Goal: Information Seeking & Learning: Learn about a topic

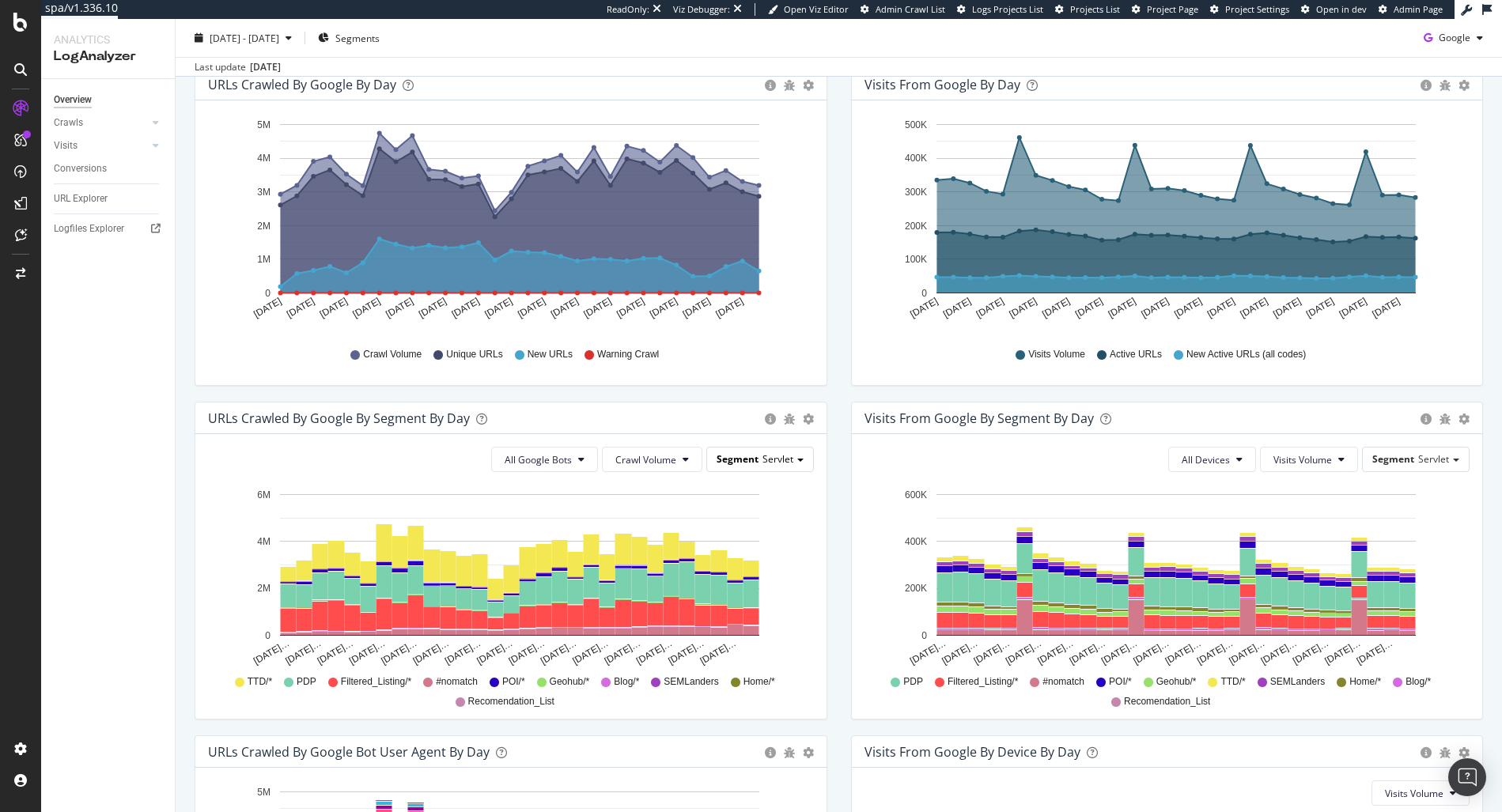
scroll to position [235, 0]
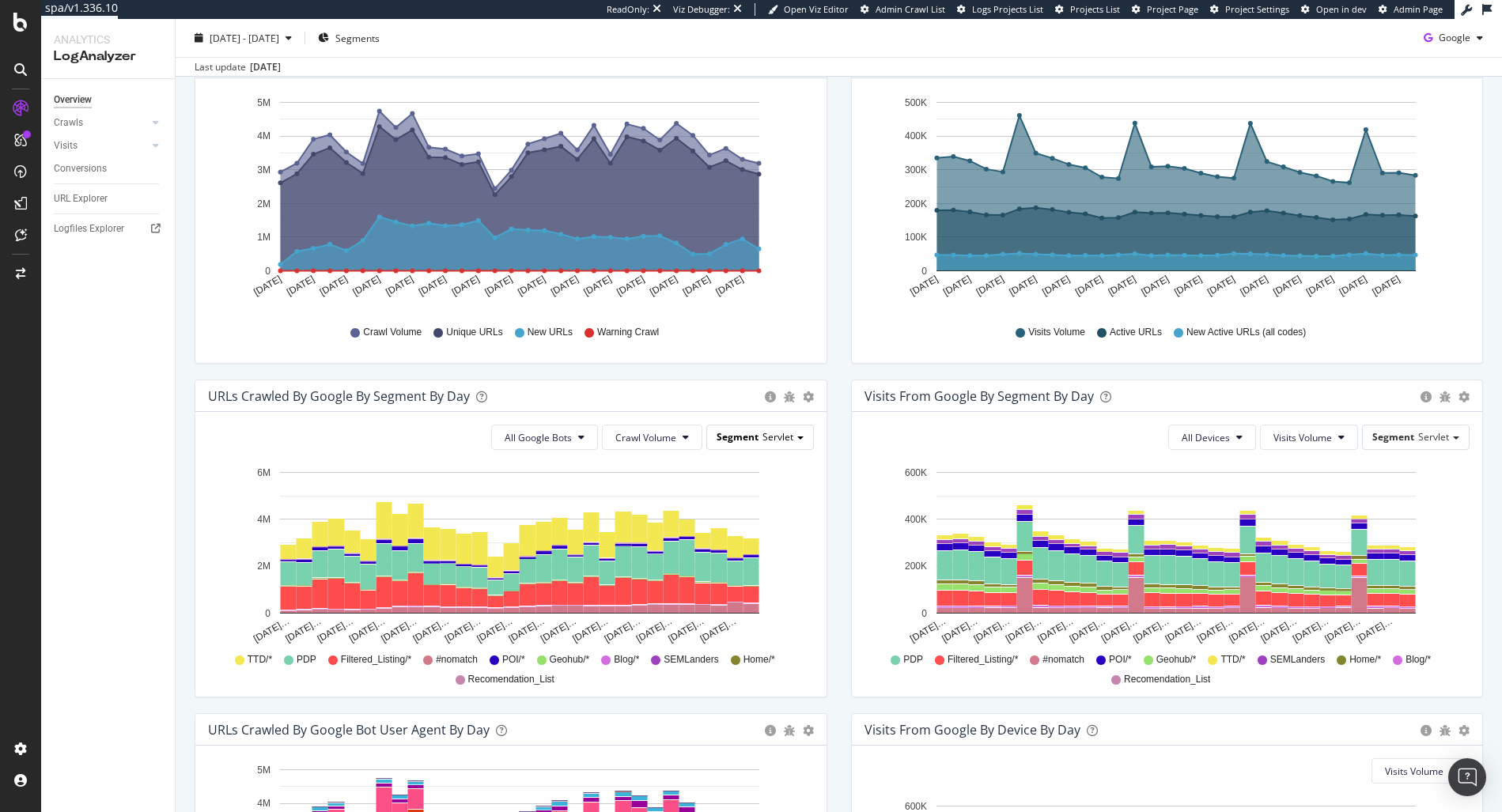
click at [779, 433] on span "Servlet" at bounding box center [778, 437] width 31 height 14
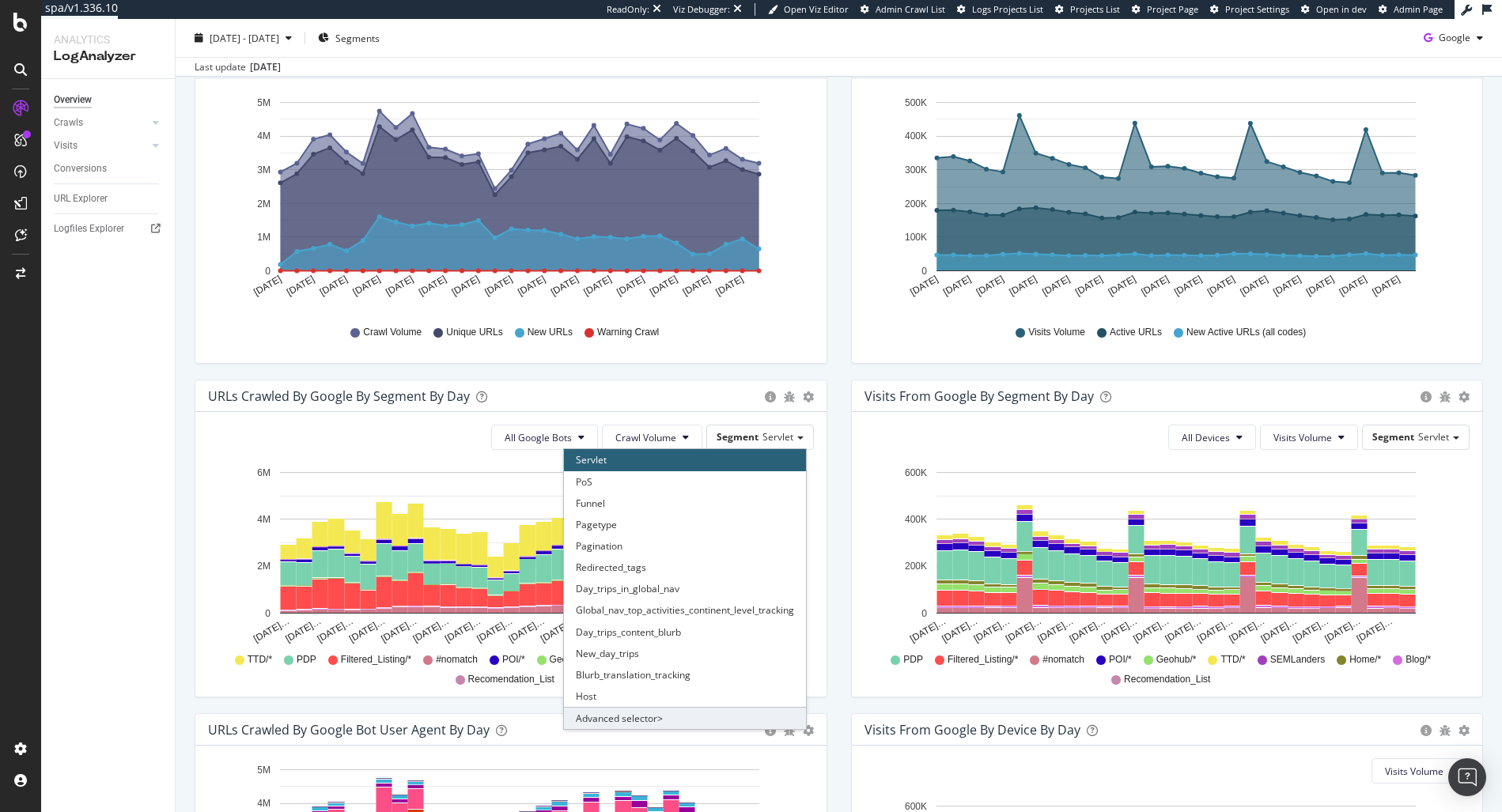
click at [654, 720] on div "Advanced selector >" at bounding box center [685, 718] width 242 height 22
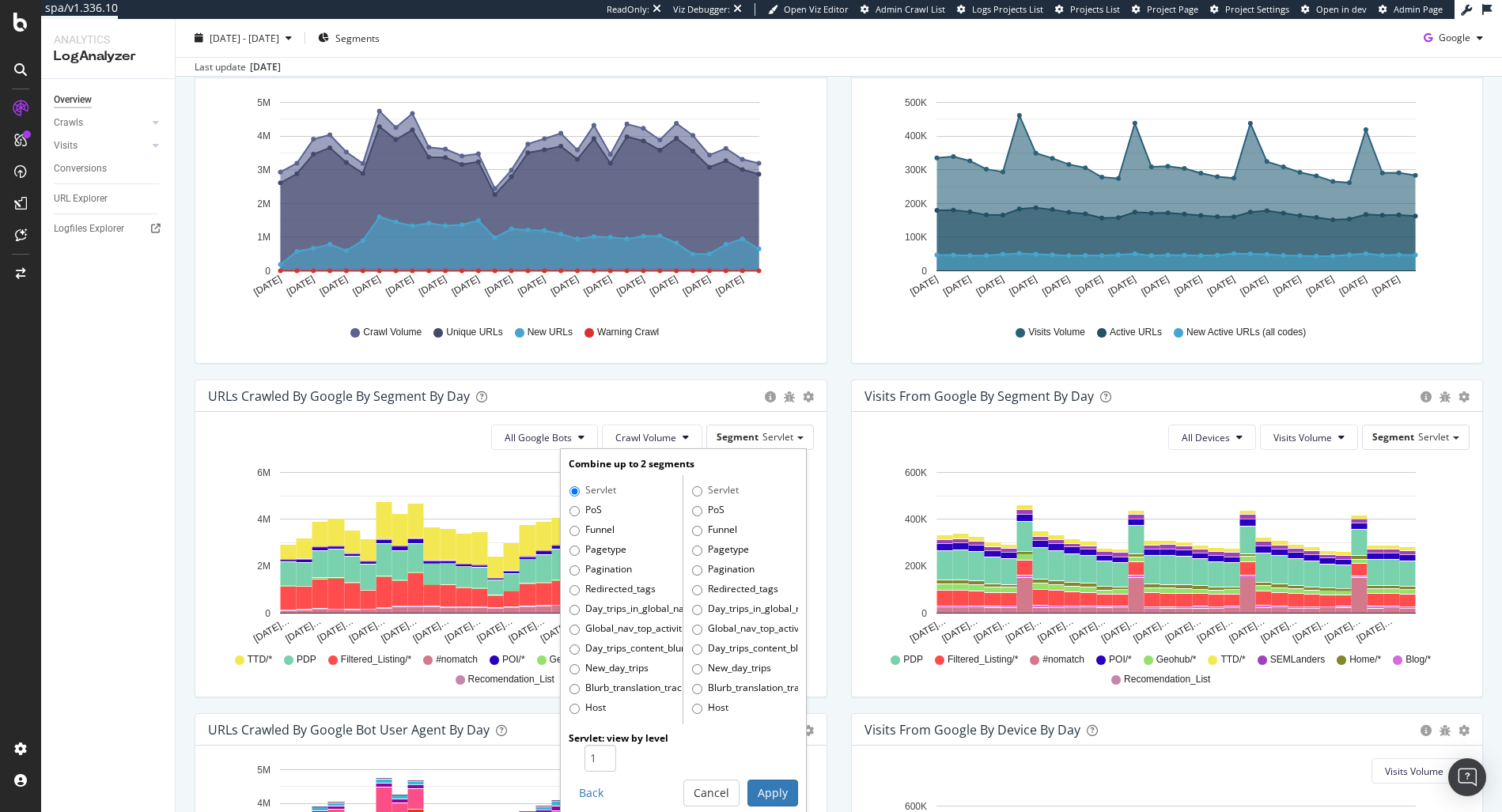
click at [594, 513] on label "PoS" at bounding box center [586, 511] width 32 height 16
click at [580, 513] on input "PoS" at bounding box center [575, 512] width 10 height 10
radio input "true"
radio input "false"
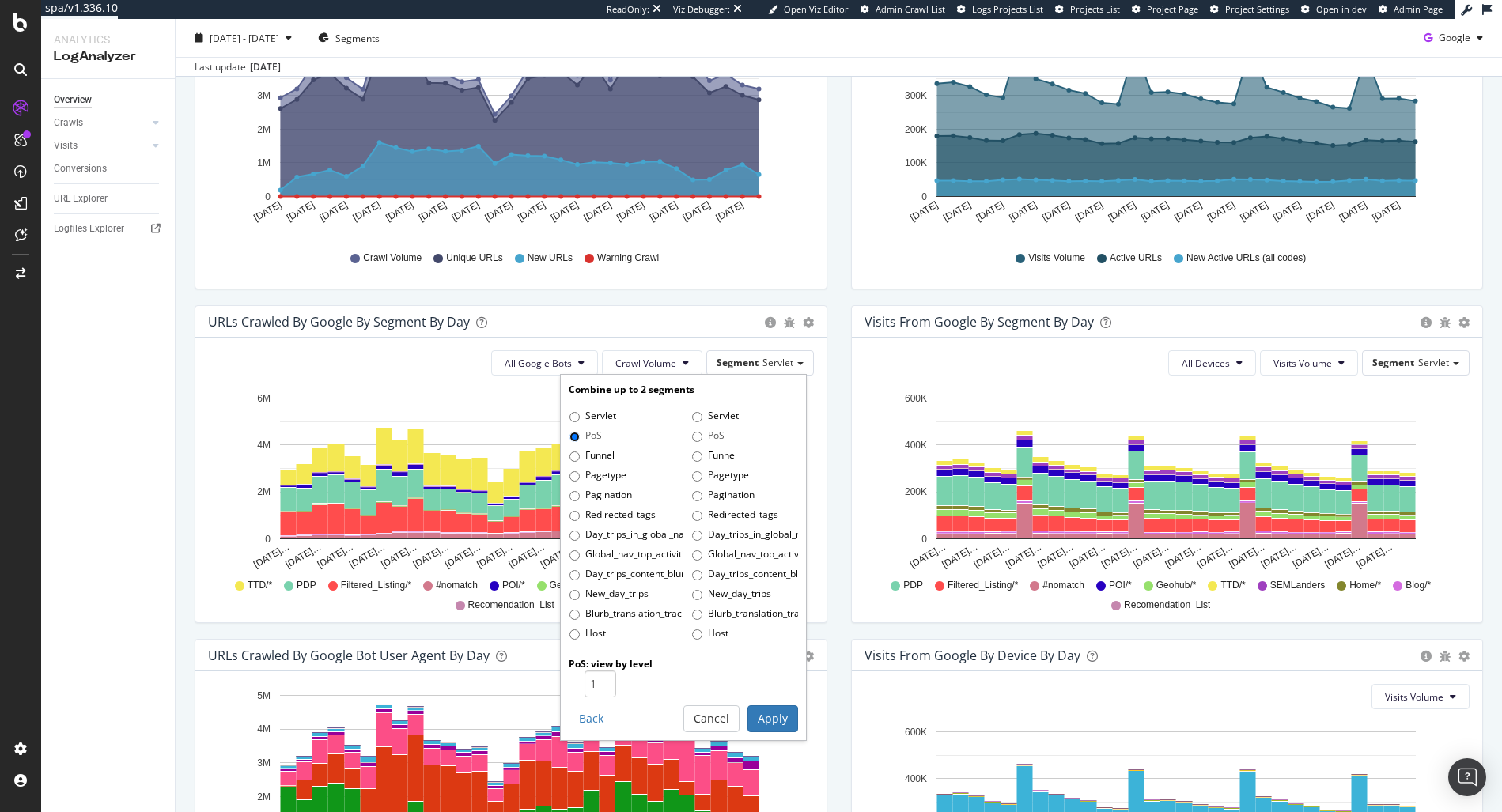
scroll to position [320, 0]
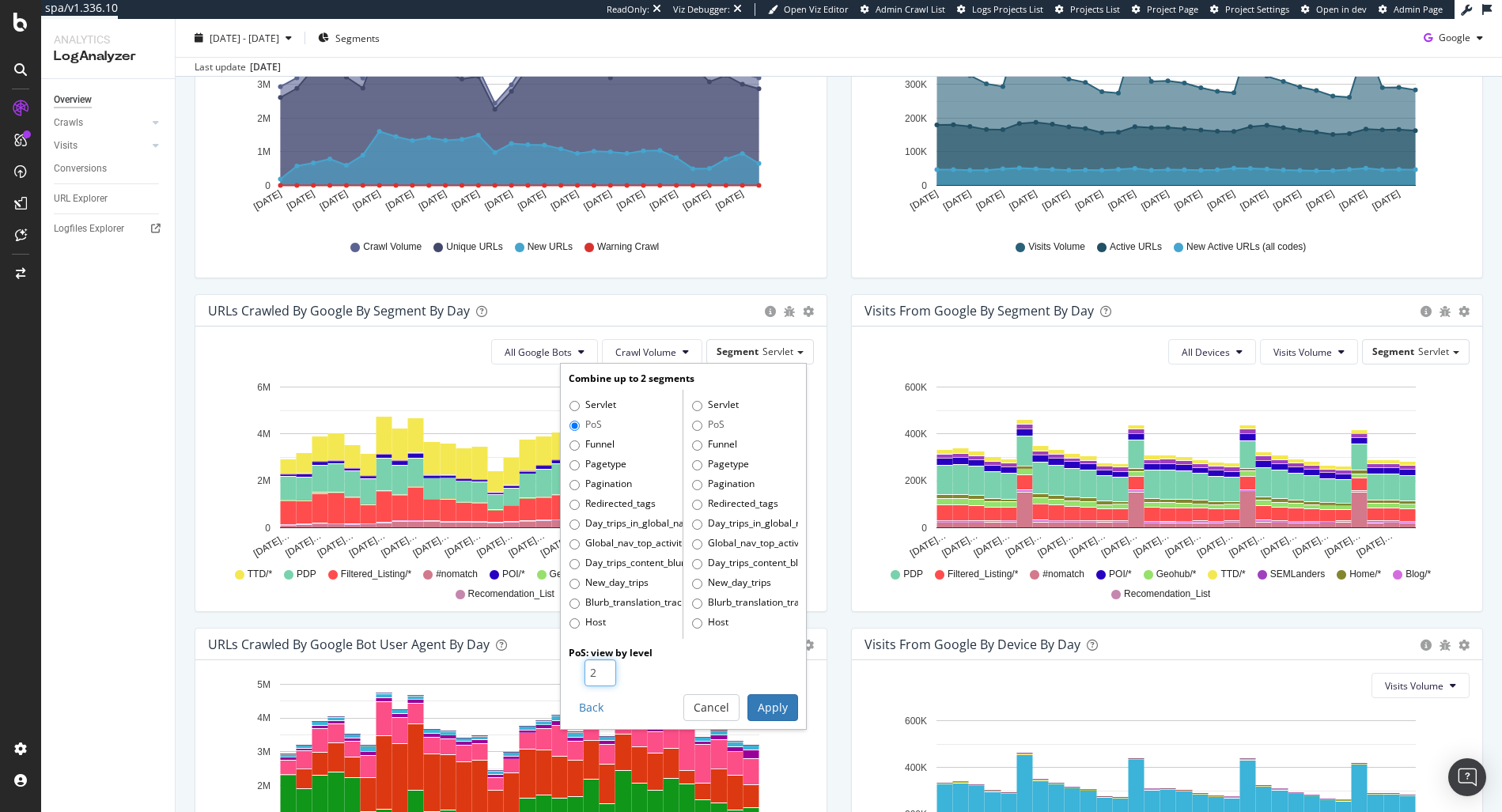
type input "2"
click at [599, 670] on input "2" at bounding box center [599, 673] width 31 height 27
click at [754, 706] on button "Apply" at bounding box center [773, 708] width 51 height 27
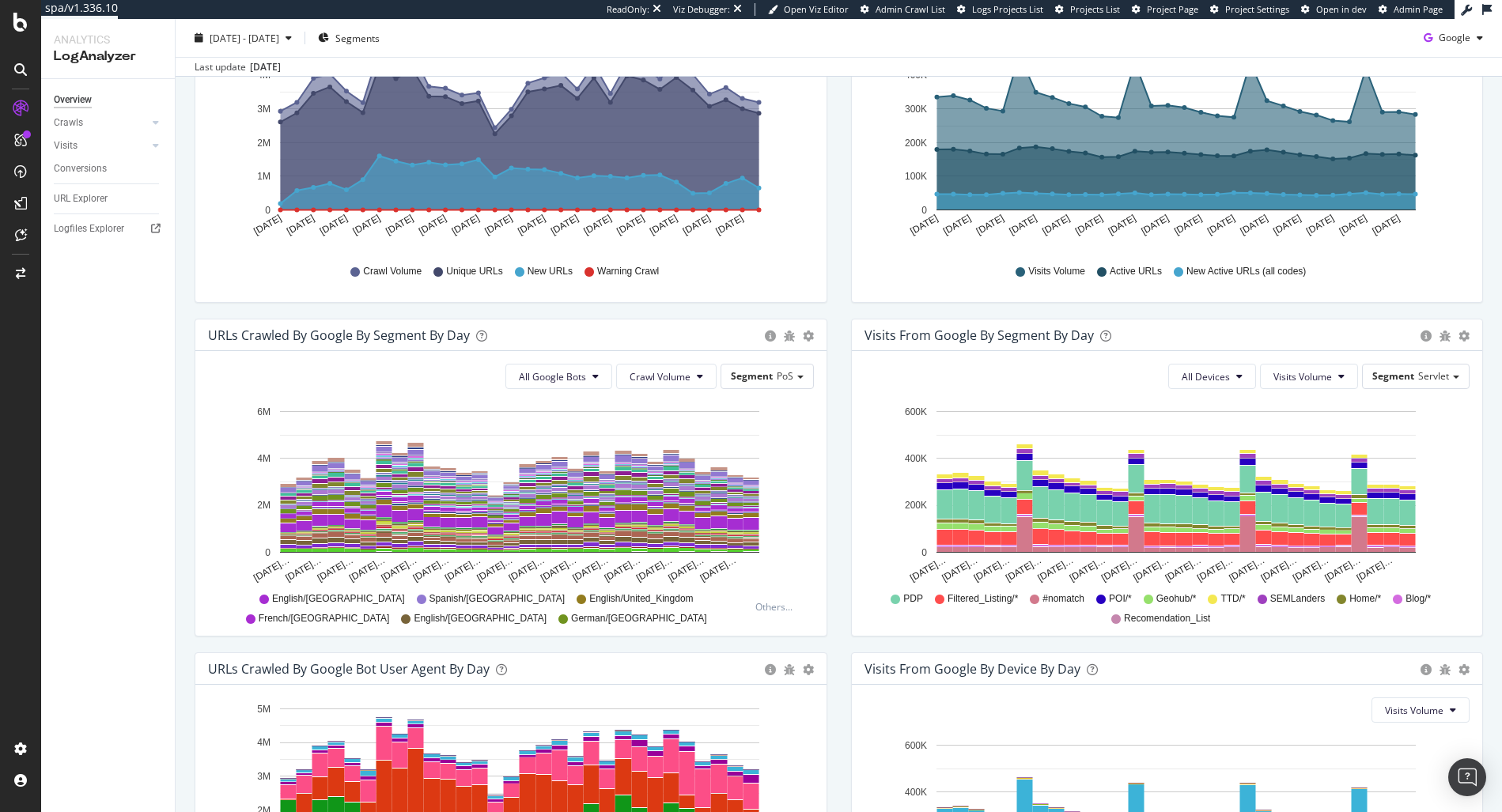
scroll to position [292, 0]
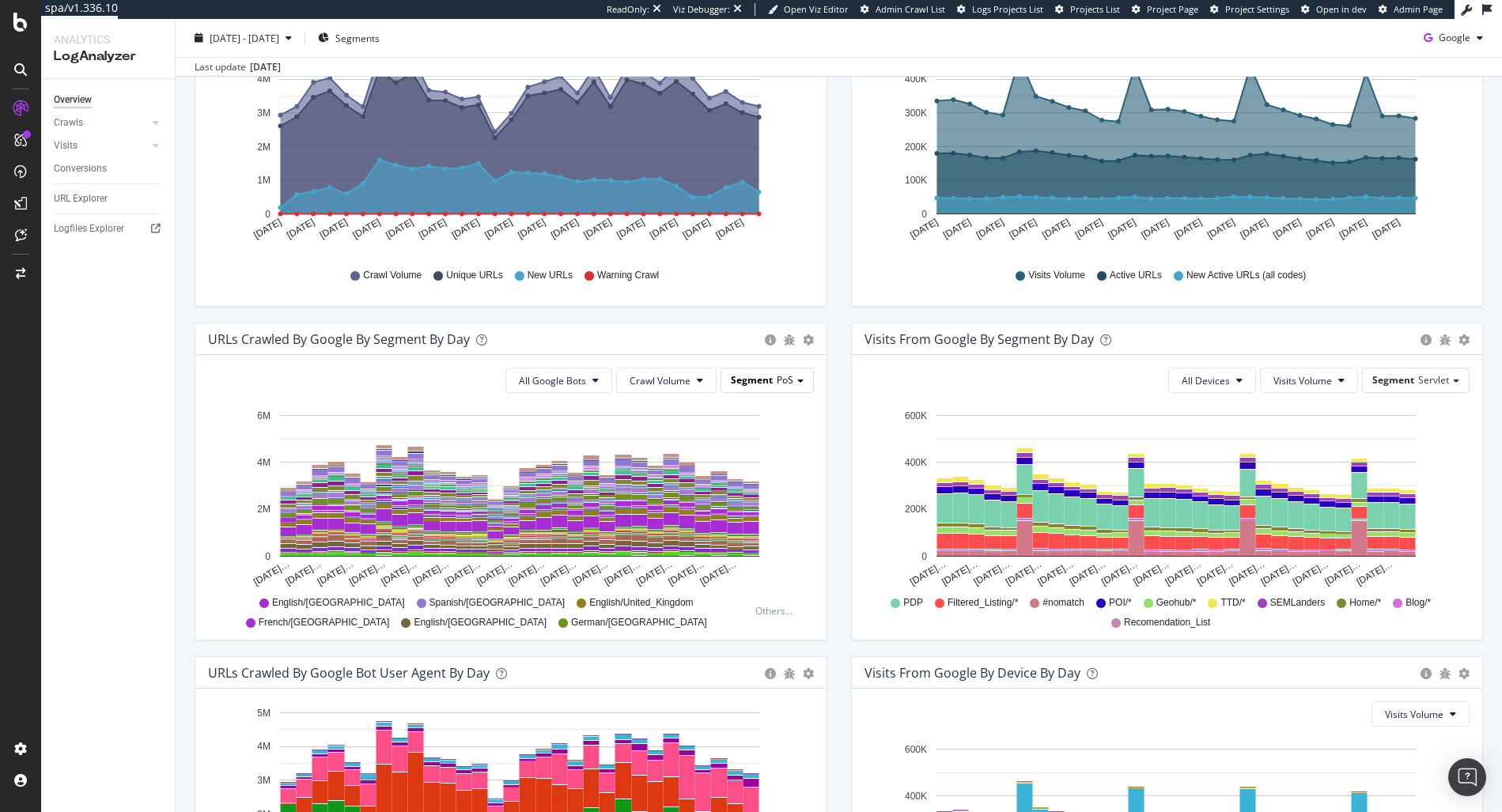
click at [787, 382] on div "Segment PoS" at bounding box center [767, 380] width 92 height 23
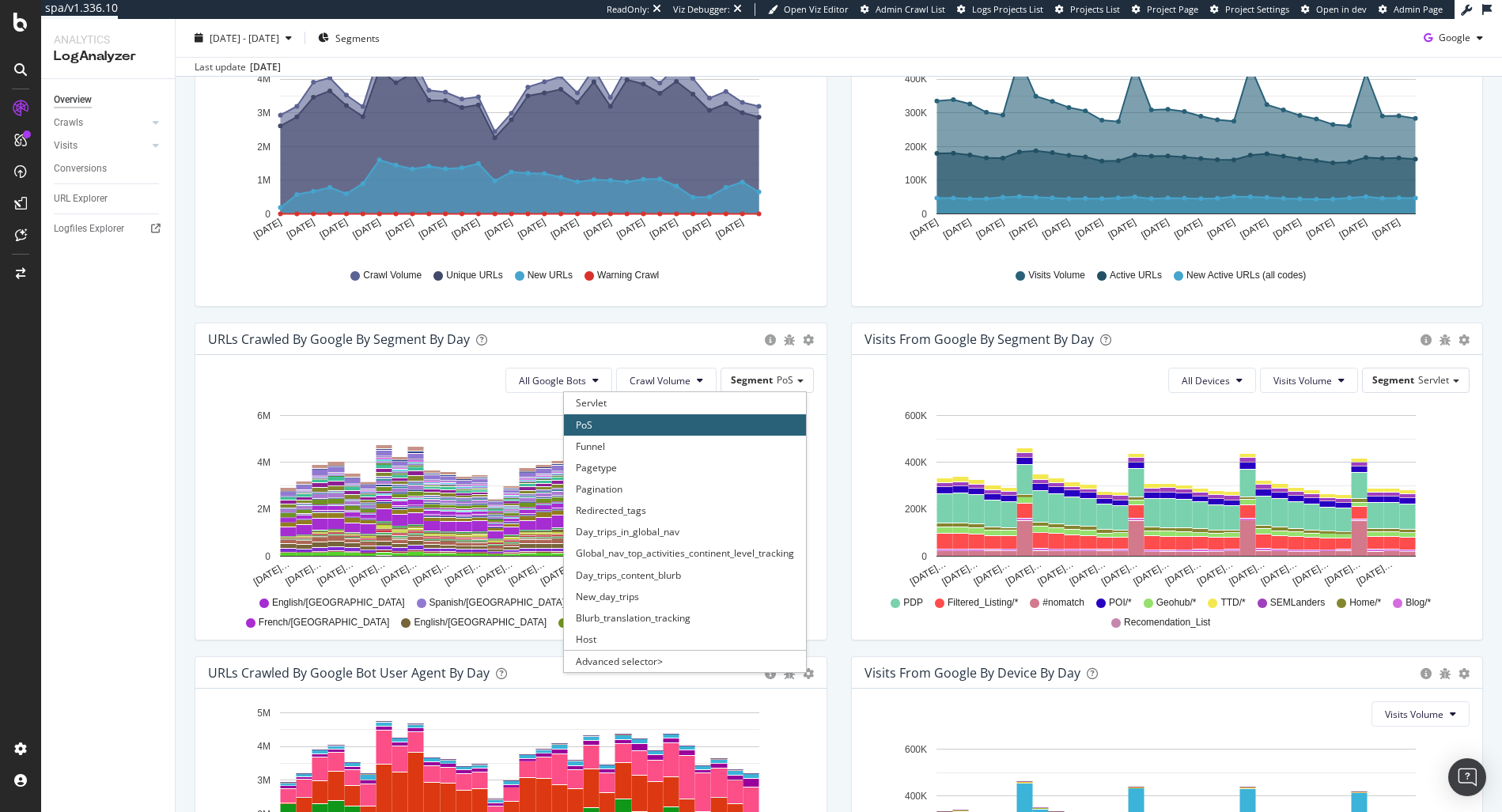
click at [821, 498] on div "URLs Crawled by Google By Segment By Day Timeline (by Value) Table All Google B…" at bounding box center [511, 489] width 657 height 333
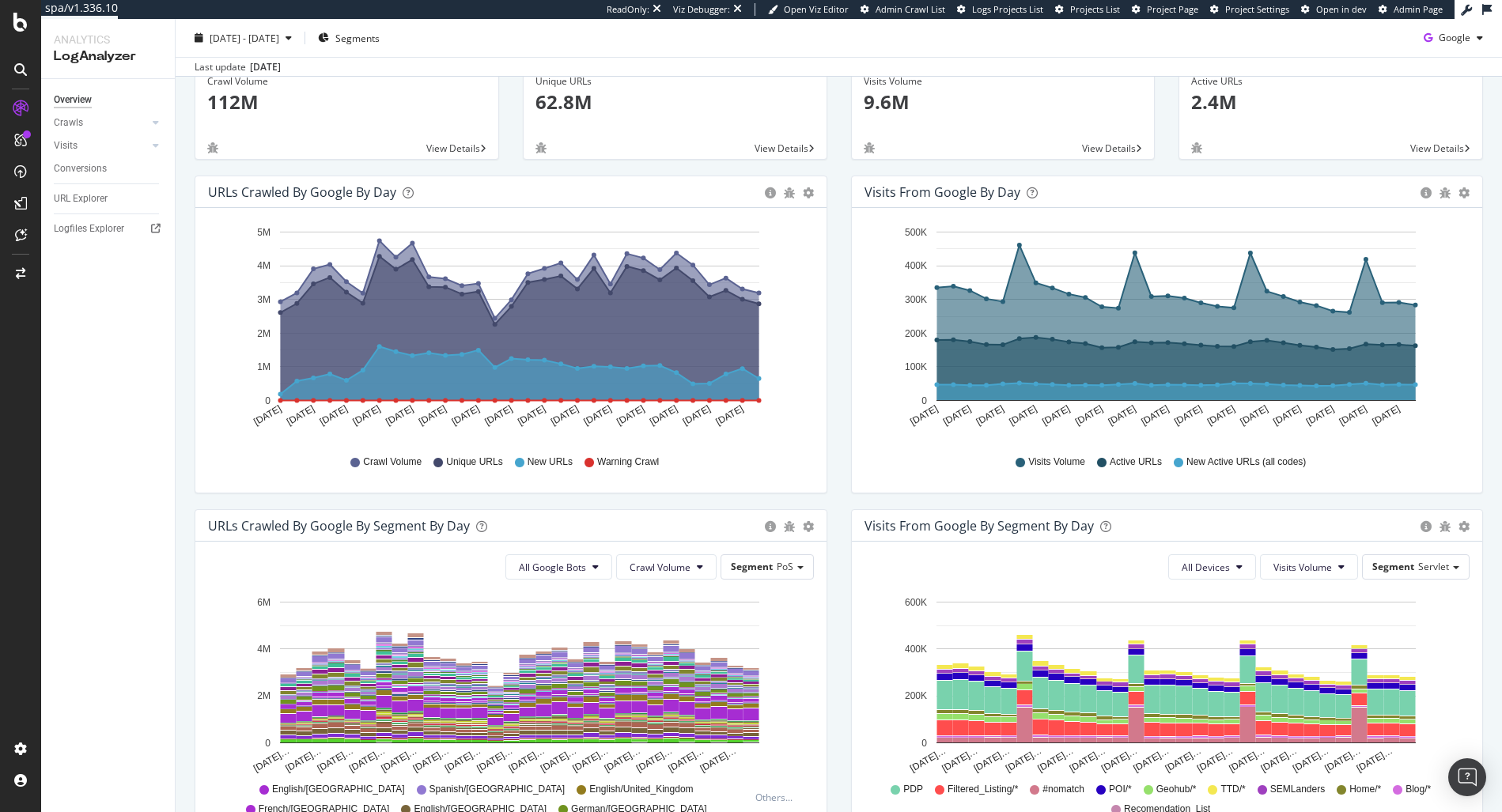
scroll to position [0, 0]
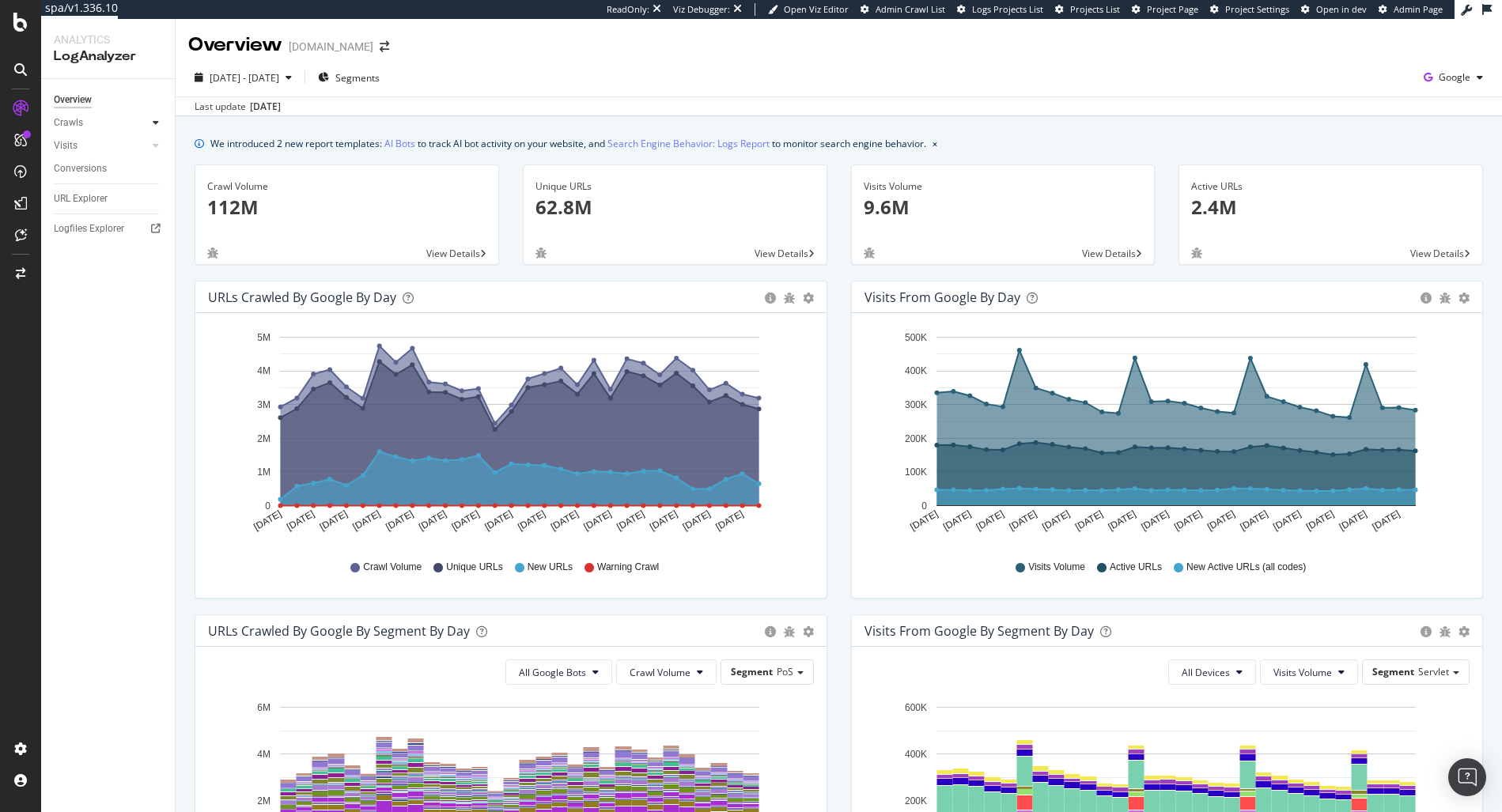
click at [156, 126] on icon at bounding box center [155, 122] width 6 height 9
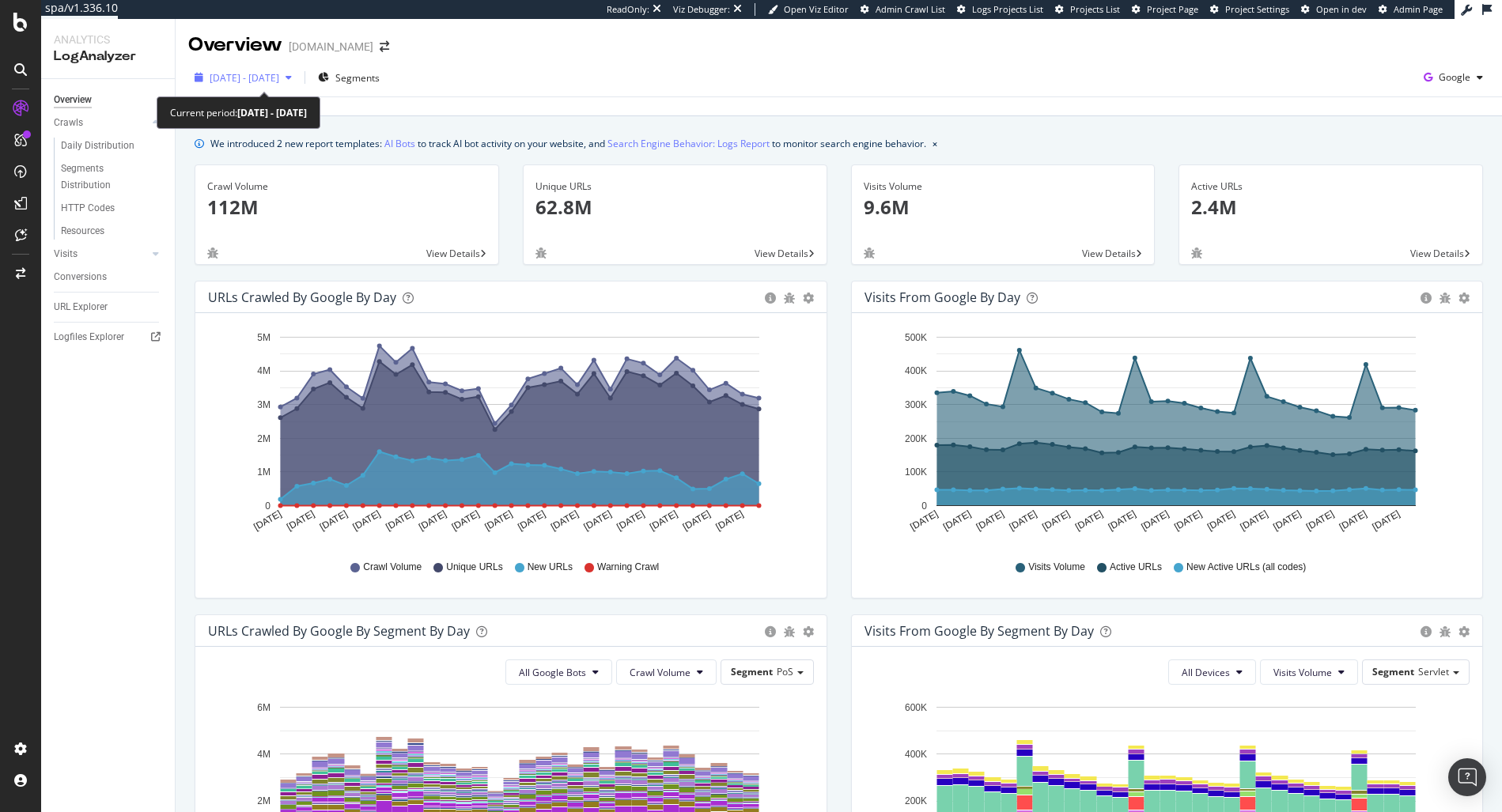
click at [257, 88] on div "2025 Jul. 22nd - Aug. 20th" at bounding box center [243, 78] width 110 height 24
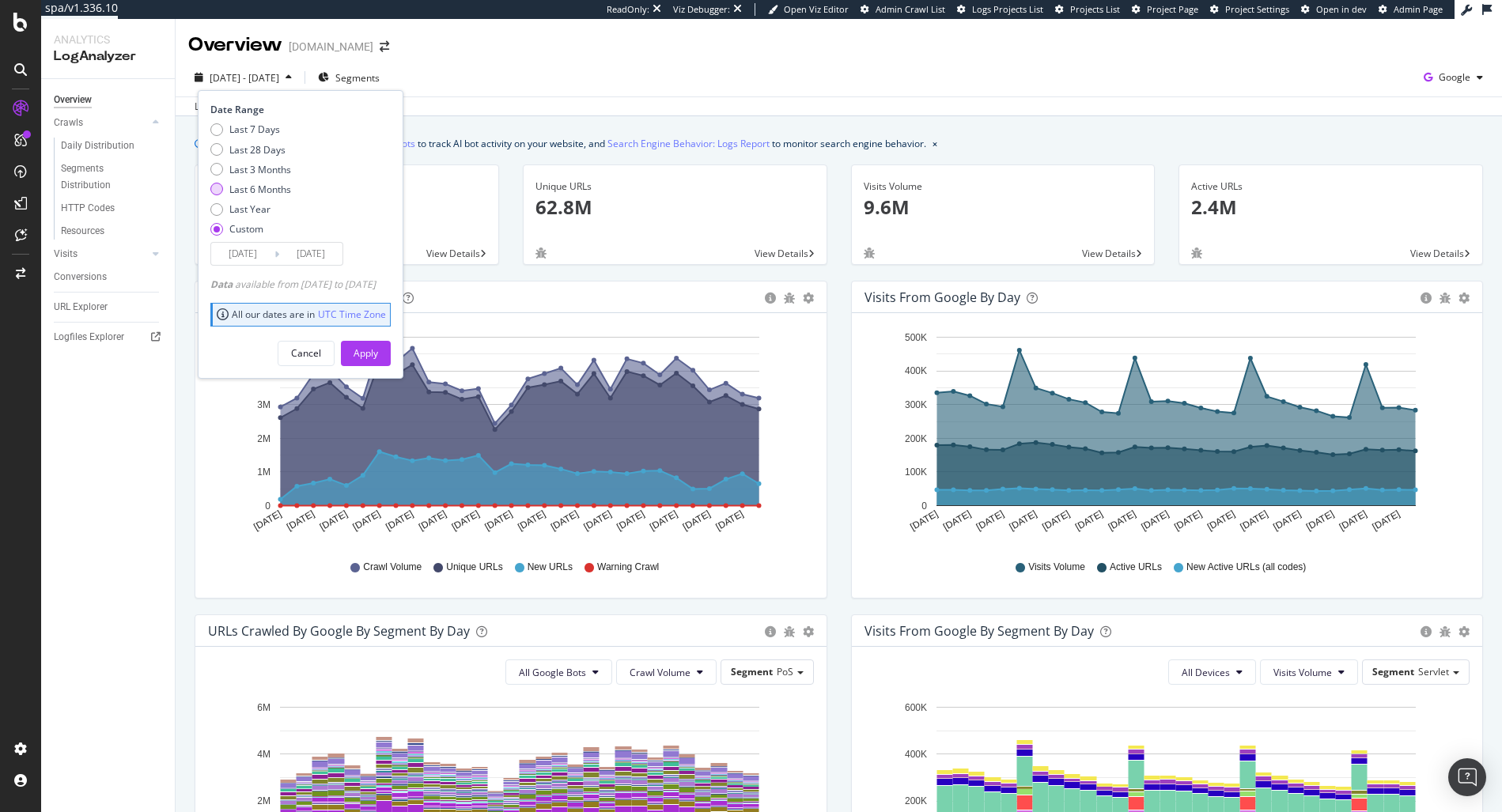
click at [263, 190] on div "Last 6 Months" at bounding box center [260, 189] width 62 height 14
type input "2025/02/21"
click at [378, 361] on div "Apply" at bounding box center [366, 354] width 24 height 24
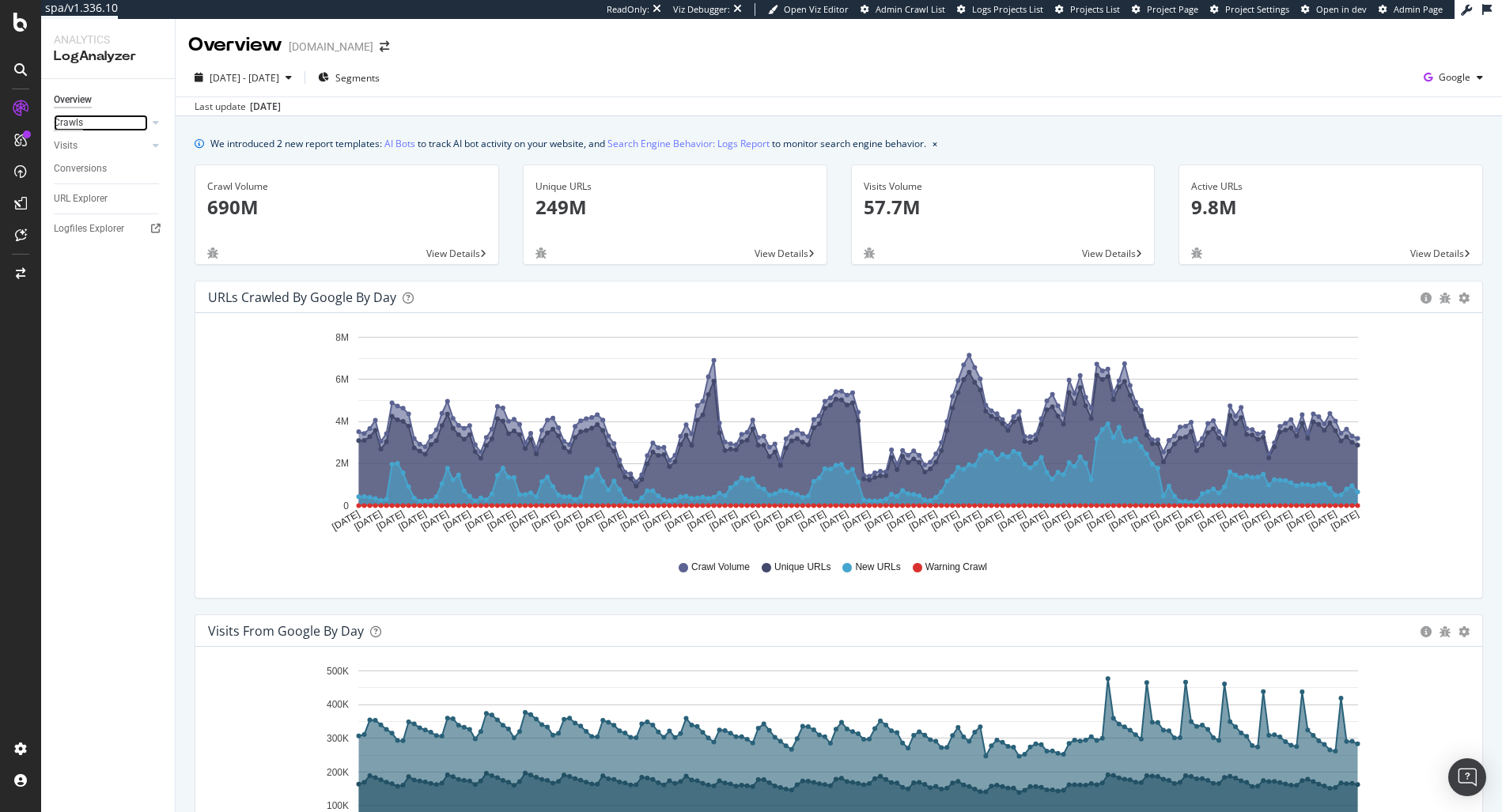
click at [77, 123] on div "Crawls" at bounding box center [68, 123] width 30 height 17
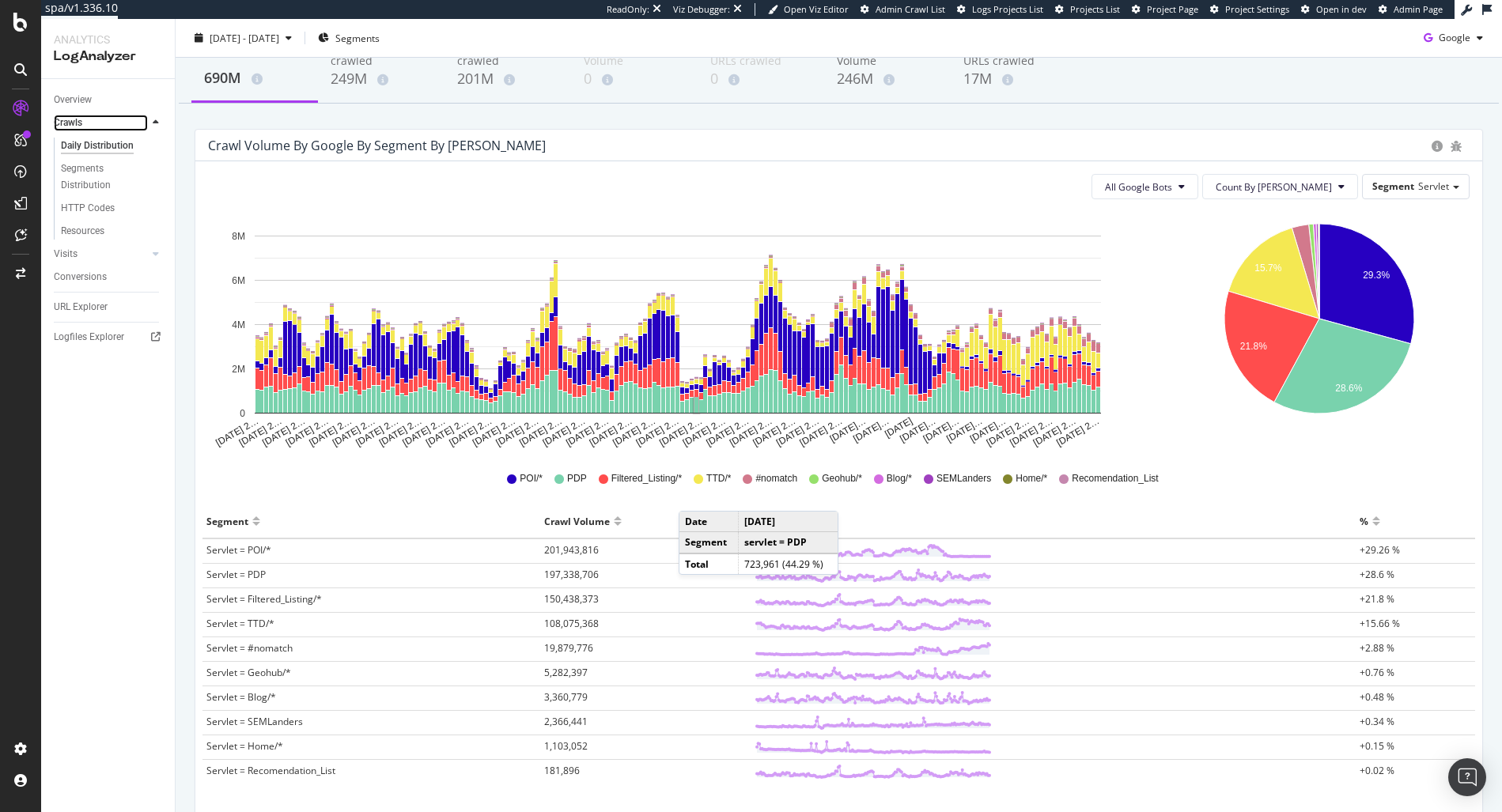
scroll to position [95, 0]
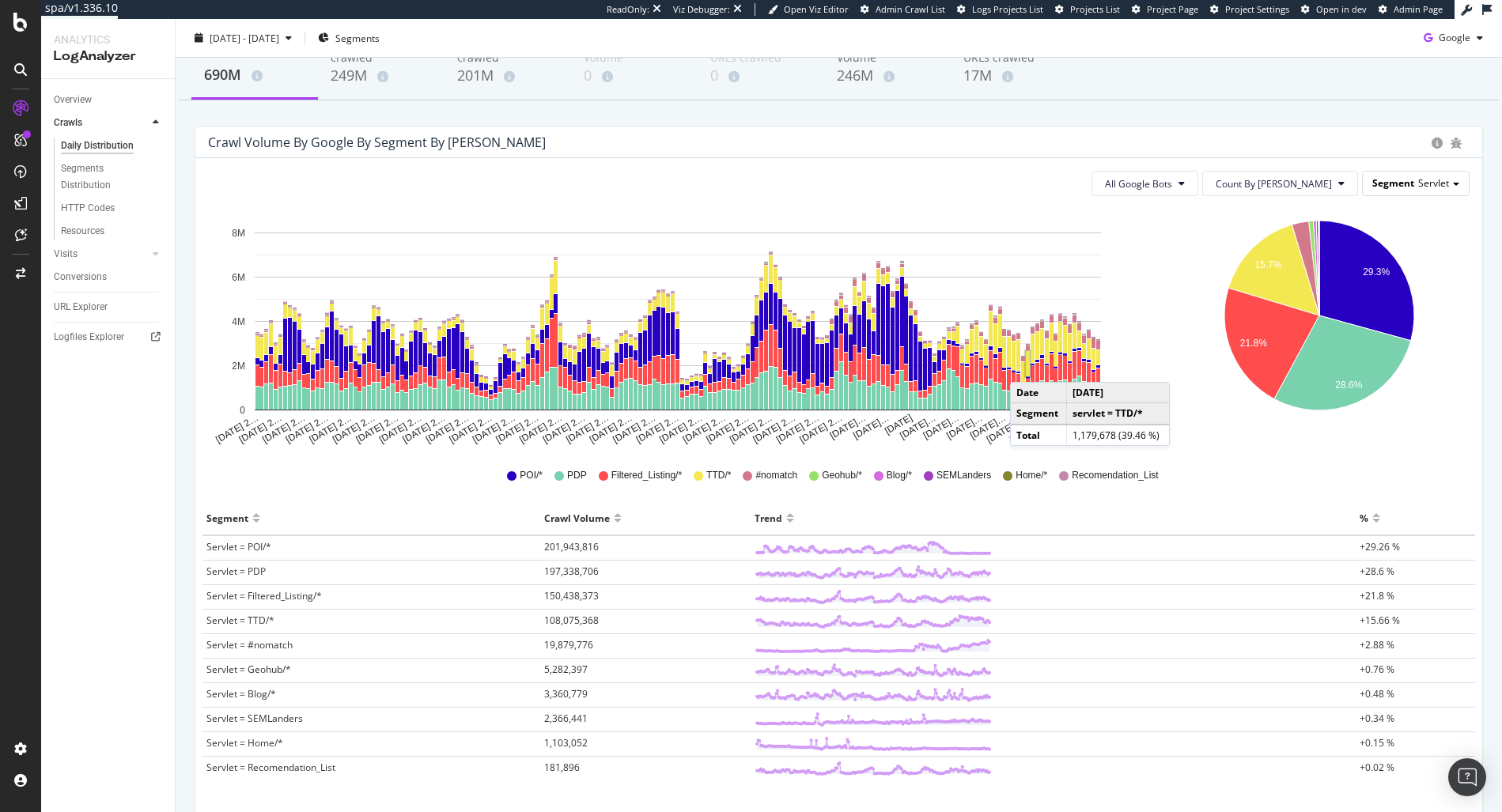
click at [1430, 175] on div "Segment Servlet" at bounding box center [1416, 182] width 106 height 23
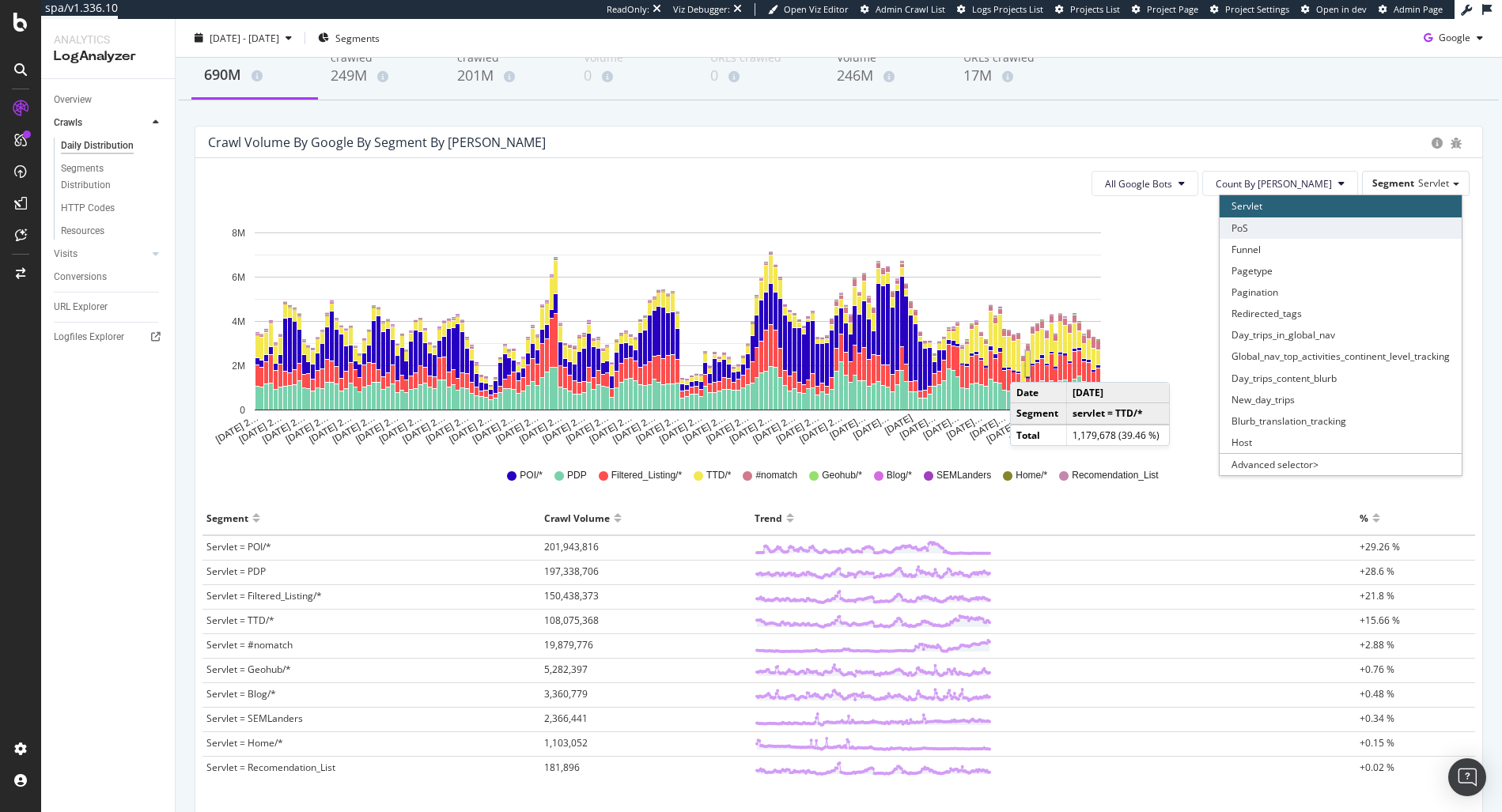
click at [1319, 222] on div "PoS" at bounding box center [1341, 228] width 242 height 21
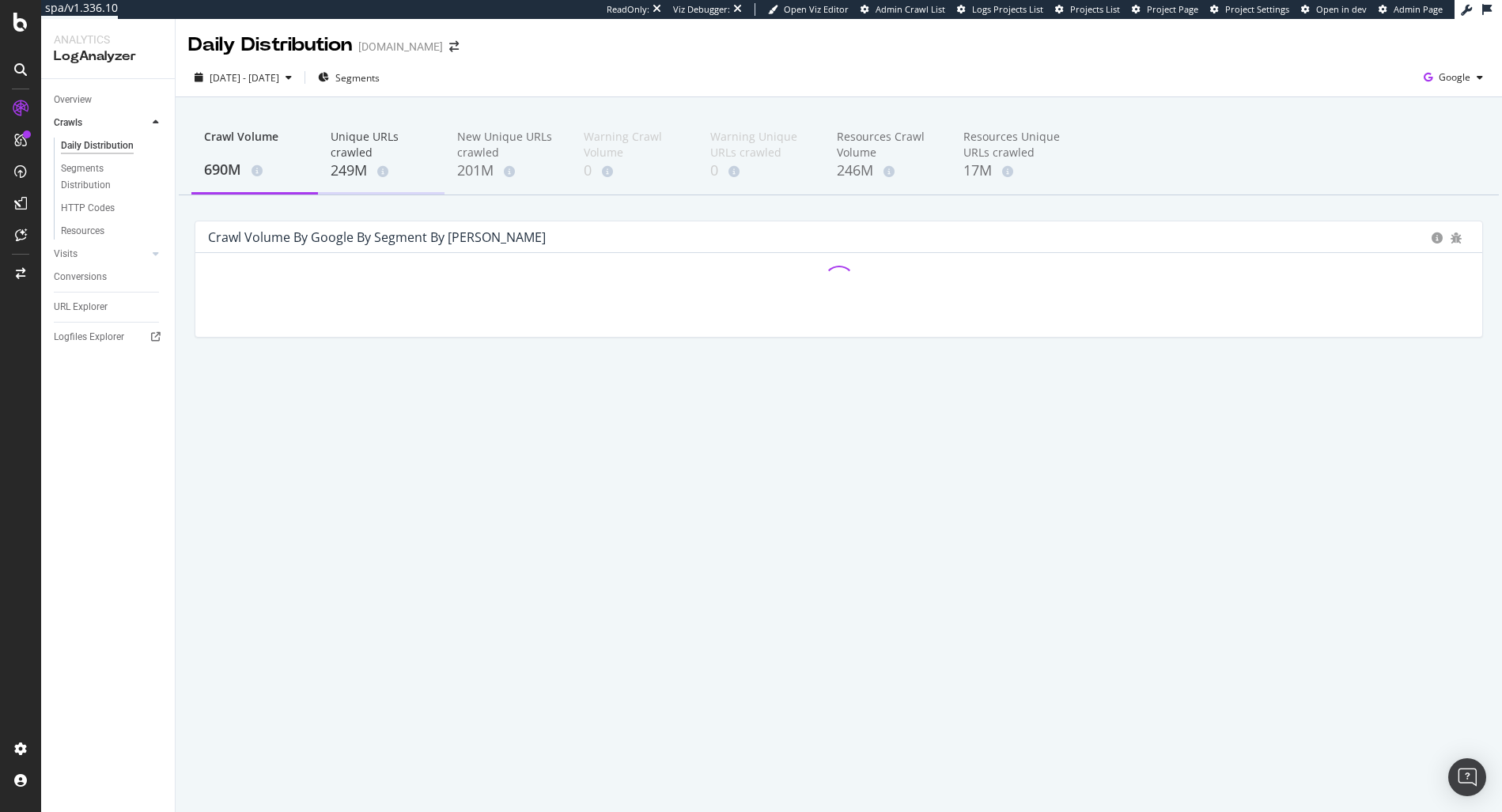
click at [344, 156] on div "Unique URLs crawled" at bounding box center [382, 144] width 101 height 31
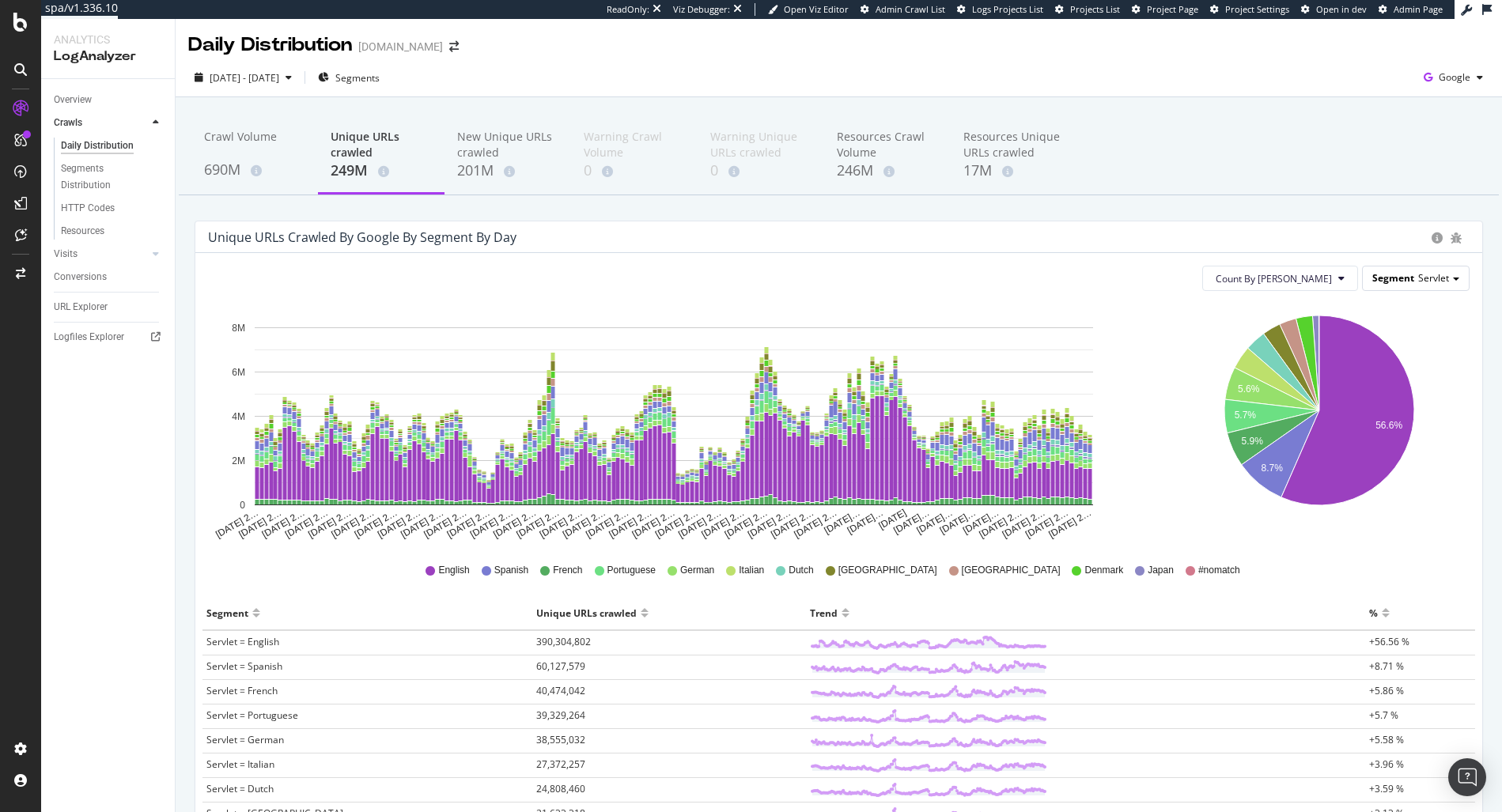
click at [1423, 277] on span "Servlet" at bounding box center [1434, 278] width 31 height 14
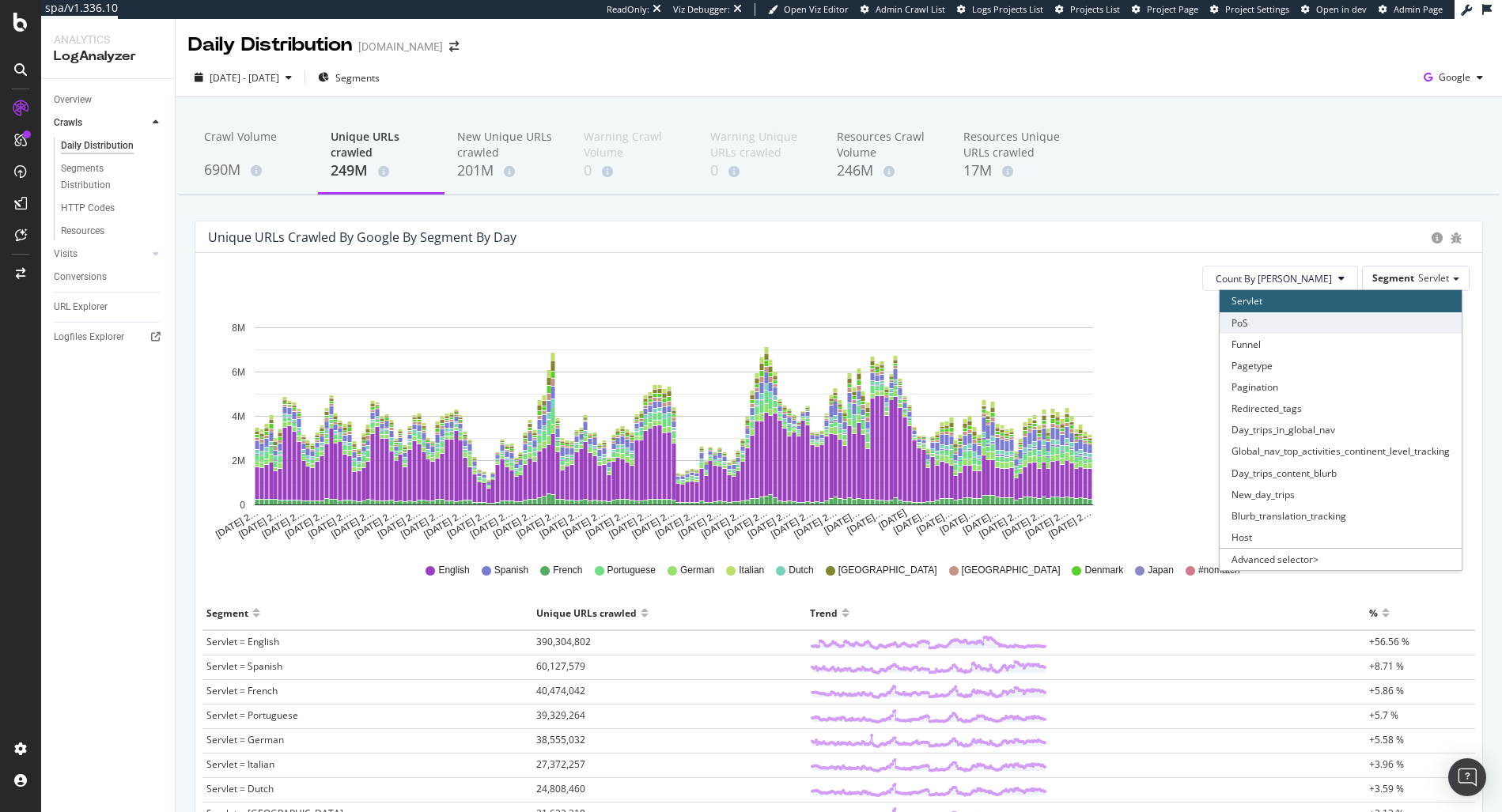
click at [1341, 317] on div "PoS" at bounding box center [1341, 322] width 242 height 21
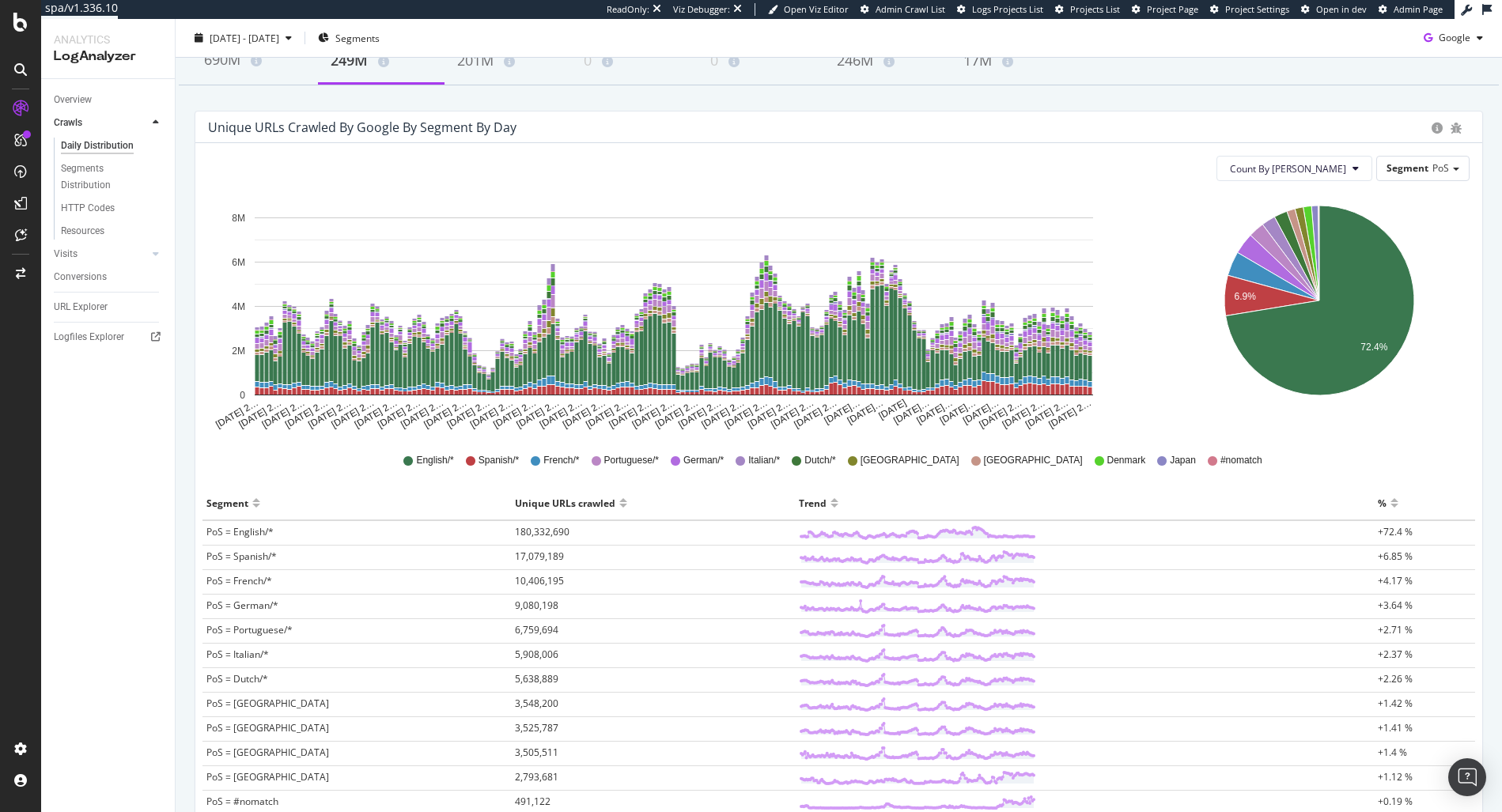
scroll to position [120, 0]
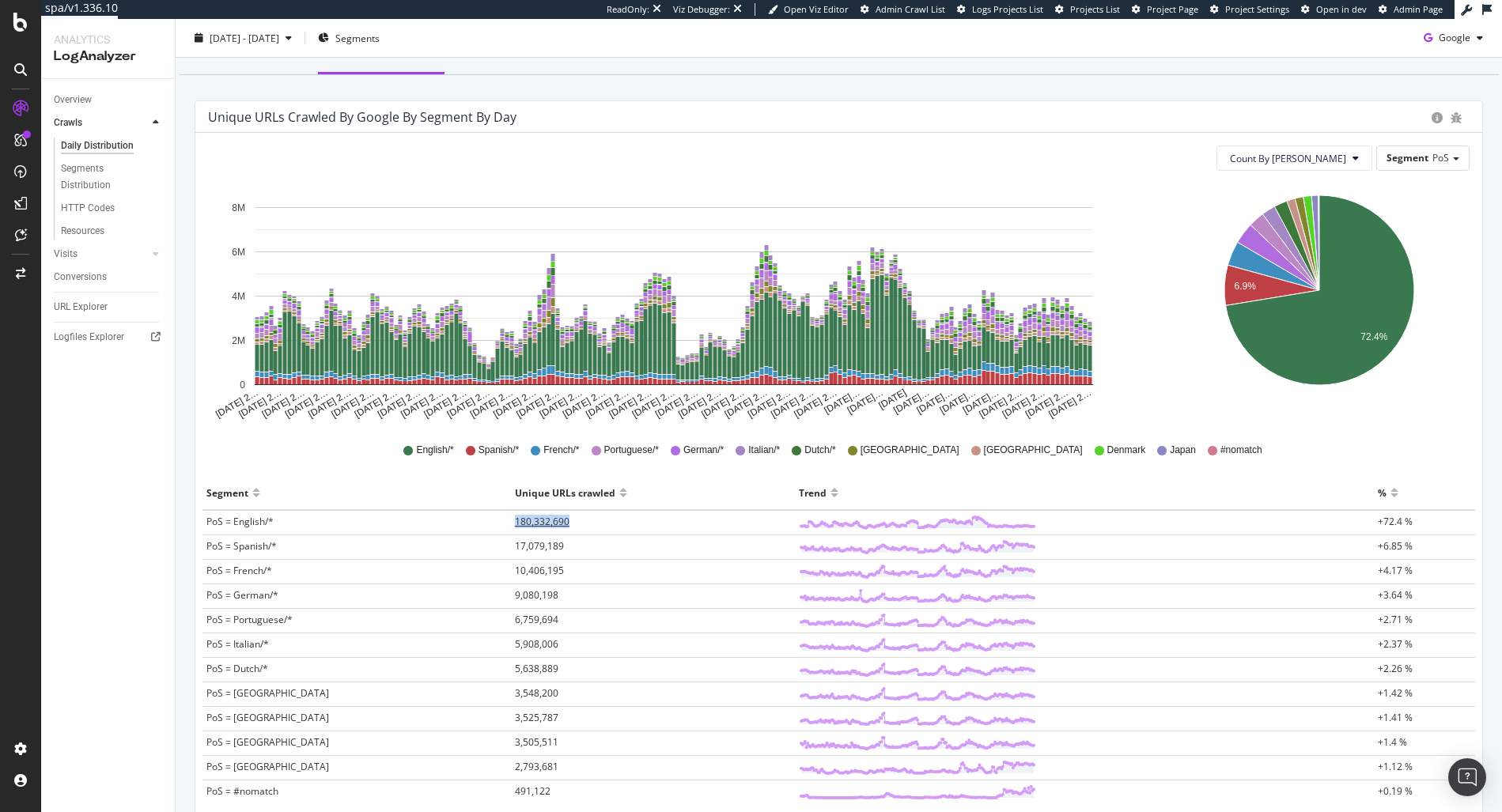
drag, startPoint x: 431, startPoint y: 526, endPoint x: 504, endPoint y: 524, distance: 73.0
click at [504, 524] on tr "PoS = English/* 180,332,690 +72.4 %" at bounding box center [838, 522] width 1272 height 25
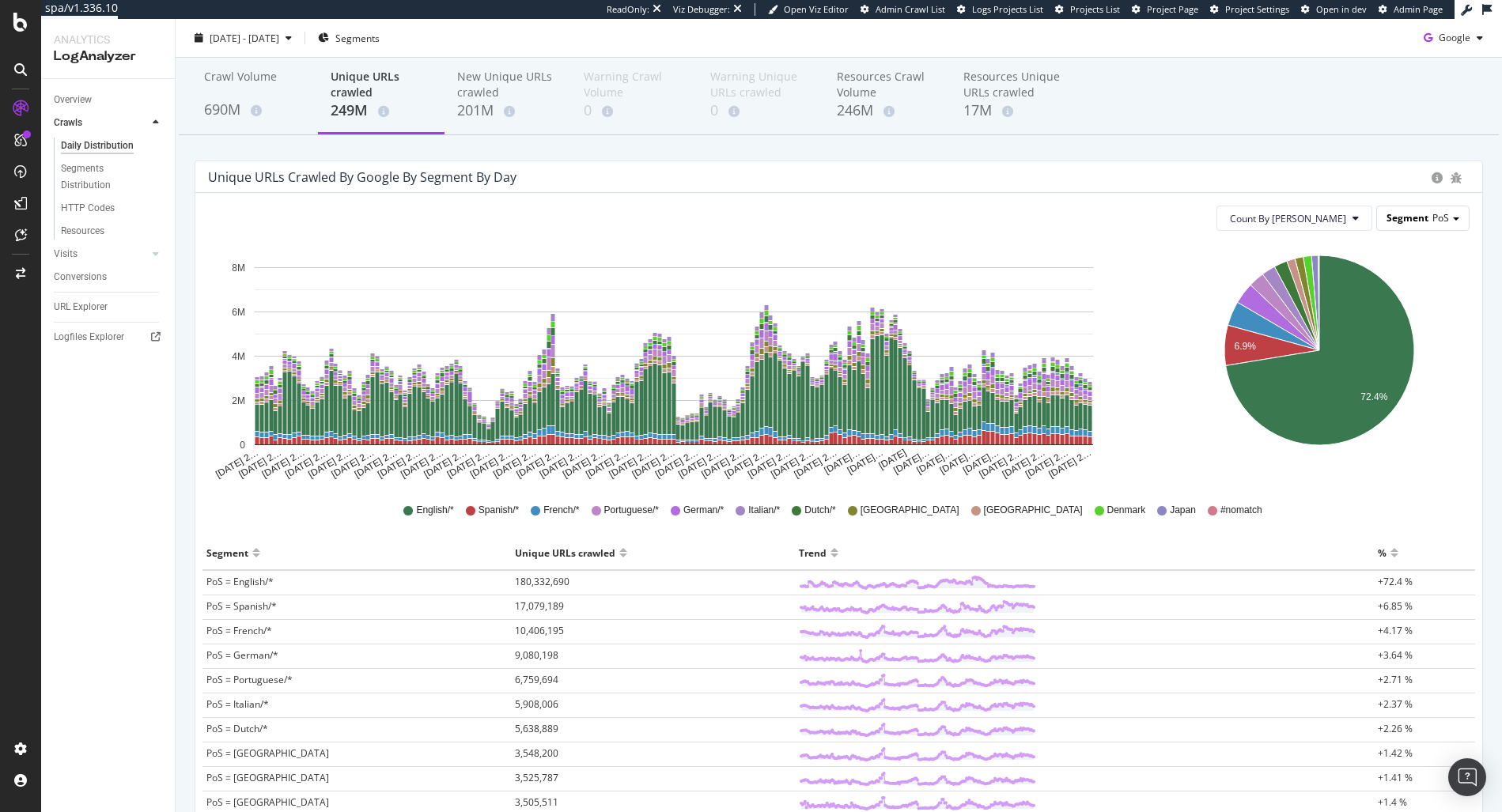
click at [1437, 217] on div "Segment PoS" at bounding box center [1423, 218] width 92 height 23
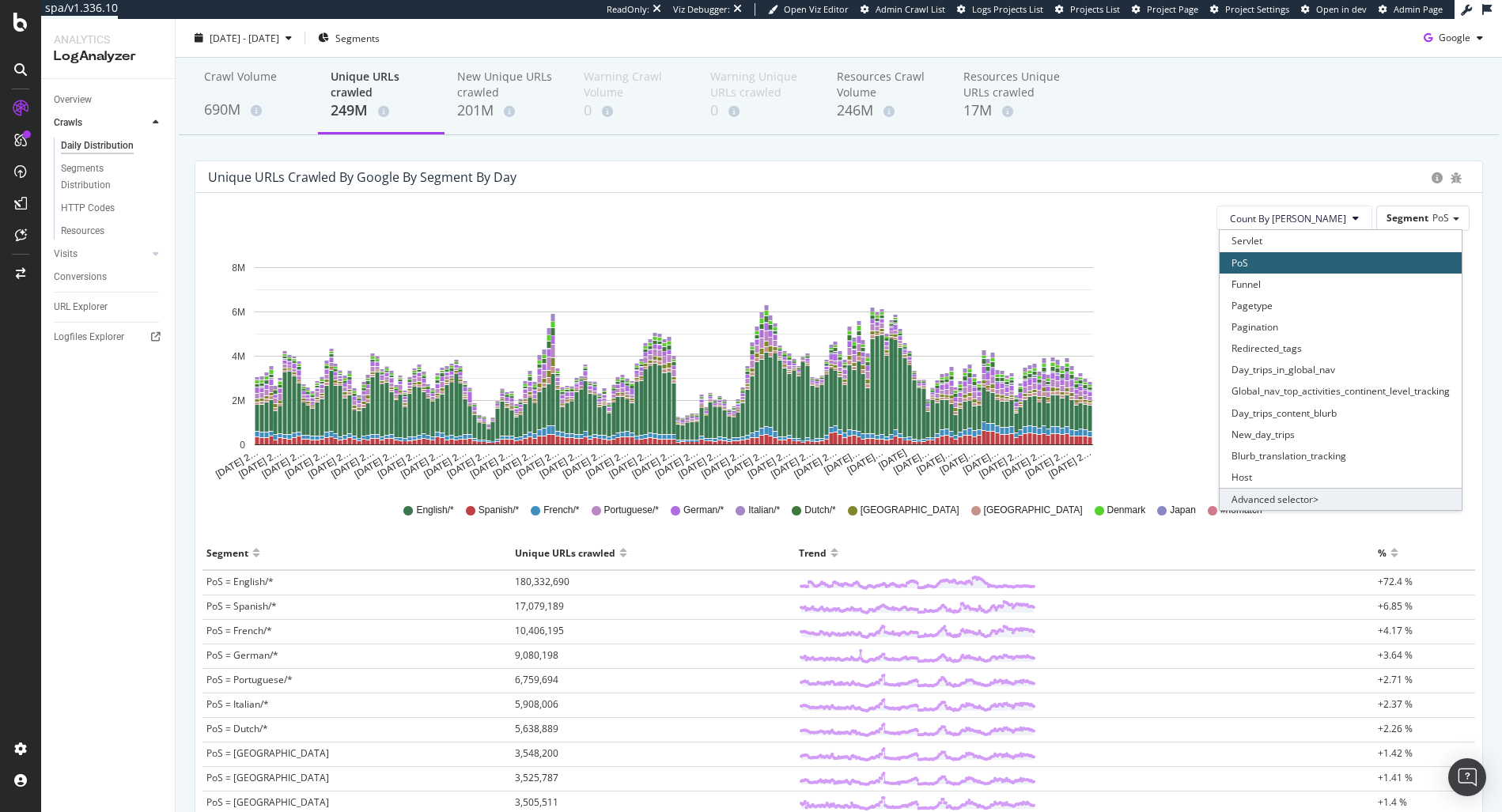
click at [1298, 494] on div "Advanced selector >" at bounding box center [1341, 499] width 242 height 22
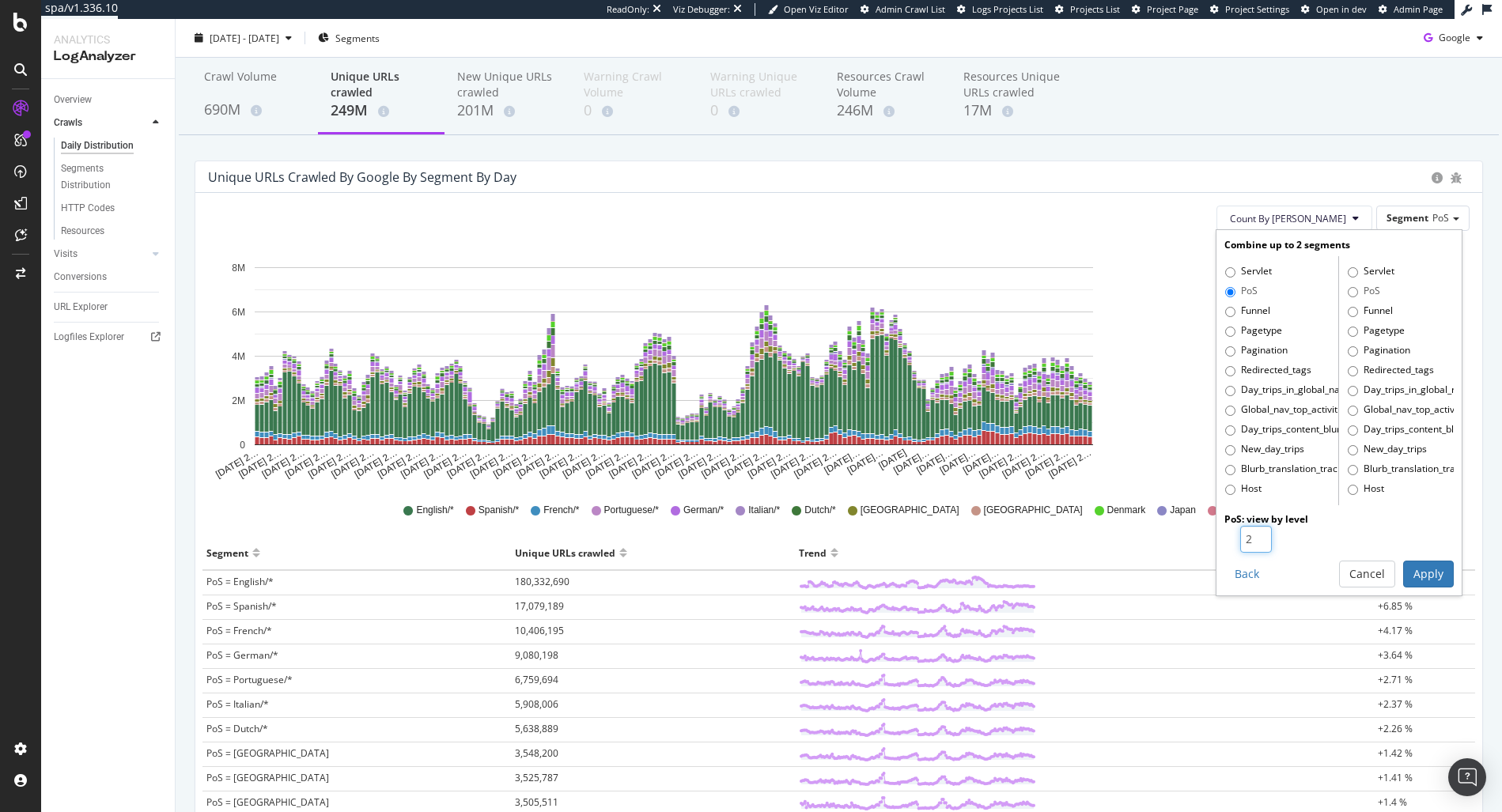
type input "2"
click at [1247, 534] on input "2" at bounding box center [1255, 539] width 31 height 27
click at [1412, 585] on button "Apply" at bounding box center [1429, 574] width 51 height 27
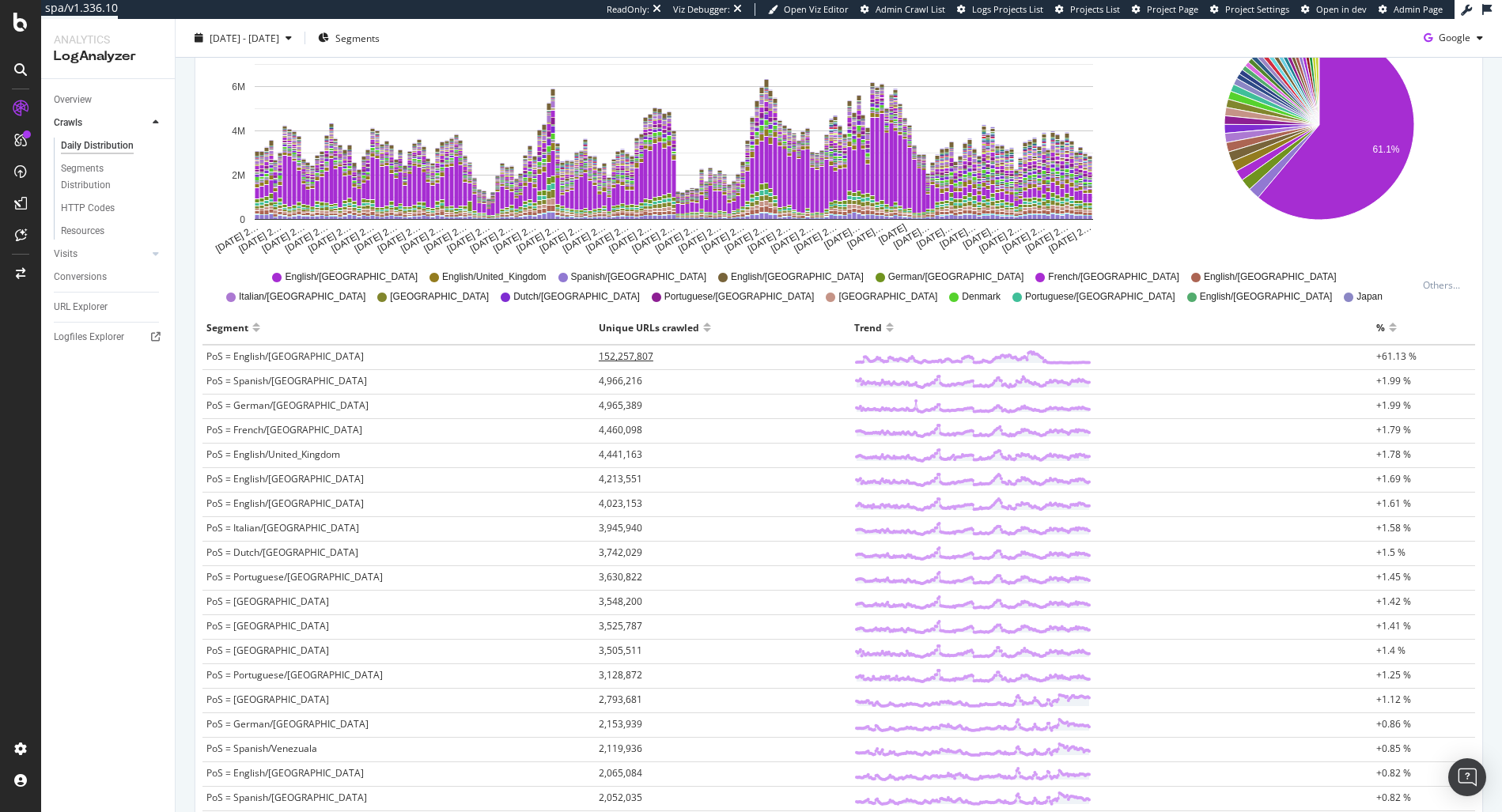
scroll to position [268, 0]
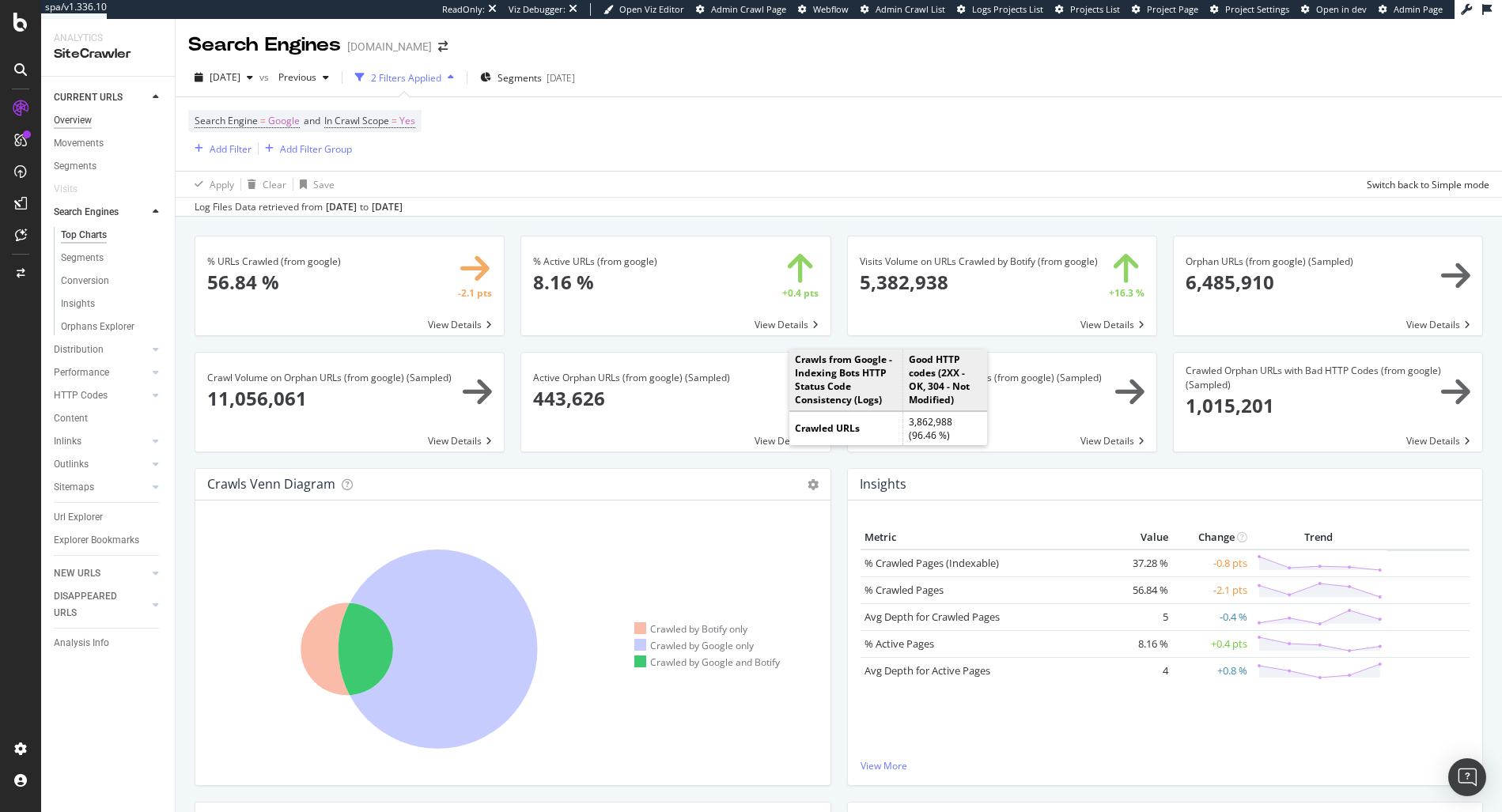
click at [65, 116] on div "Overview" at bounding box center [73, 121] width 38 height 17
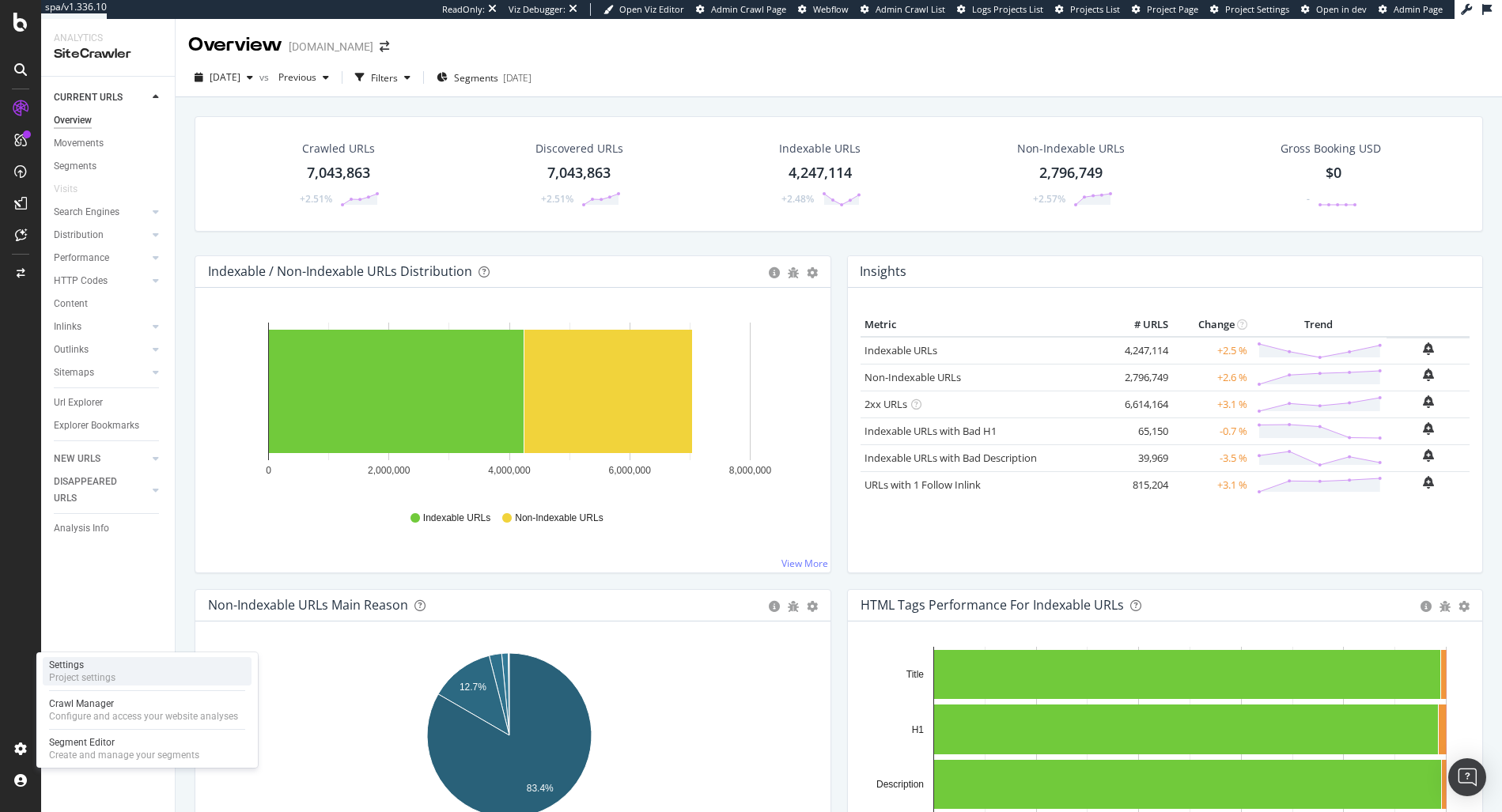
click at [103, 675] on div "Project settings" at bounding box center [82, 677] width 67 height 13
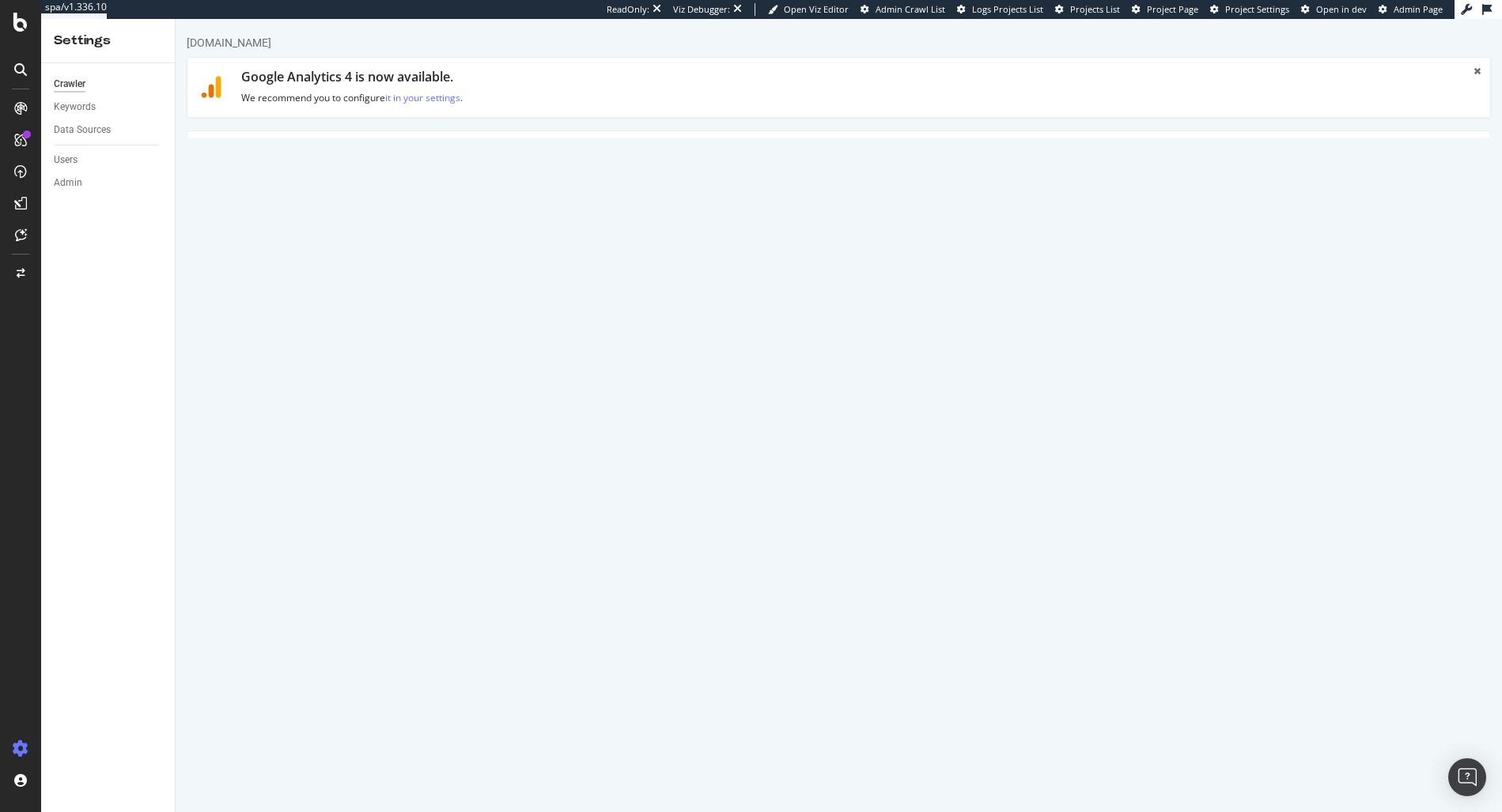
click at [334, 176] on li "Advanced Settings" at bounding box center [312, 154] width 126 height 46
click at [341, 148] on link "Advanced Settings" at bounding box center [311, 154] width 122 height 44
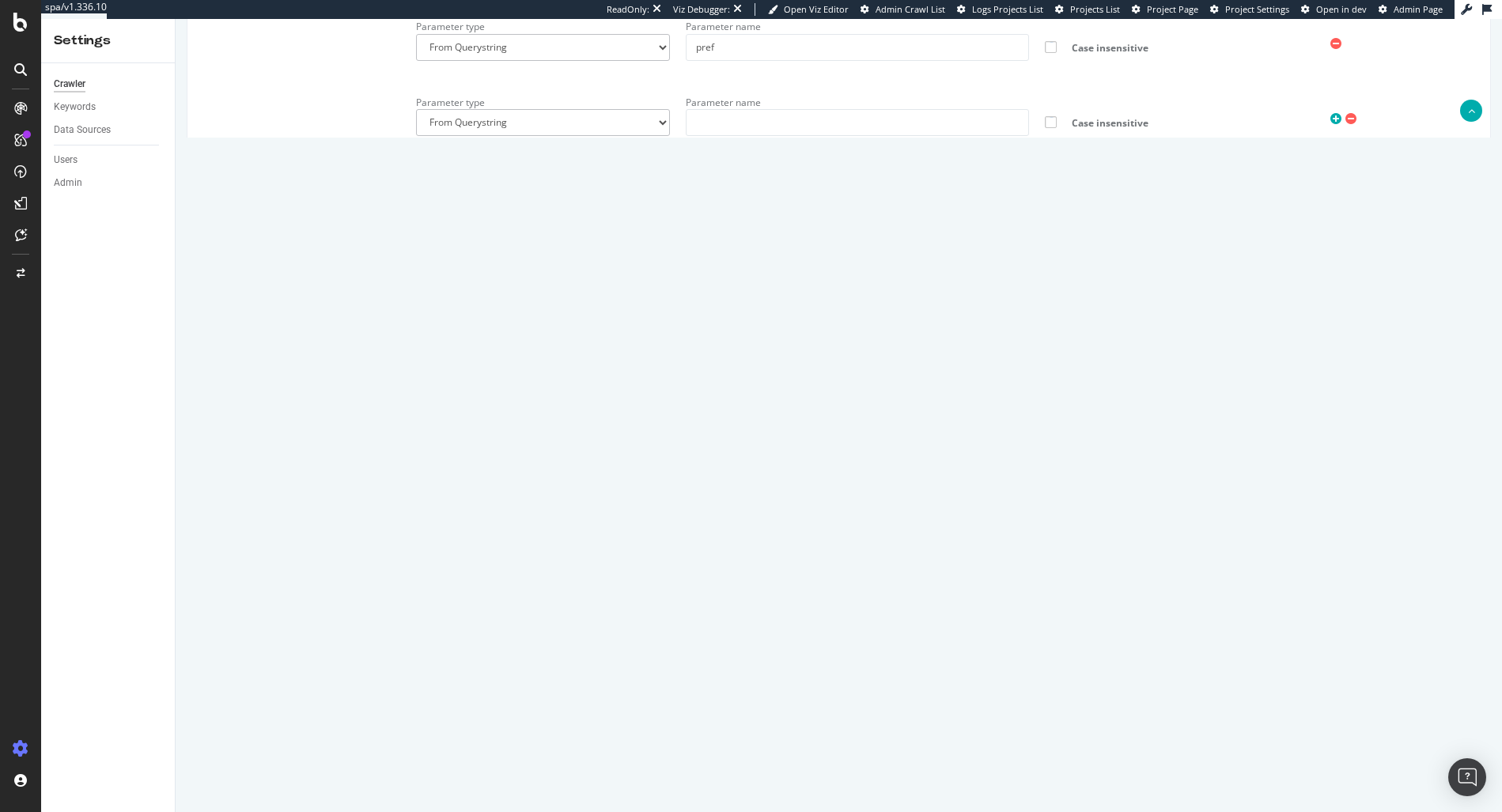
scroll to position [126, 0]
click at [430, 582] on textarea "{ "flags": [ "cube" ], "beta": { "pap_mini_rules": [ "+ *vtrcdn.com/*", "!dom #…" at bounding box center [947, 618] width 1062 height 146
drag, startPoint x: 430, startPoint y: 582, endPoint x: 1057, endPoint y: 620, distance: 628.2
click at [1057, 620] on textarea "{ "flags": [ "cube" ], "beta": { "pap_mini_rules": [ "+ *vtrcdn.com/*", "!dom #…" at bounding box center [947, 618] width 1062 height 146
click at [632, 582] on textarea "{ "flags": [ "cube" ], "beta": { "pap_mini_rules": [ "+ *vtrcdn.com/*", "!dom #…" at bounding box center [947, 618] width 1062 height 146
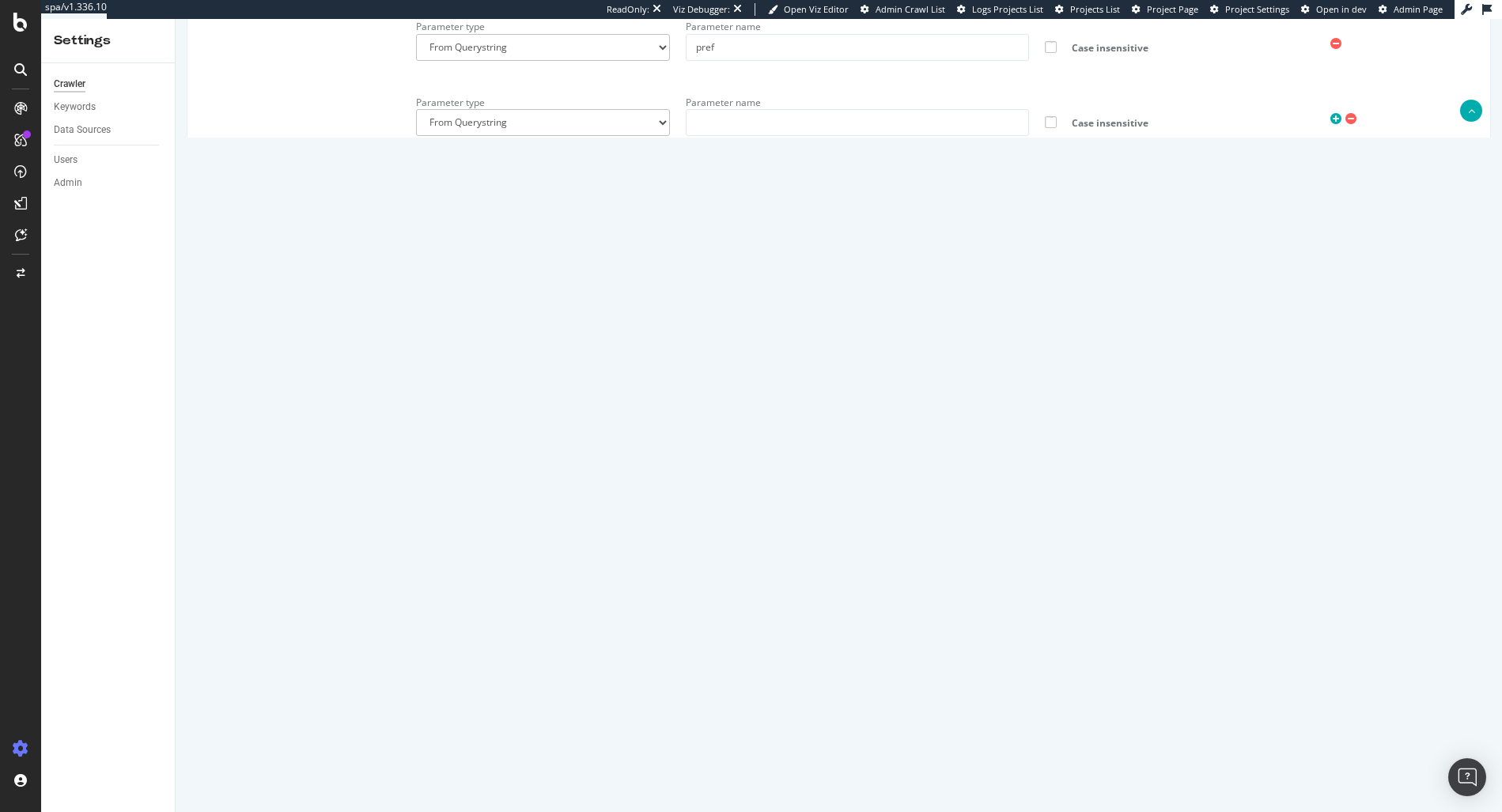
drag, startPoint x: 626, startPoint y: 582, endPoint x: 737, endPoint y: 585, distance: 111.0
click at [737, 585] on textarea "{ "flags": [ "cube" ], "beta": { "pap_mini_rules": [ "+ *vtrcdn.com/*", "!dom #…" at bounding box center [947, 618] width 1062 height 146
drag, startPoint x: 622, startPoint y: 579, endPoint x: 723, endPoint y: 587, distance: 101.3
click at [729, 588] on textarea "{ "flags": [ "cube" ], "beta": { "pap_mini_rules": [ "+ *vtrcdn.com/*", "!dom #…" at bounding box center [947, 618] width 1062 height 146
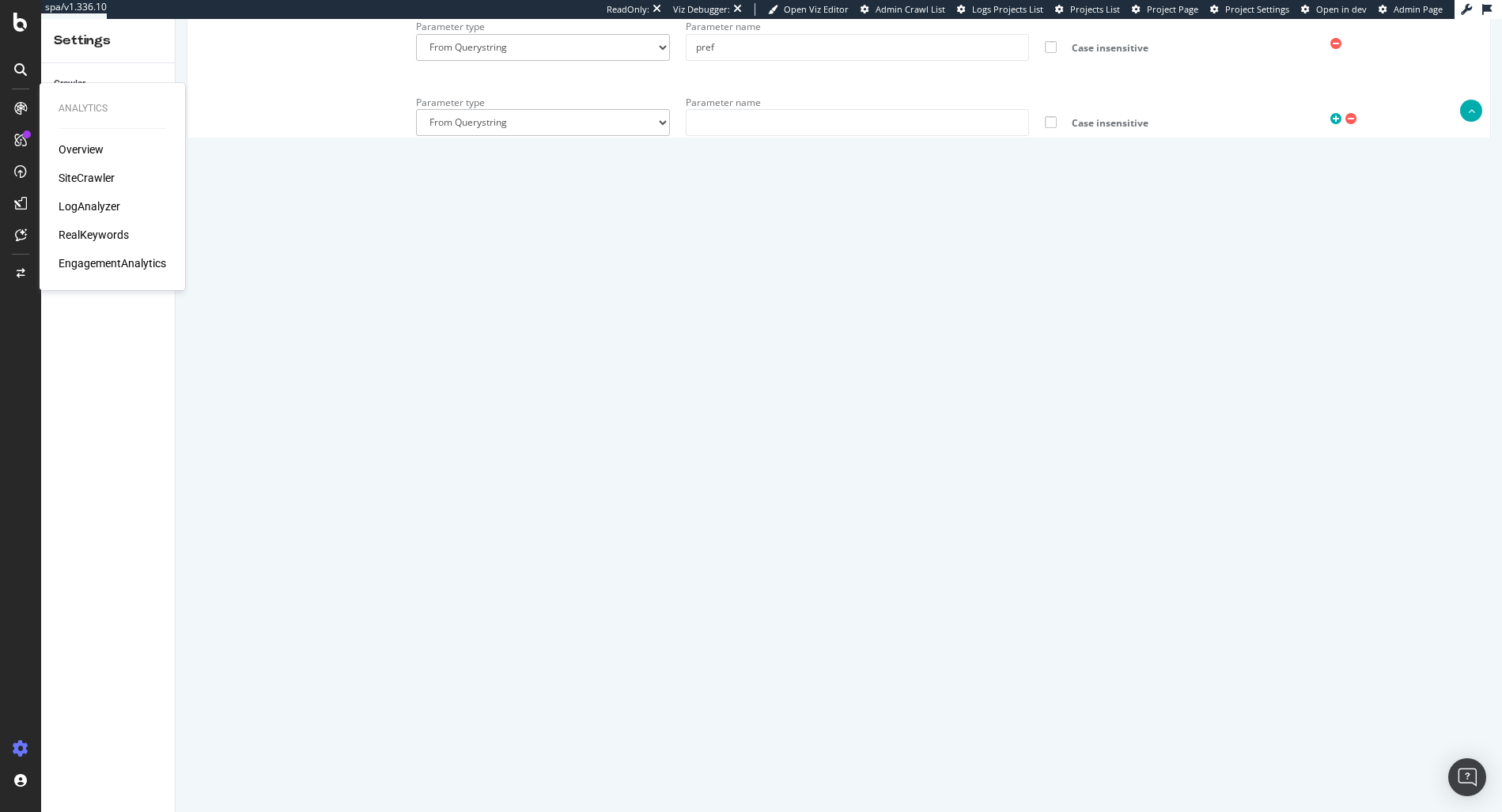
click at [92, 181] on div "SiteCrawler" at bounding box center [86, 177] width 57 height 16
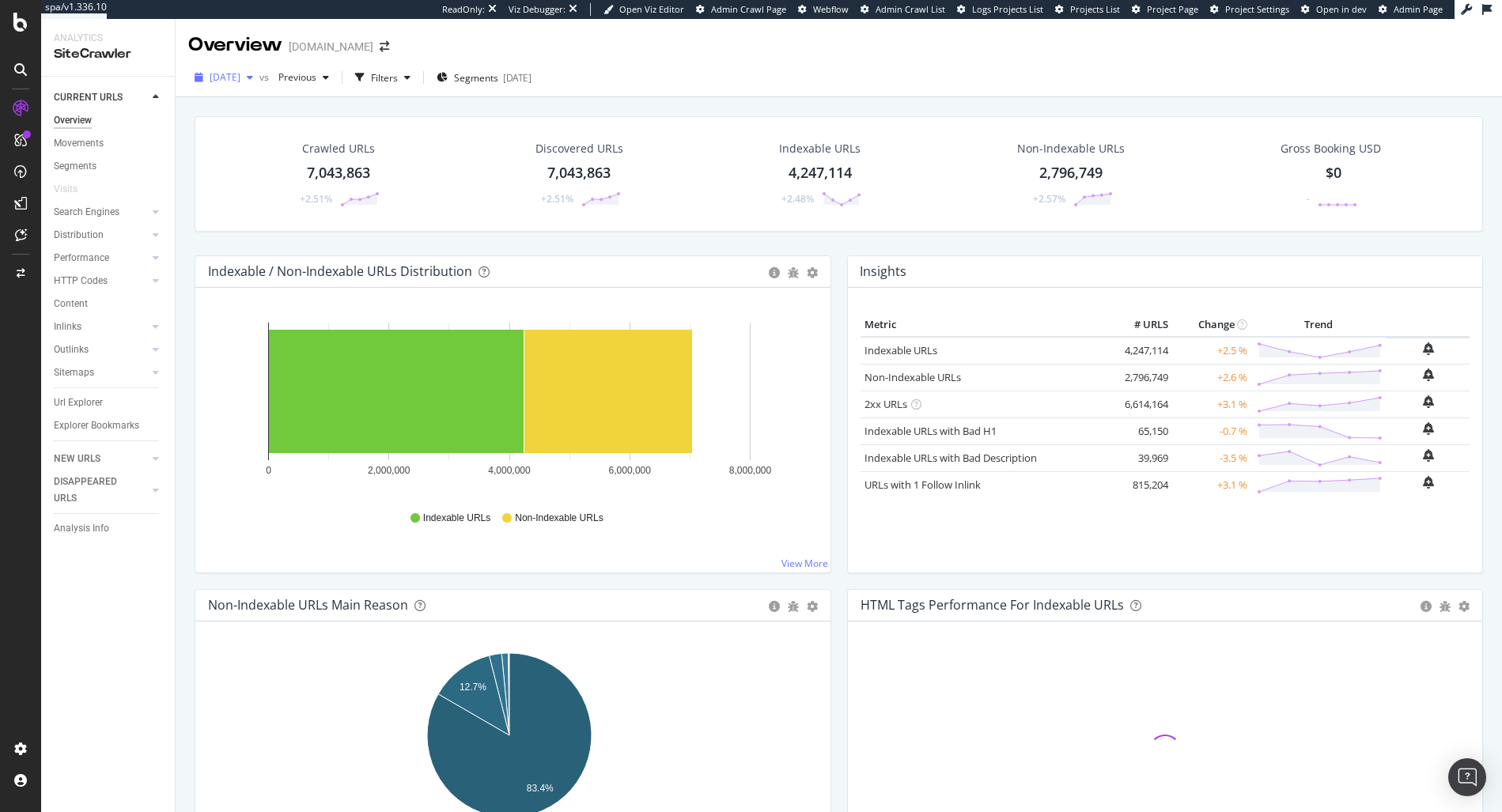
click at [237, 82] on span "2025 Aug. 1st" at bounding box center [225, 77] width 31 height 14
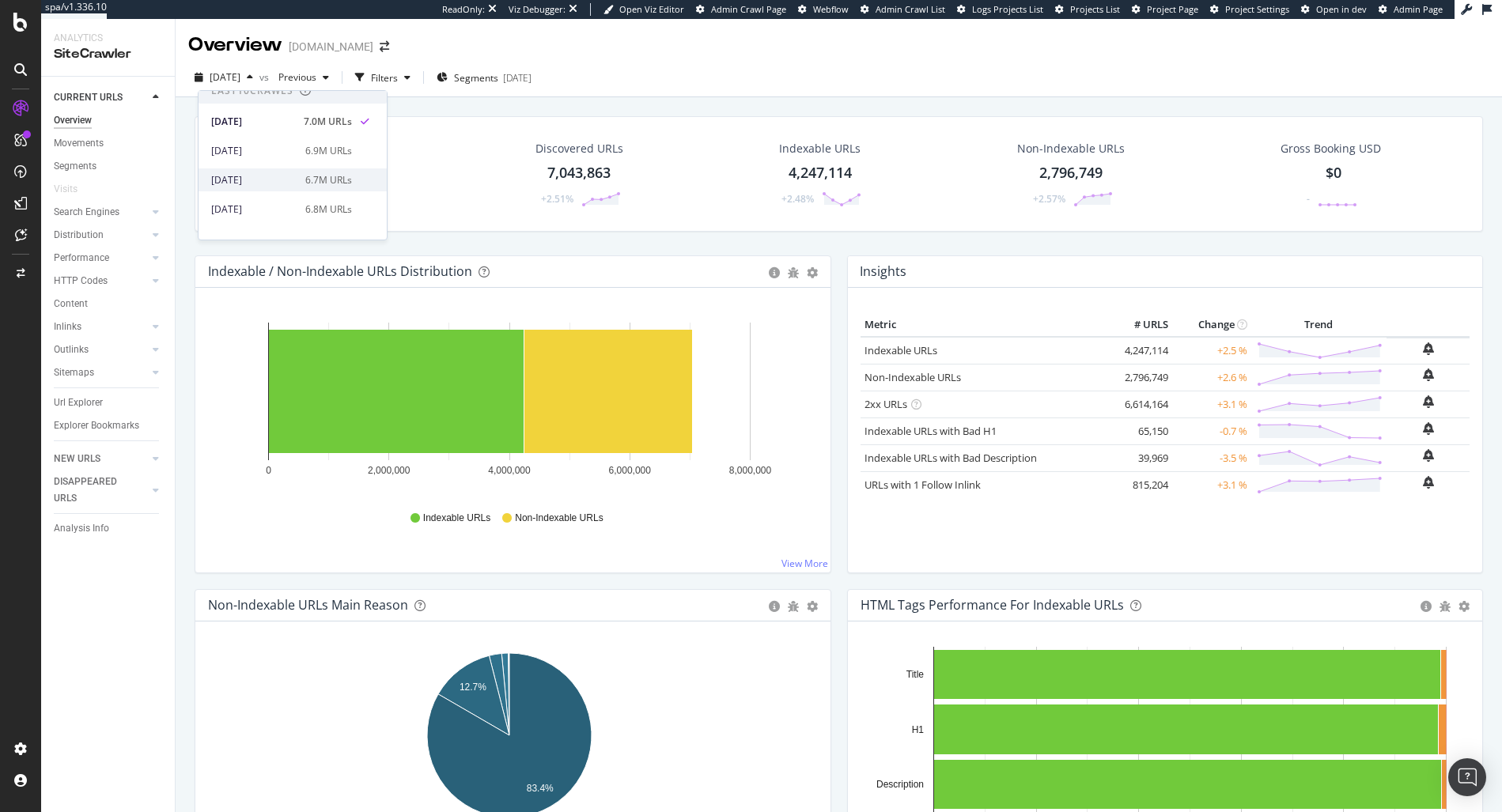
click at [282, 178] on div "2025 Jun. 1st" at bounding box center [253, 180] width 84 height 14
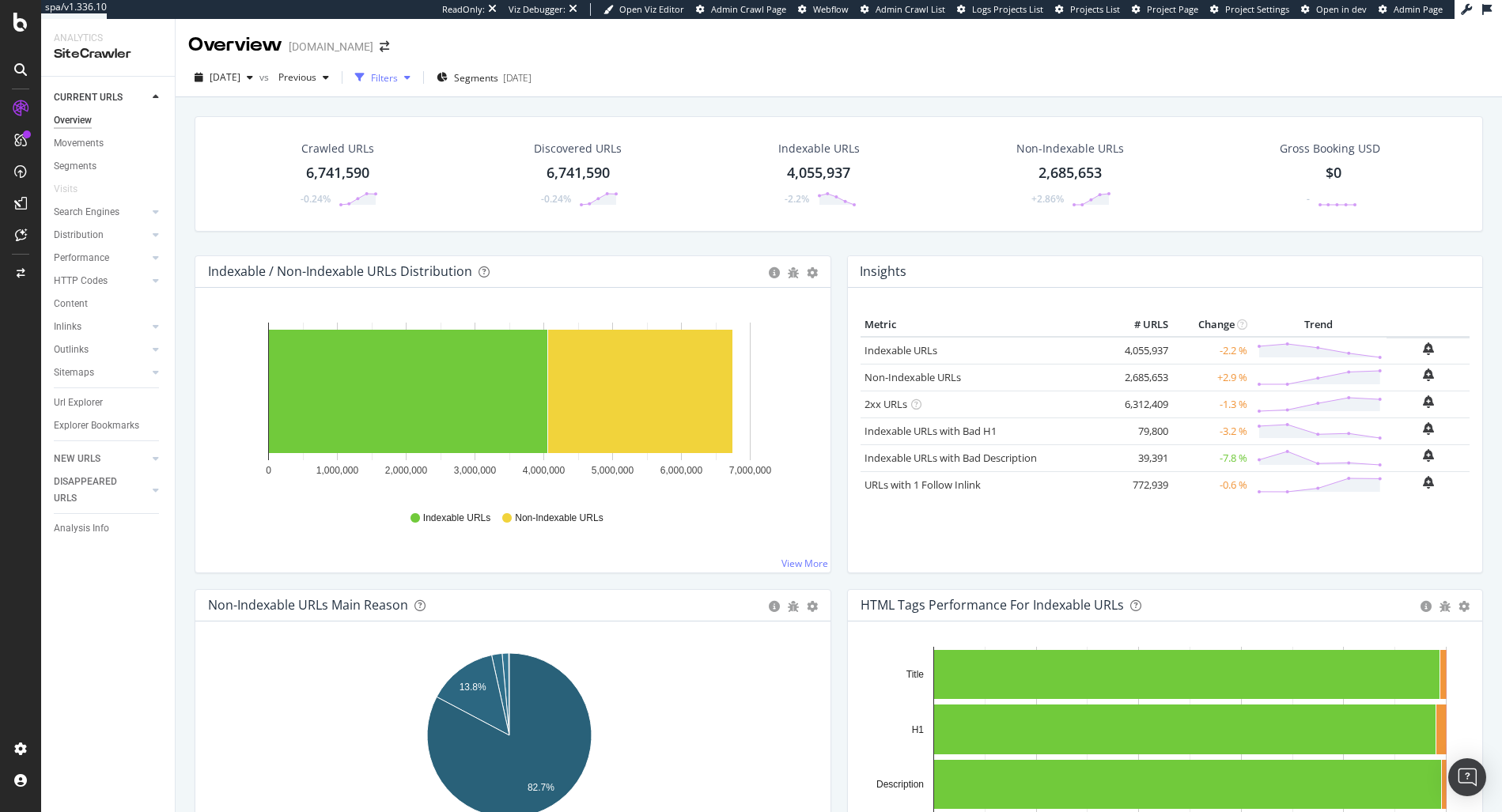
click at [371, 68] on div "button" at bounding box center [360, 78] width 22 height 22
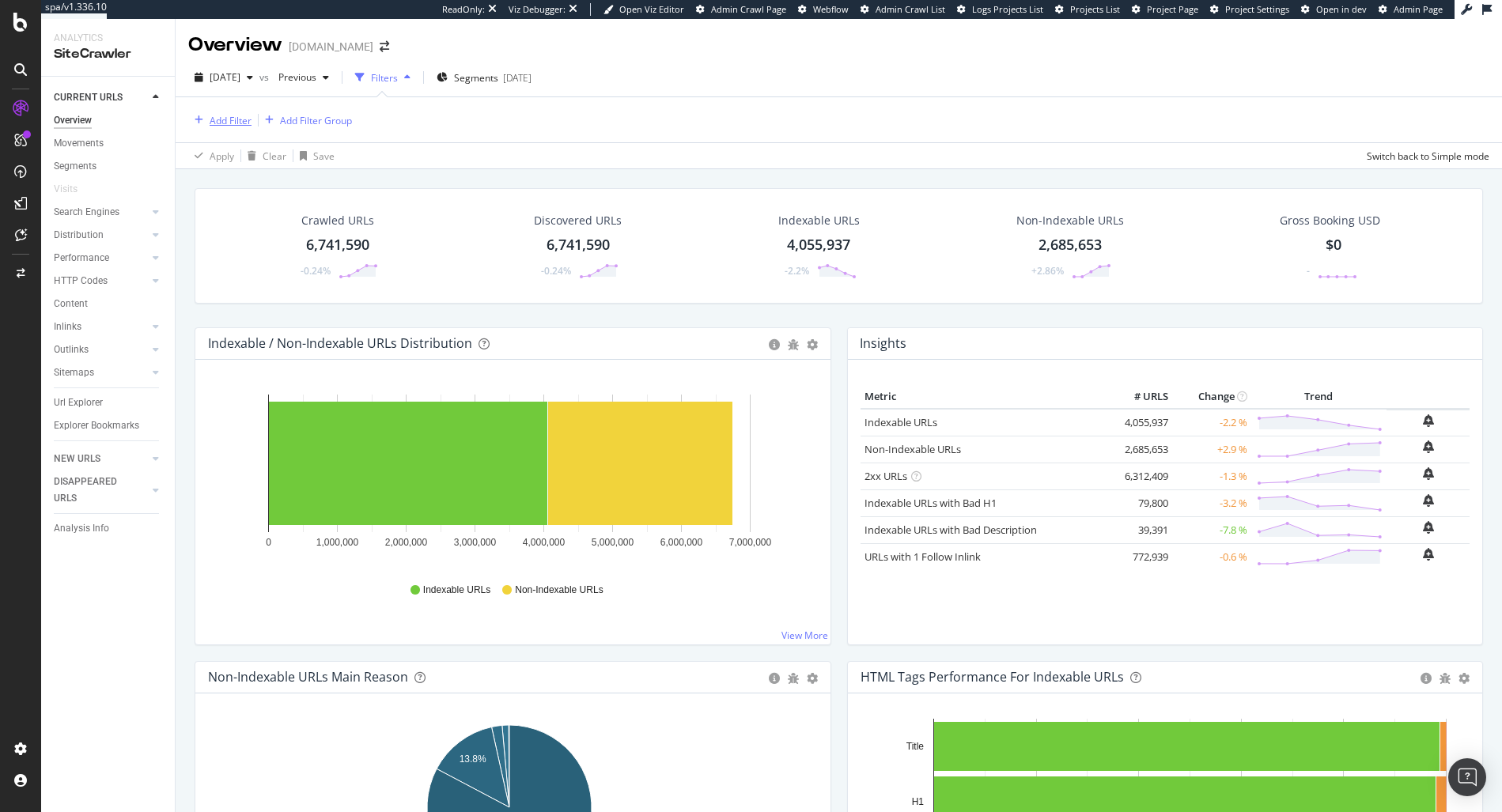
click at [231, 118] on div "Add Filter" at bounding box center [230, 121] width 42 height 14
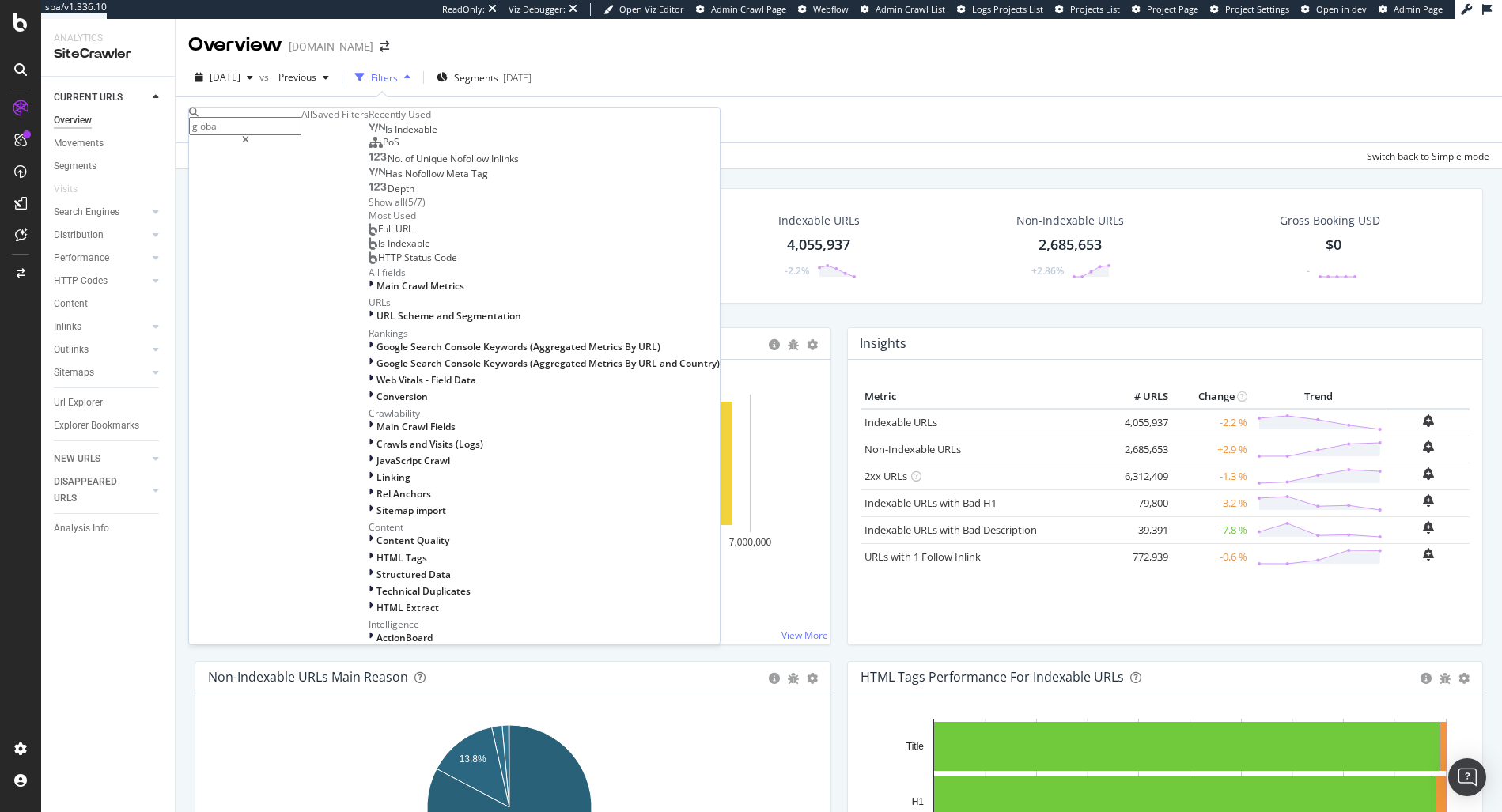
type input "global"
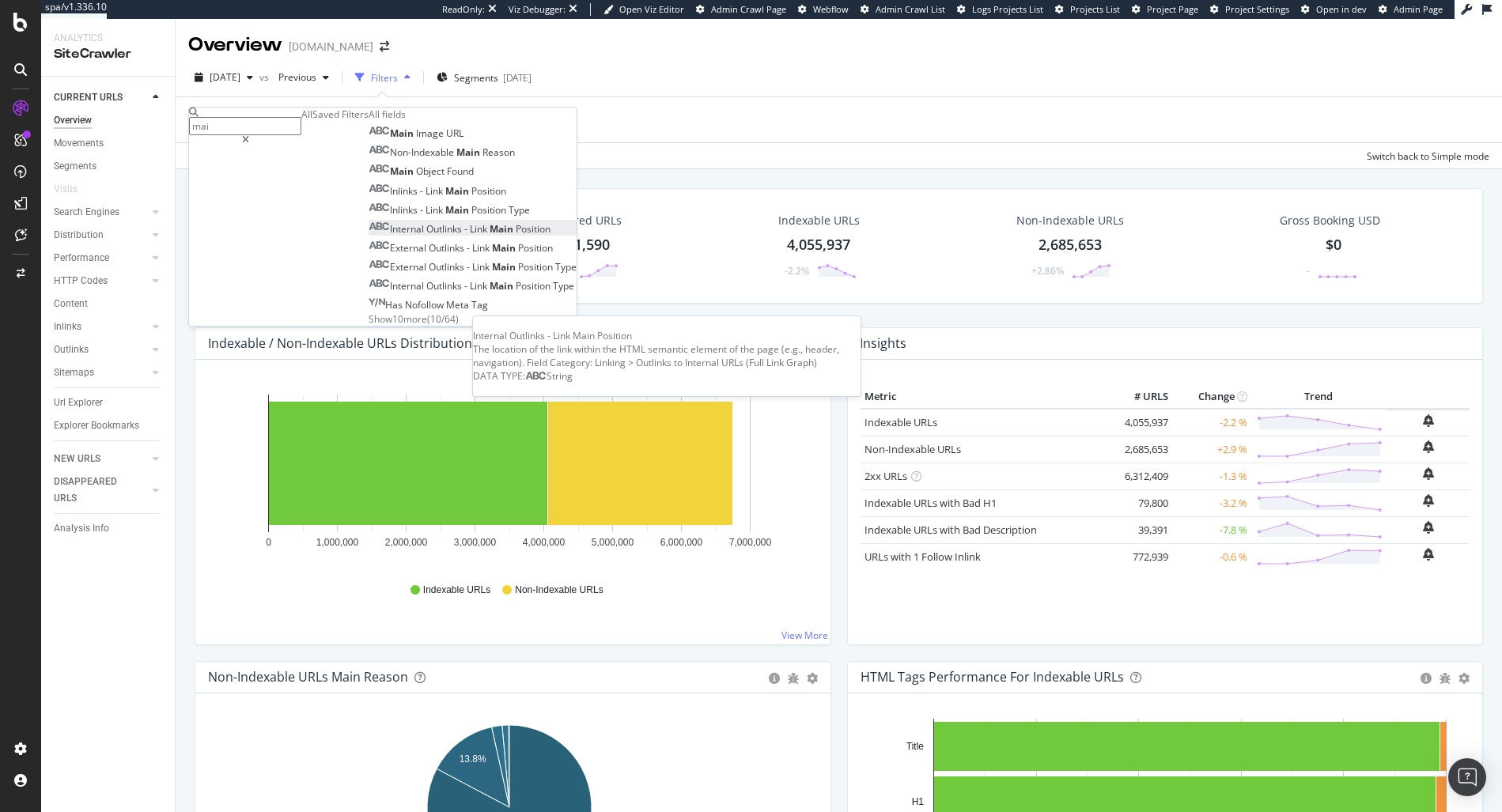
type input "mai"
click at [490, 235] on span "Main" at bounding box center [502, 229] width 26 height 14
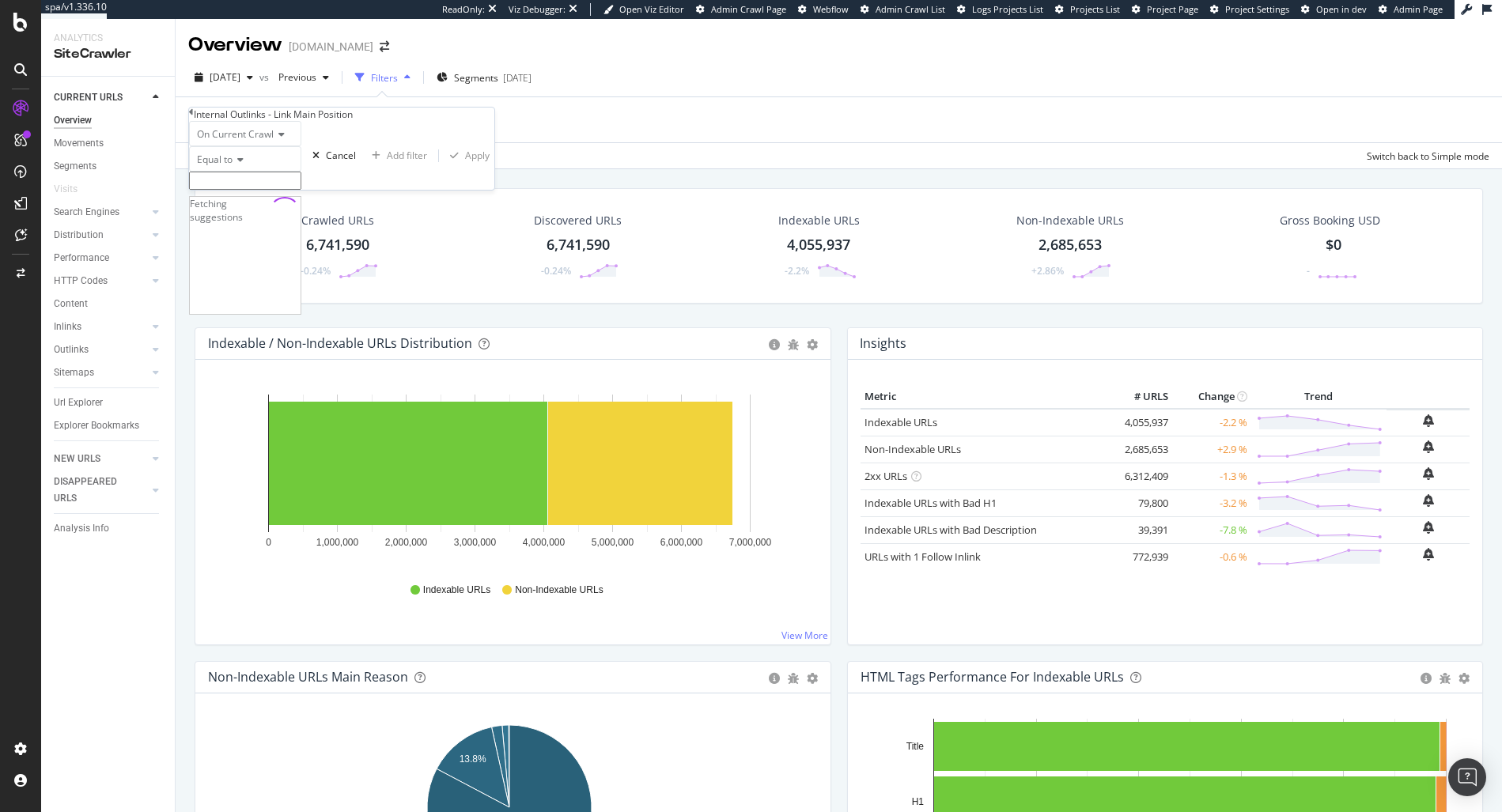
click at [246, 190] on input "text" at bounding box center [245, 181] width 112 height 19
click at [199, 121] on div "Internal Outlinks - Link Main Position" at bounding box center [342, 114] width 306 height 14
click at [194, 117] on icon at bounding box center [192, 111] width 5 height 9
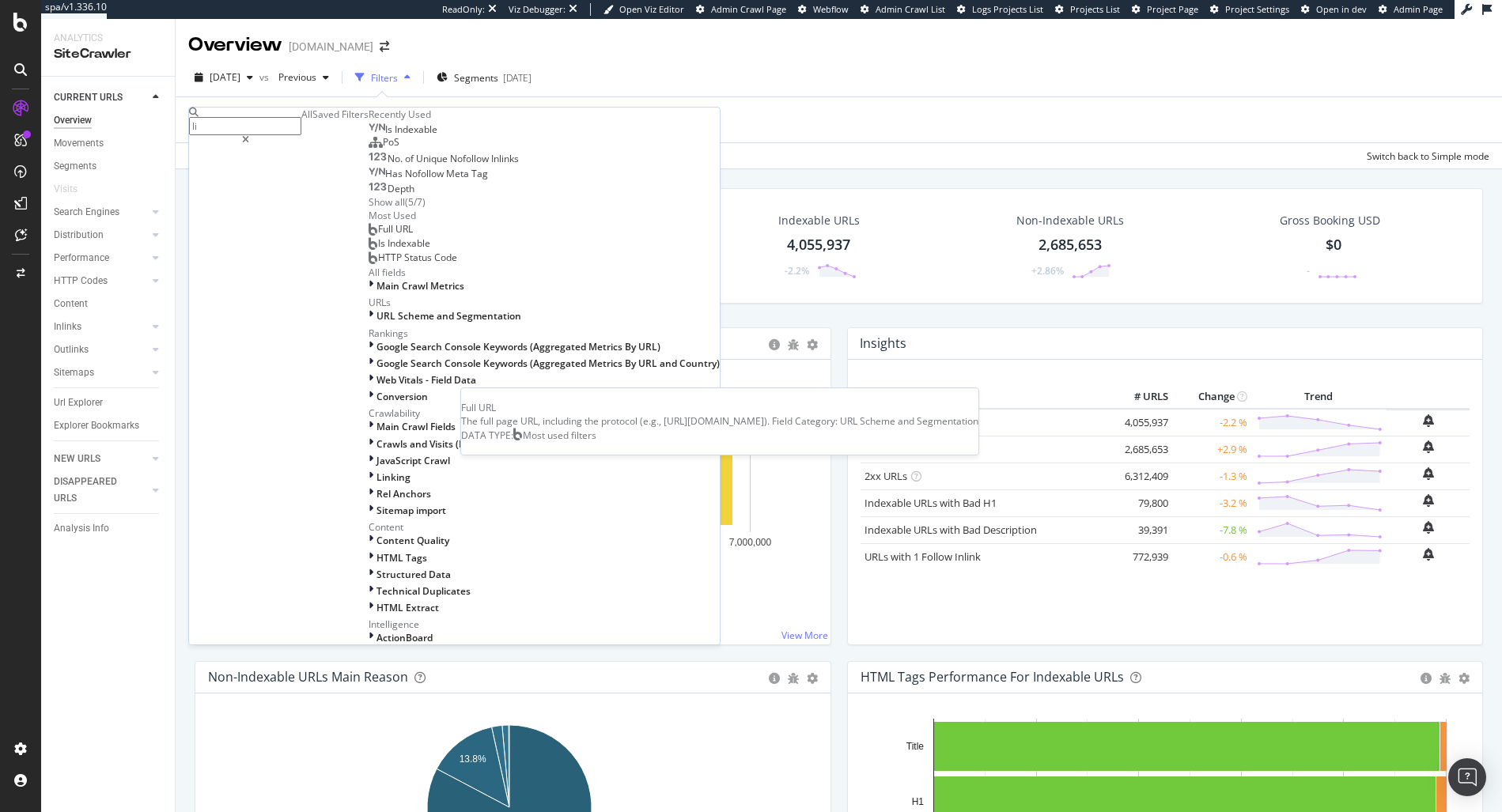
type input "lin"
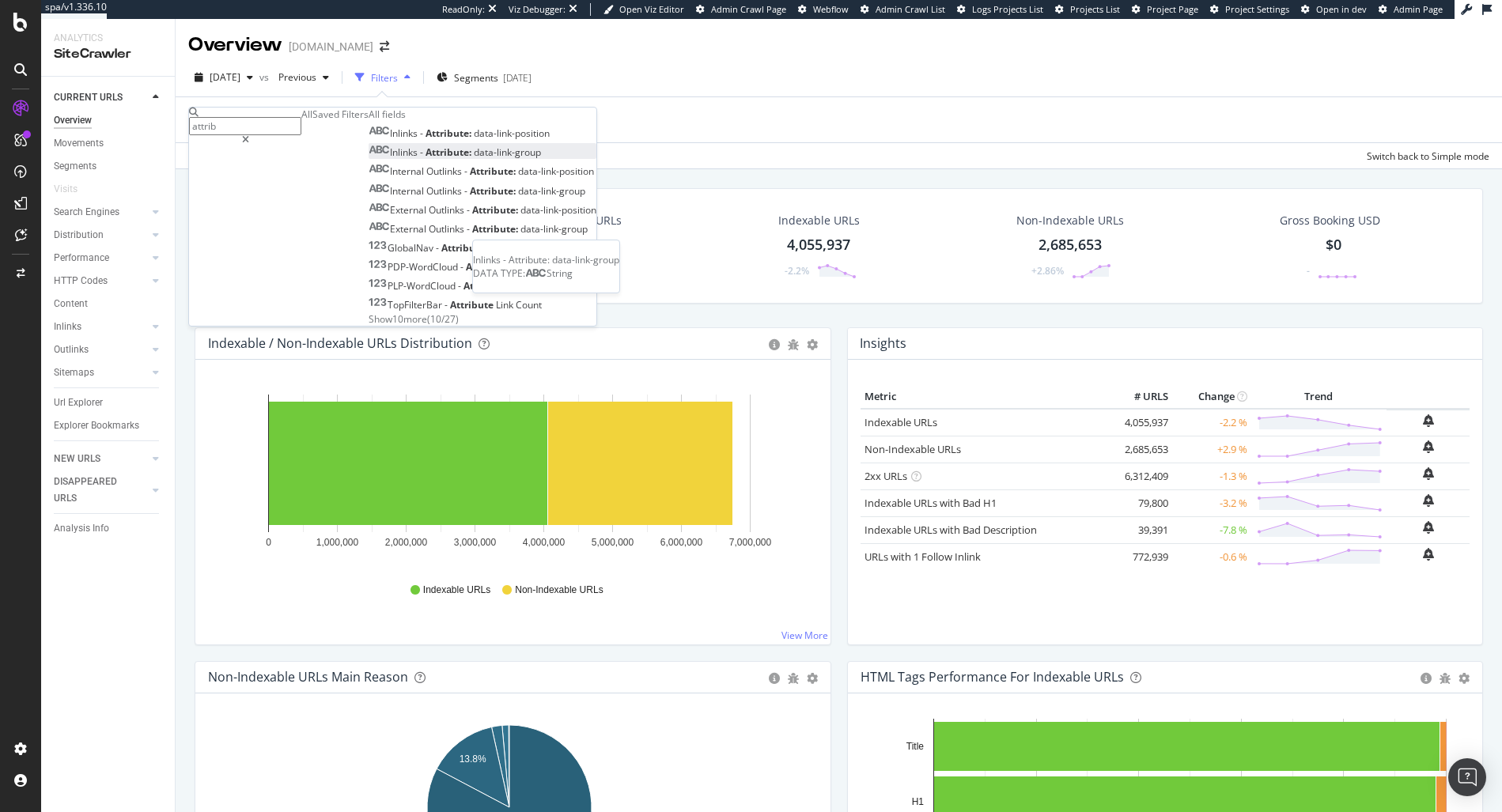
type input "attrib"
click at [474, 159] on span "data-link-group" at bounding box center [507, 152] width 68 height 14
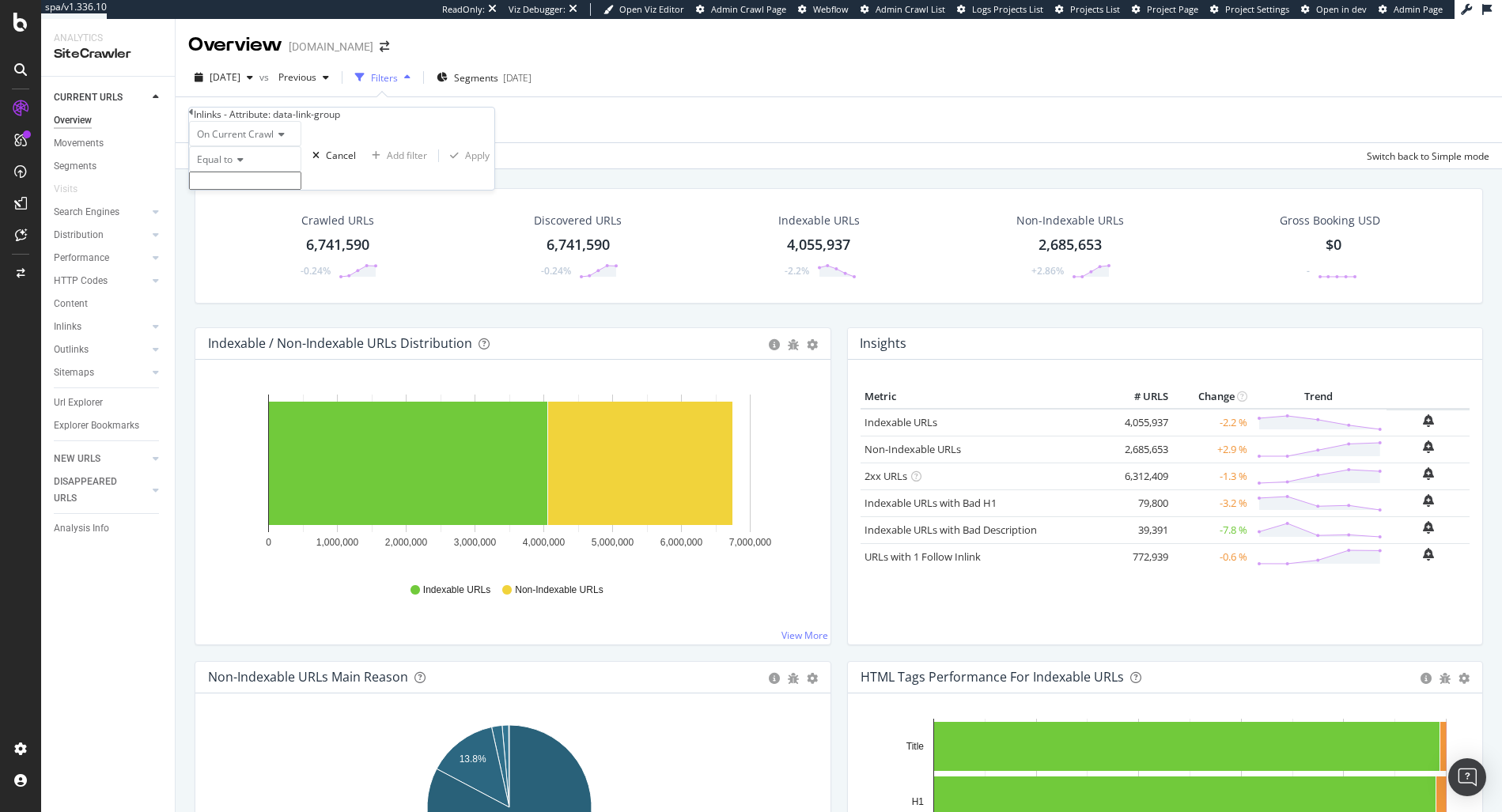
click at [258, 190] on input "text" at bounding box center [245, 181] width 112 height 19
click at [226, 205] on span "GlobalNav" at bounding box center [210, 198] width 32 height 14
type input "GlobalNav"
click at [465, 167] on div "Apply" at bounding box center [477, 160] width 24 height 14
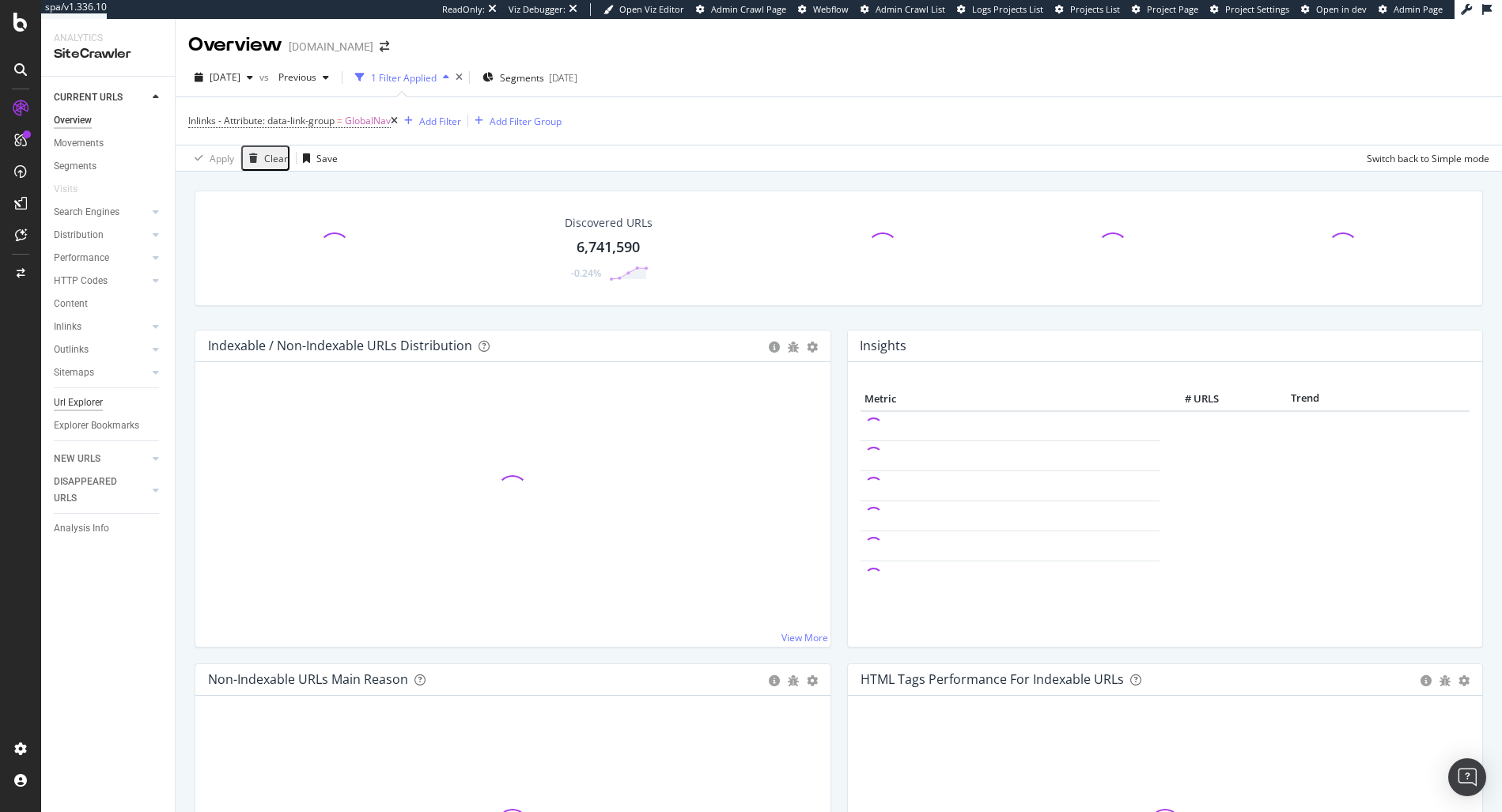
click at [76, 395] on div "Url Explorer" at bounding box center [79, 403] width 49 height 17
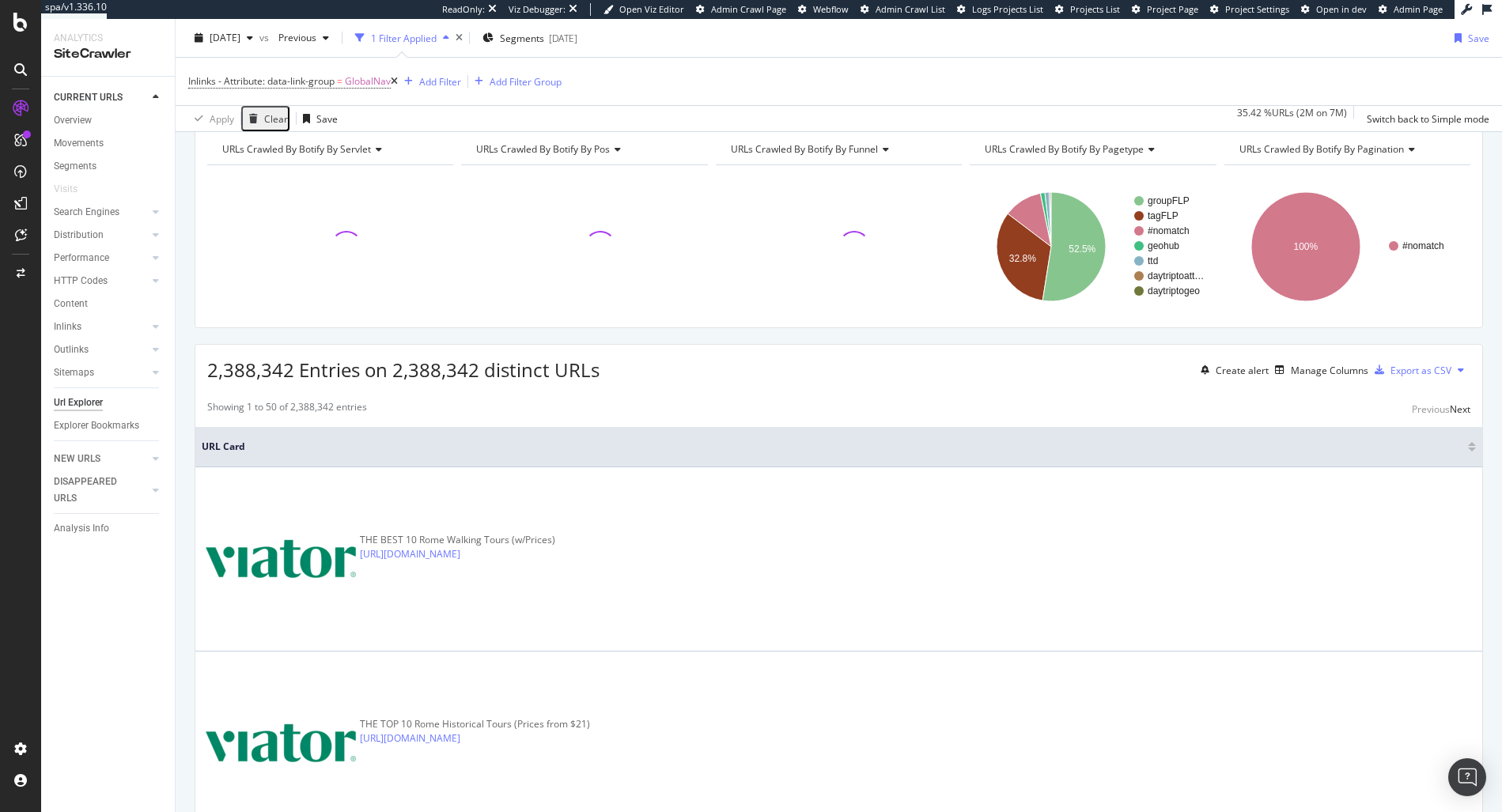
scroll to position [73, 0]
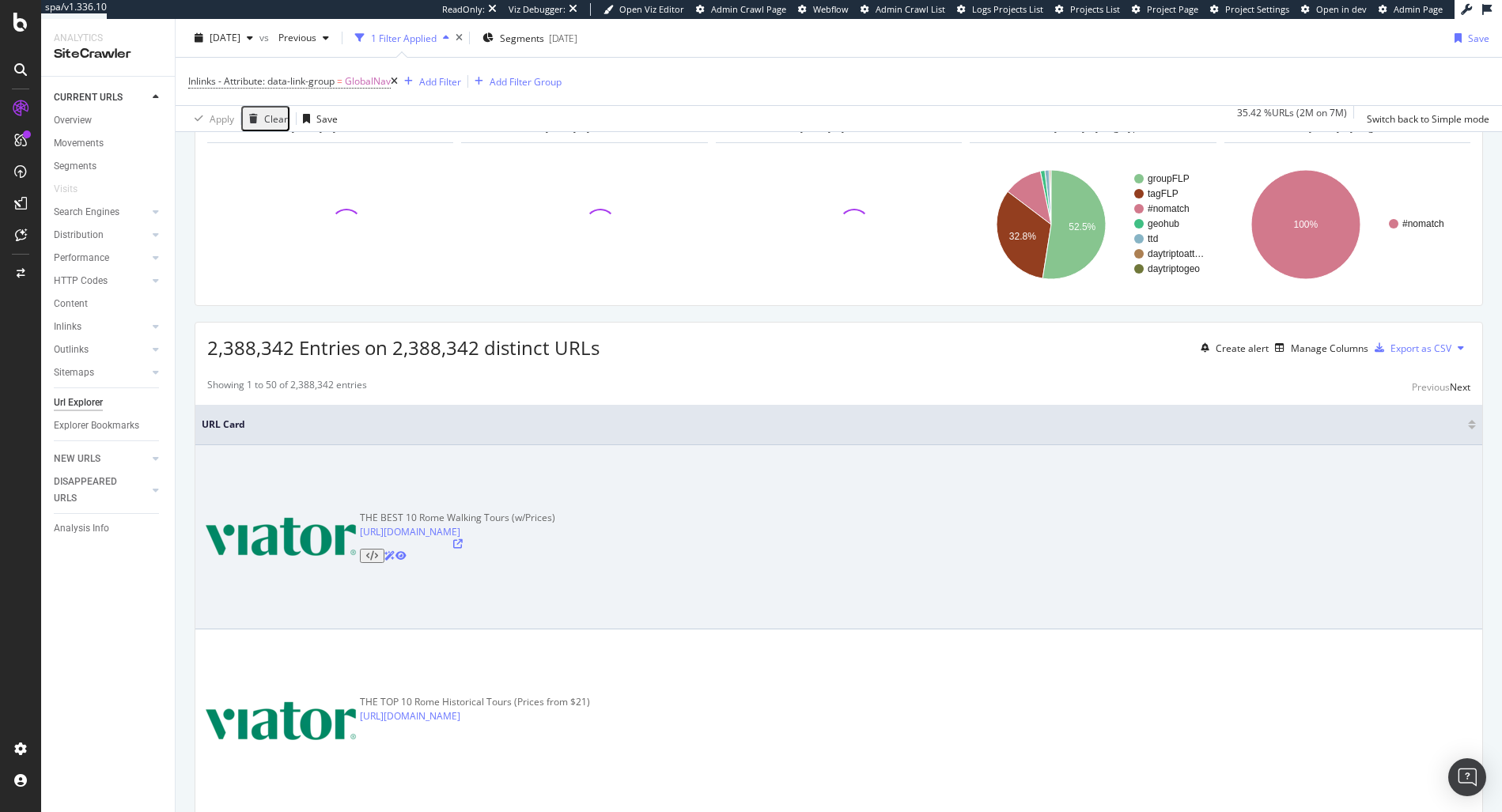
click at [378, 551] on icon at bounding box center [372, 555] width 12 height 9
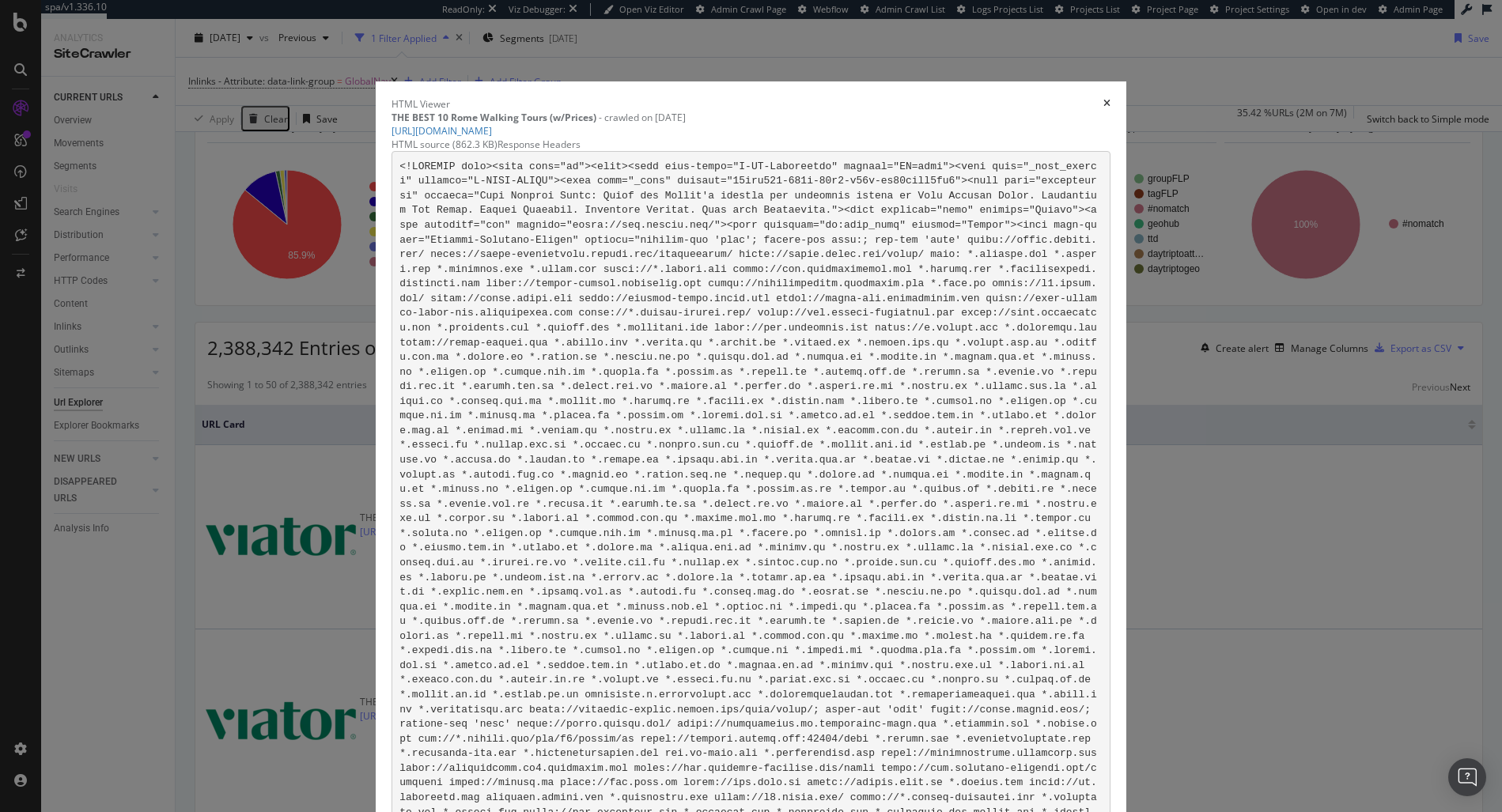
click at [1103, 97] on div "times" at bounding box center [1107, 104] width 7 height 14
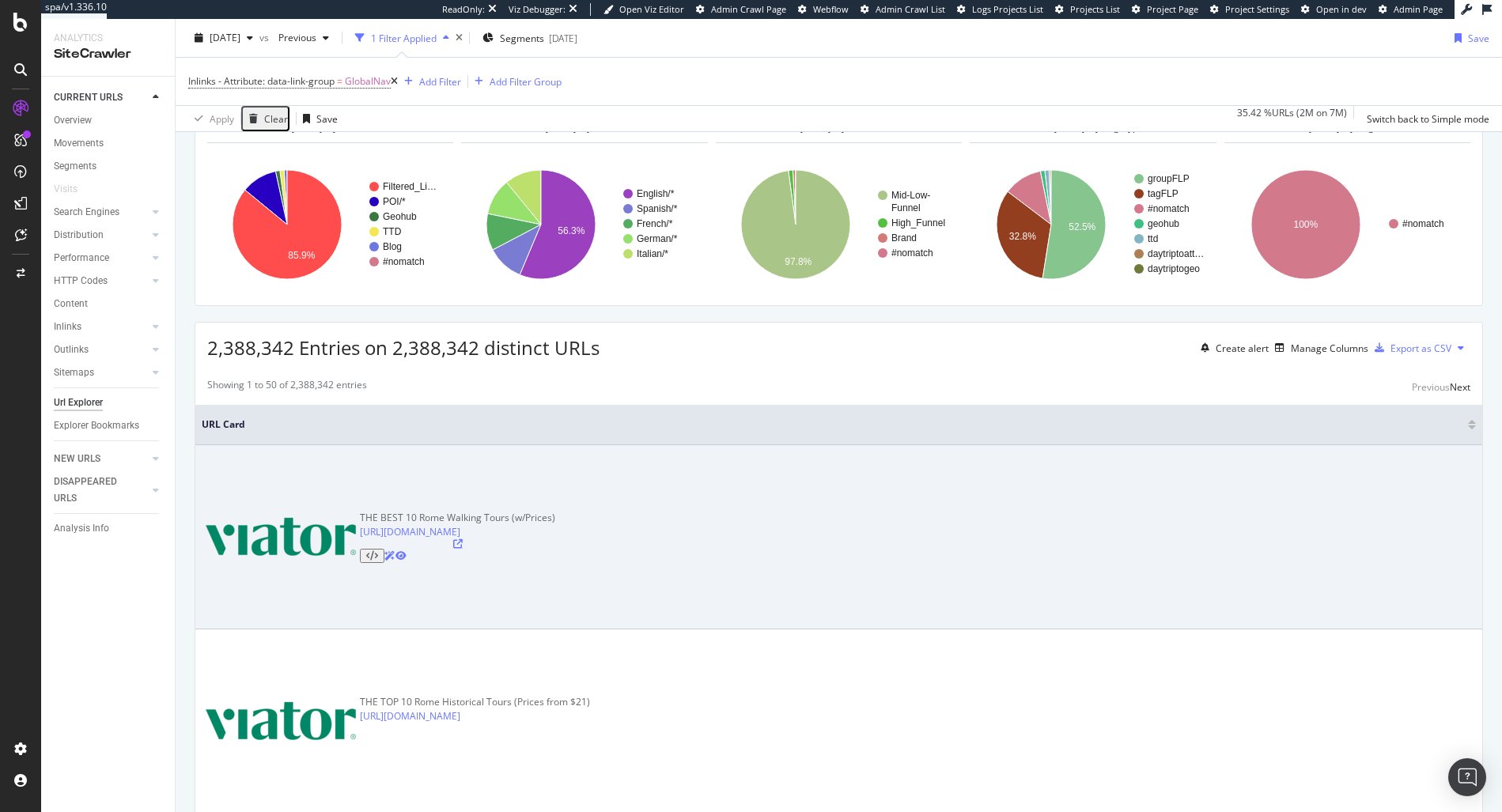
click at [463, 539] on icon at bounding box center [458, 544] width 9 height 9
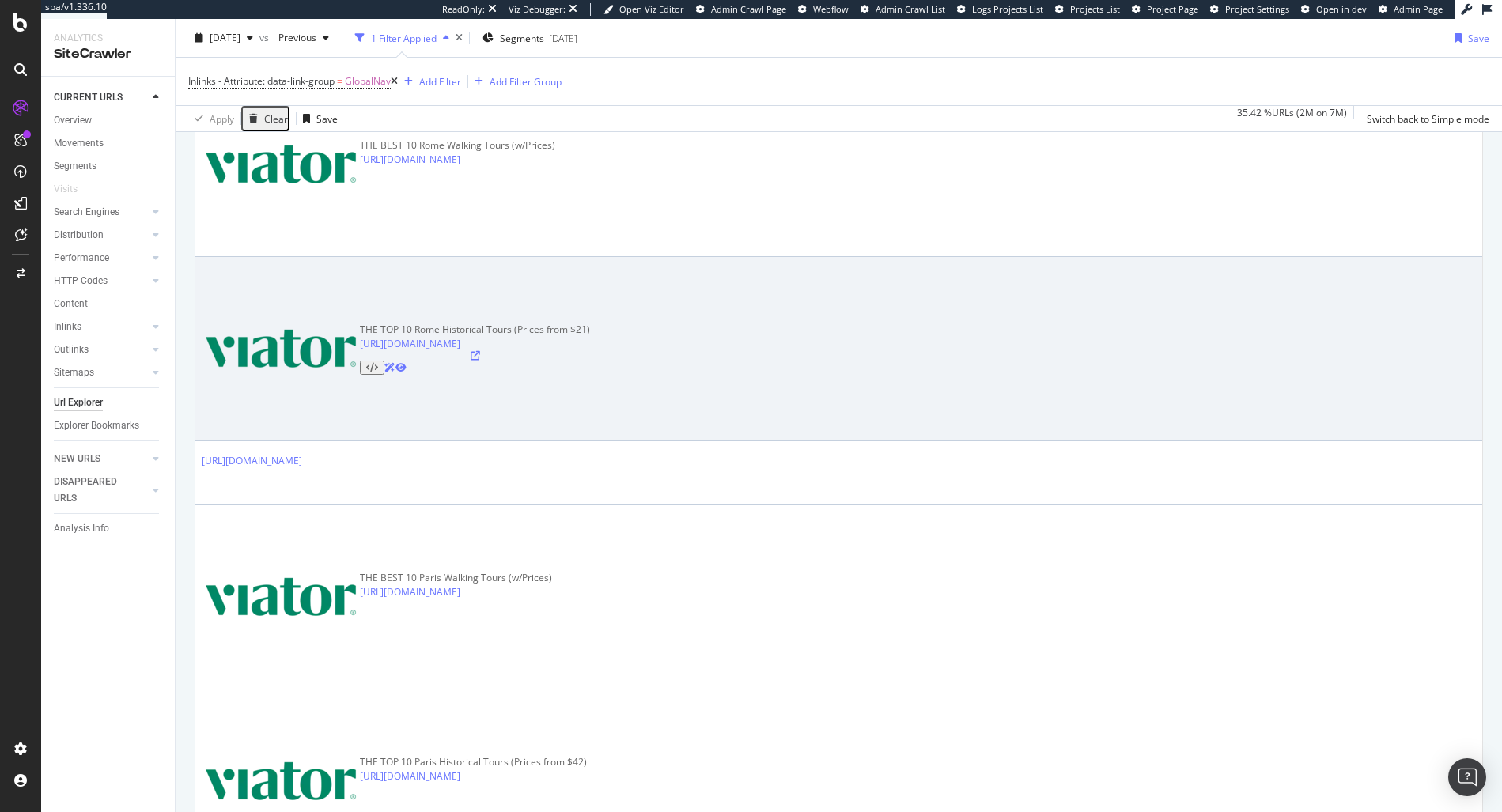
scroll to position [0, 0]
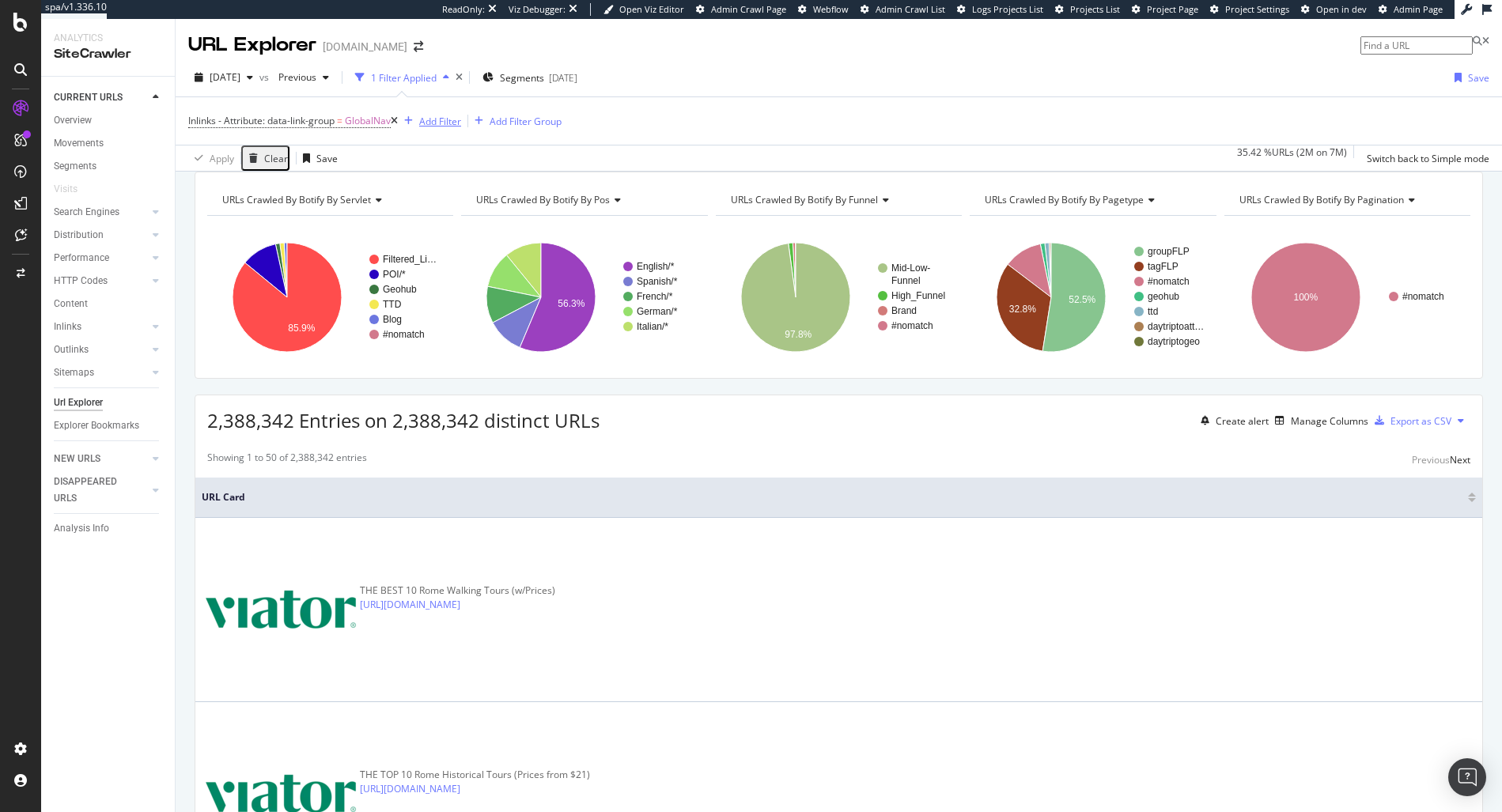
click at [442, 120] on div "Add Filter" at bounding box center [441, 122] width 42 height 14
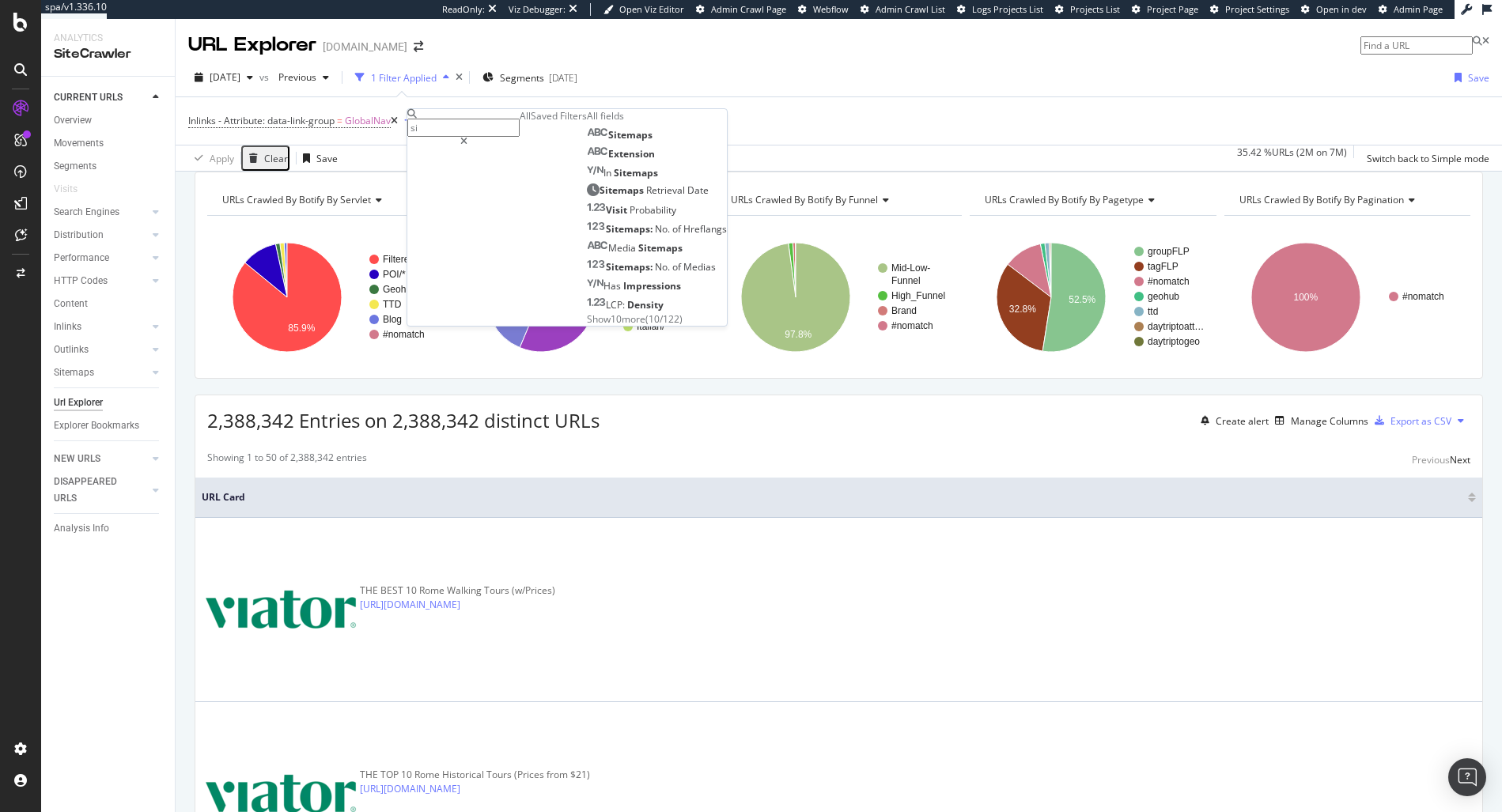
type input "s"
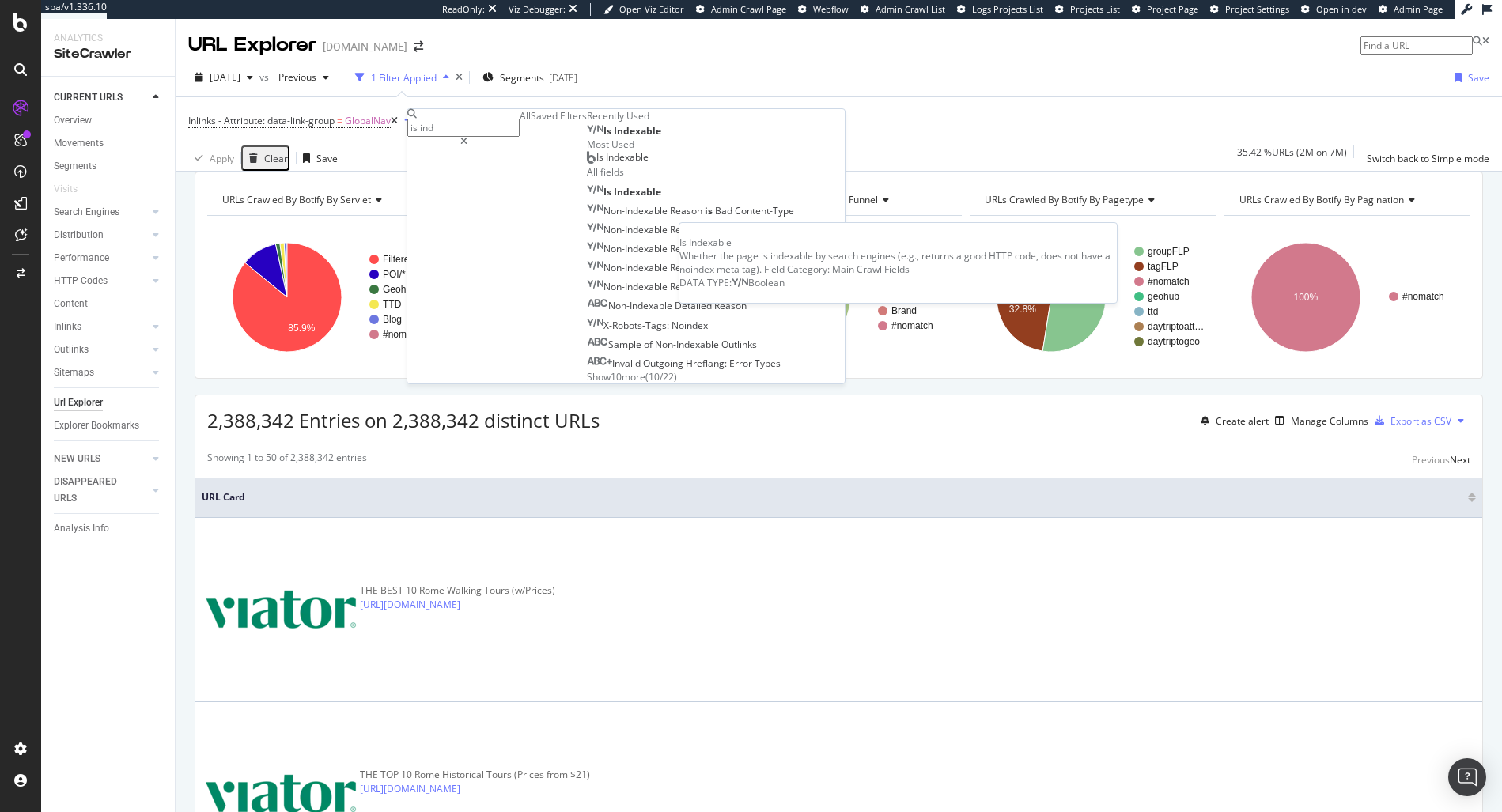
type input "is ind"
click at [614, 138] on span "Indexable" at bounding box center [637, 131] width 47 height 14
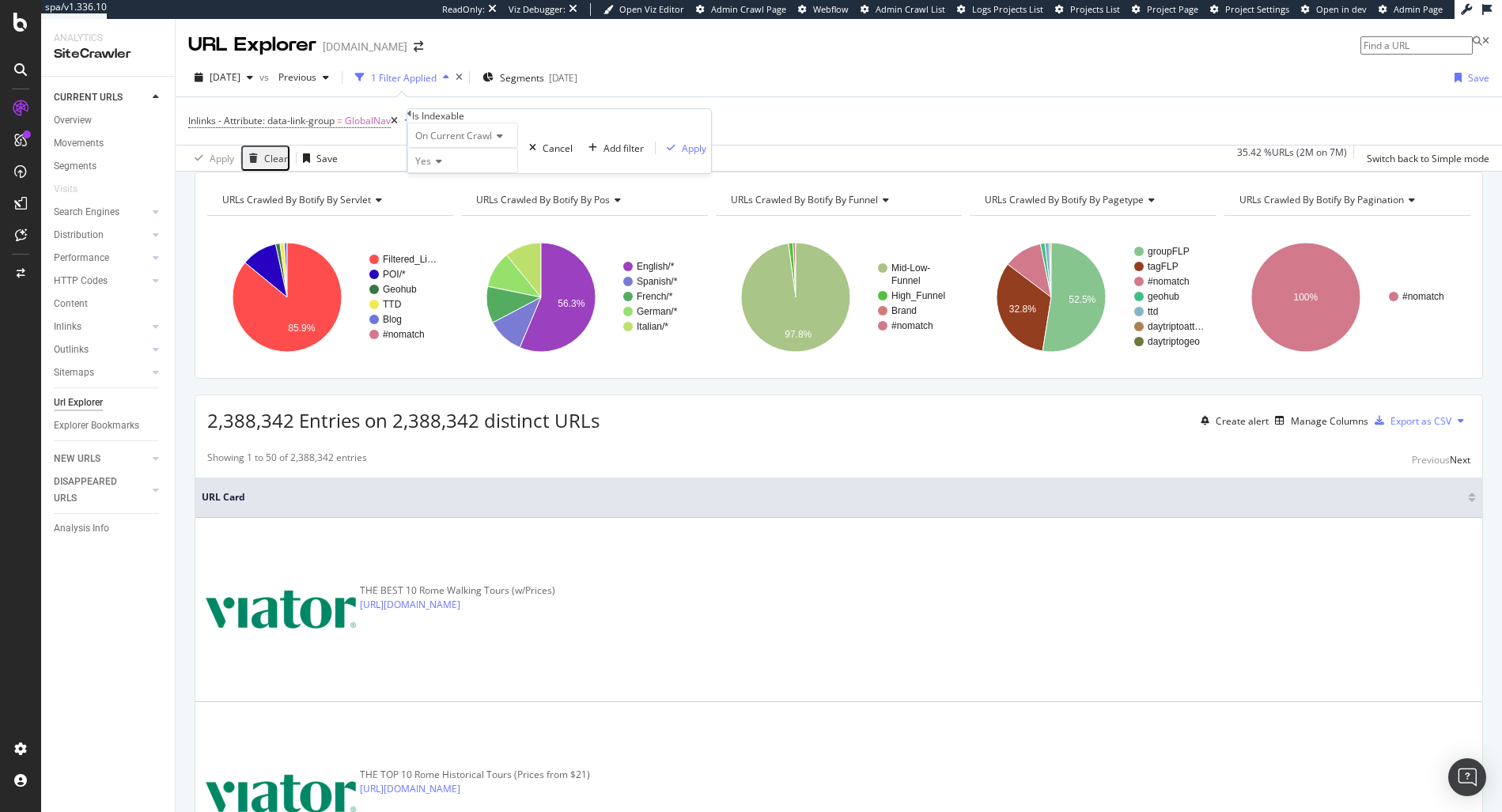
click at [424, 168] on span "Yes" at bounding box center [423, 161] width 16 height 14
click at [420, 207] on div "Yes No" at bounding box center [462, 189] width 111 height 35
click at [425, 205] on span "No" at bounding box center [418, 198] width 13 height 14
click at [610, 205] on icon at bounding box center [615, 199] width 11 height 9
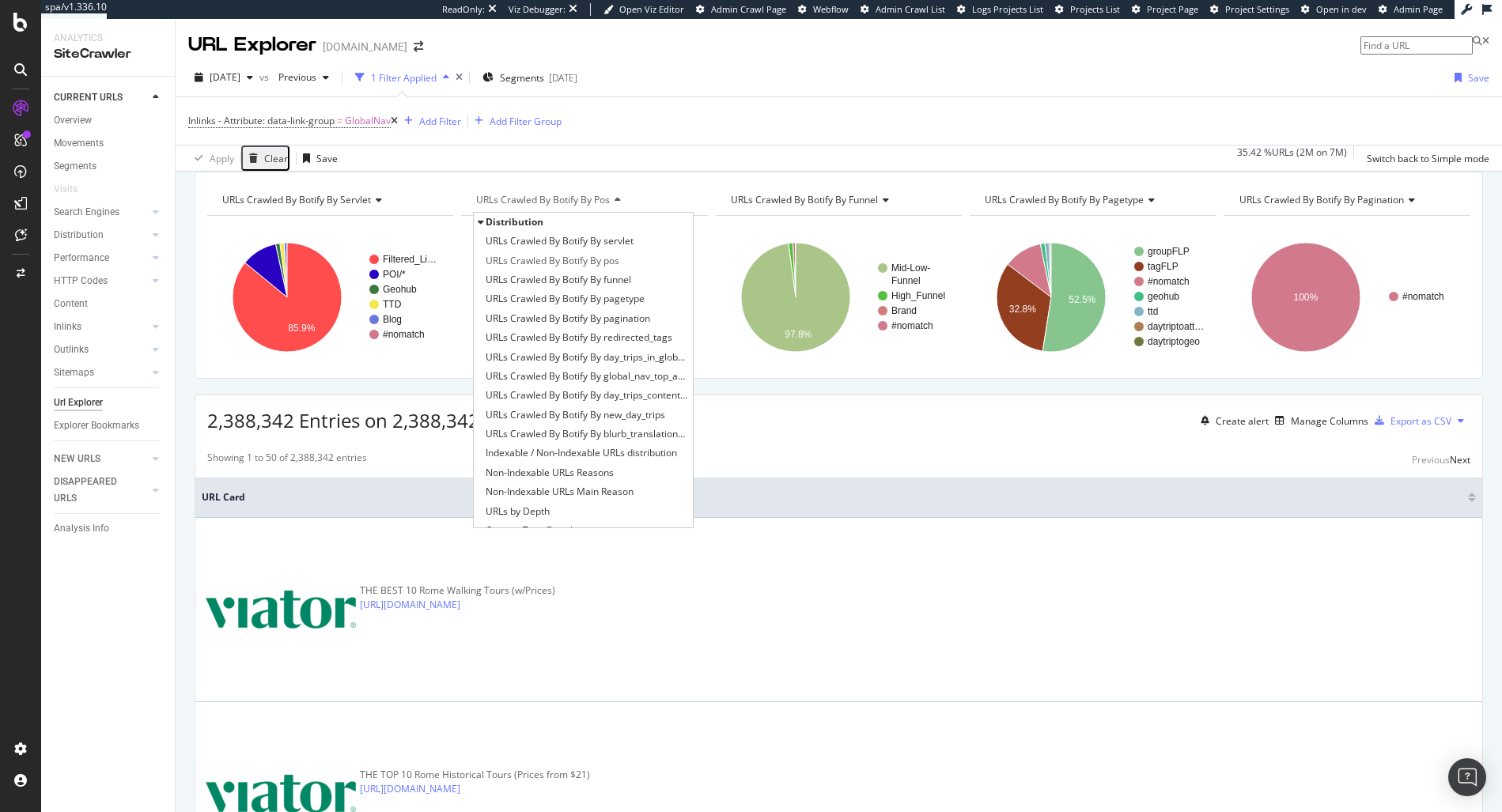
click at [420, 108] on div "Inlinks - Attribute: data-link-group = GlobalNav Add Filter Add Filter Group" at bounding box center [838, 121] width 1301 height 47
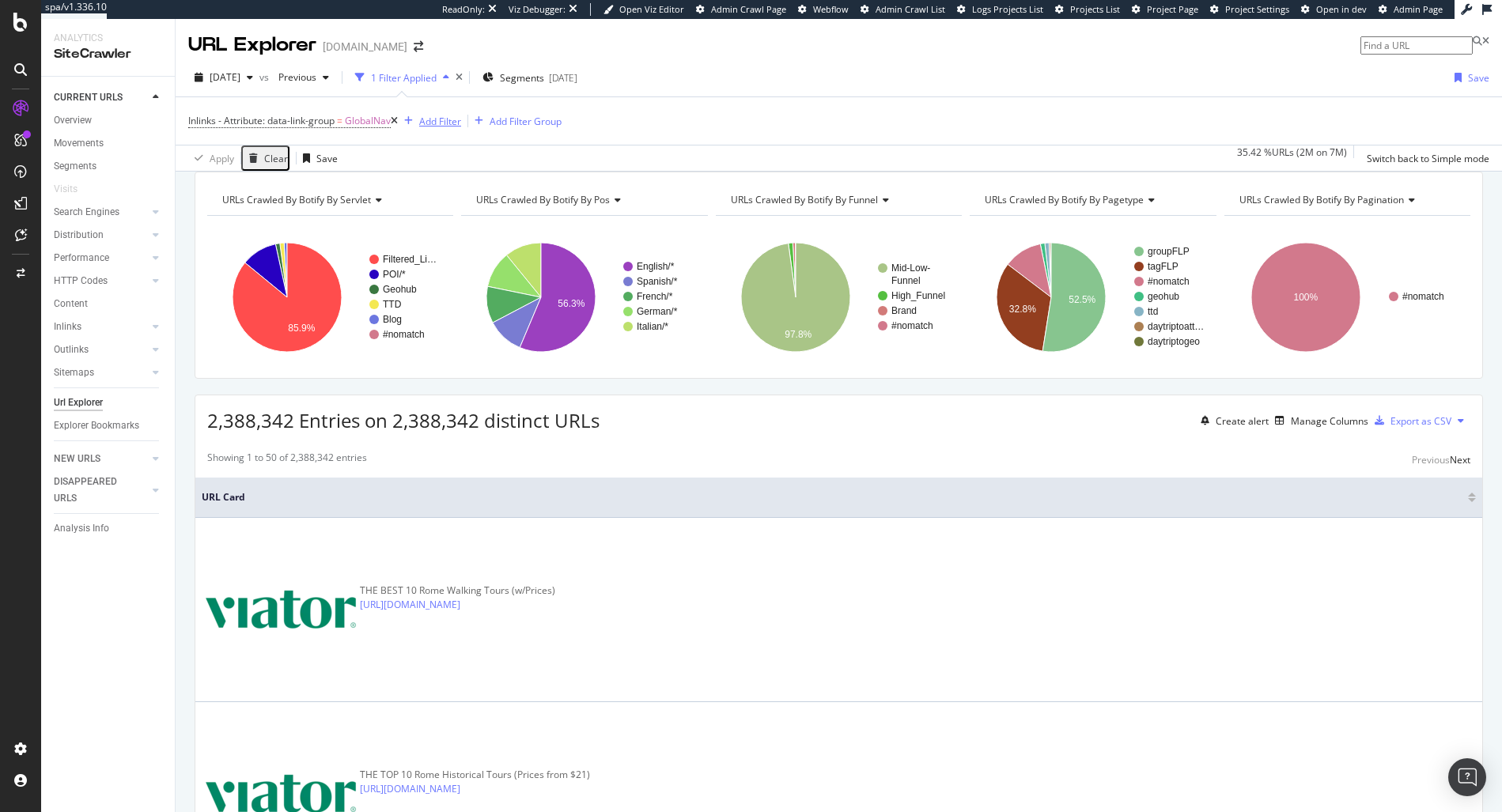
click at [443, 127] on div "Add Filter" at bounding box center [441, 122] width 42 height 14
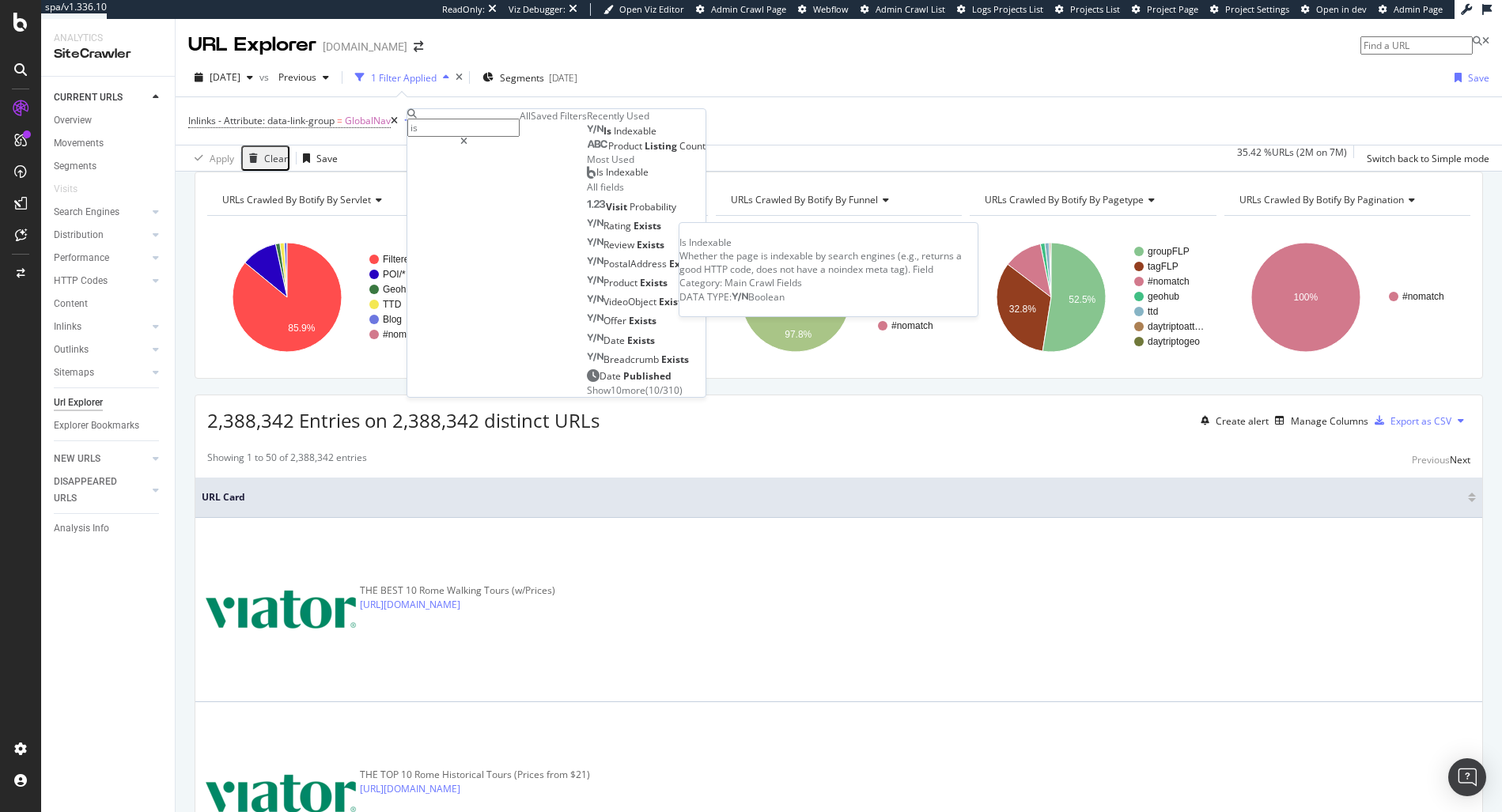
type input "is"
click at [614, 138] on span "Indexable" at bounding box center [635, 131] width 43 height 14
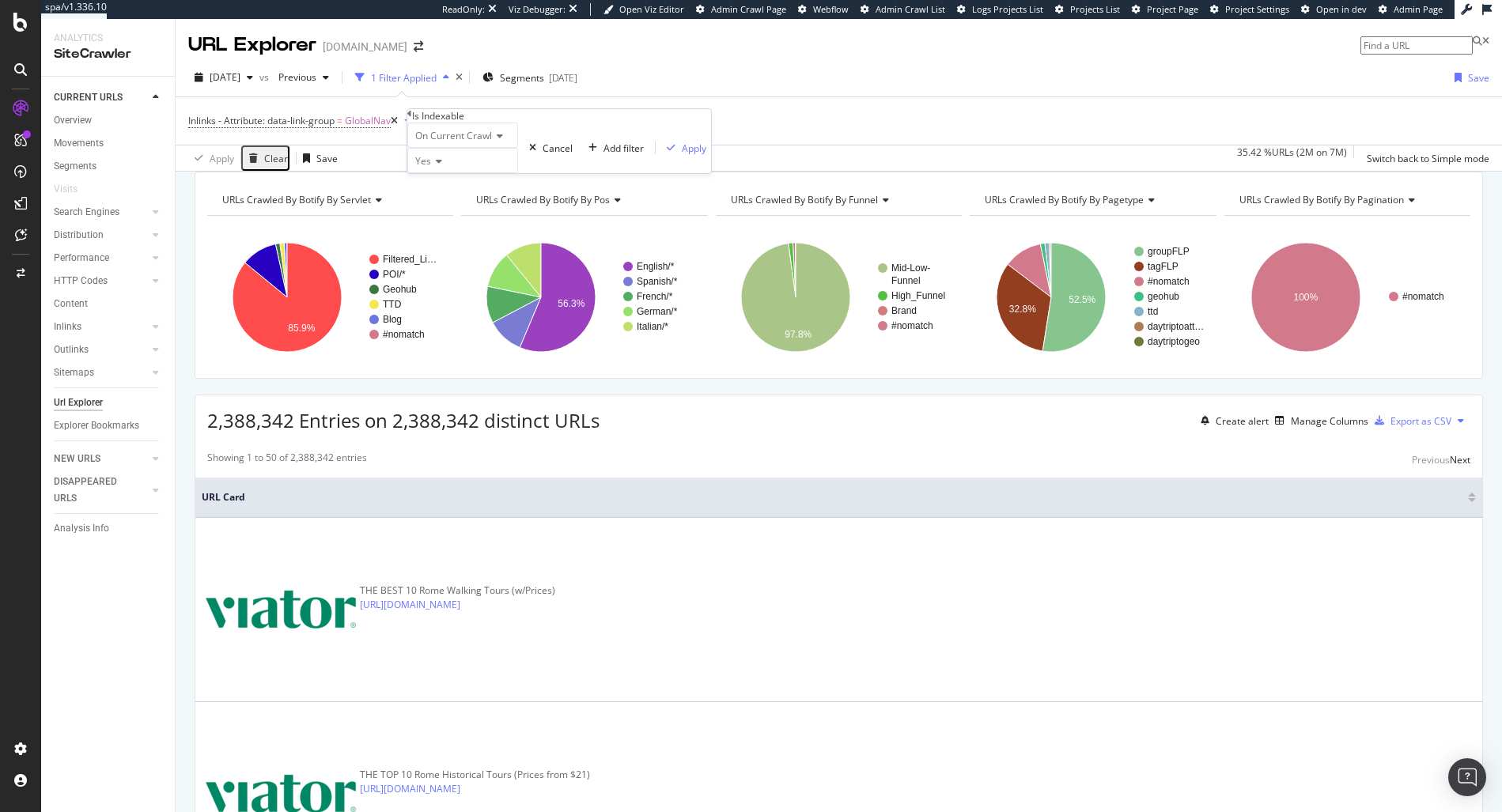
click at [431, 168] on span "Yes" at bounding box center [423, 161] width 16 height 14
click at [454, 207] on div "No" at bounding box center [462, 198] width 109 height 17
click at [595, 173] on div "On Current Crawl No Cancel Add filter Apply" at bounding box center [559, 148] width 304 height 51
click at [682, 155] on div "Apply" at bounding box center [694, 149] width 24 height 14
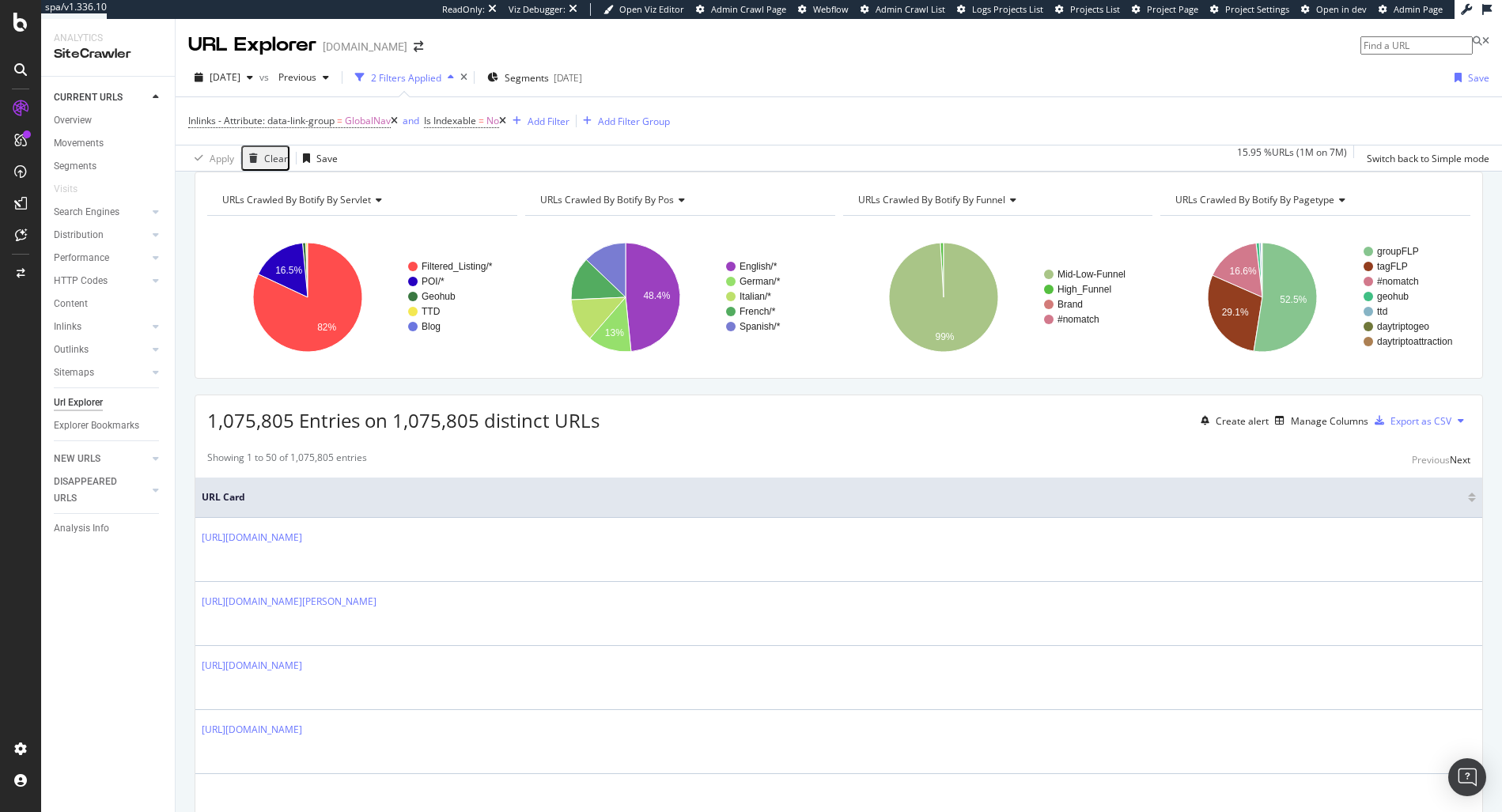
click at [640, 207] on span "URLs Crawled By Botify By pos" at bounding box center [607, 200] width 133 height 14
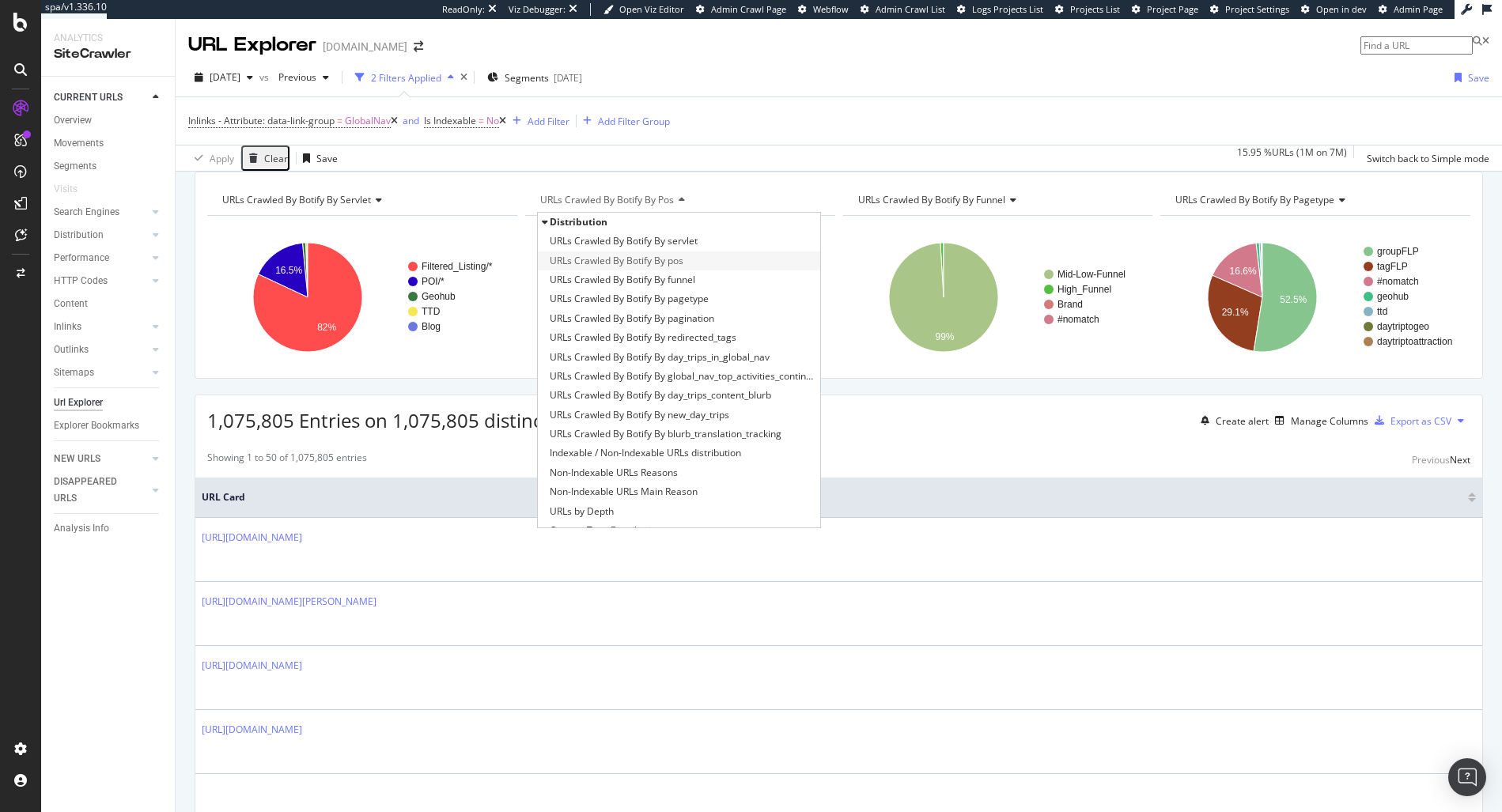
type input "m"
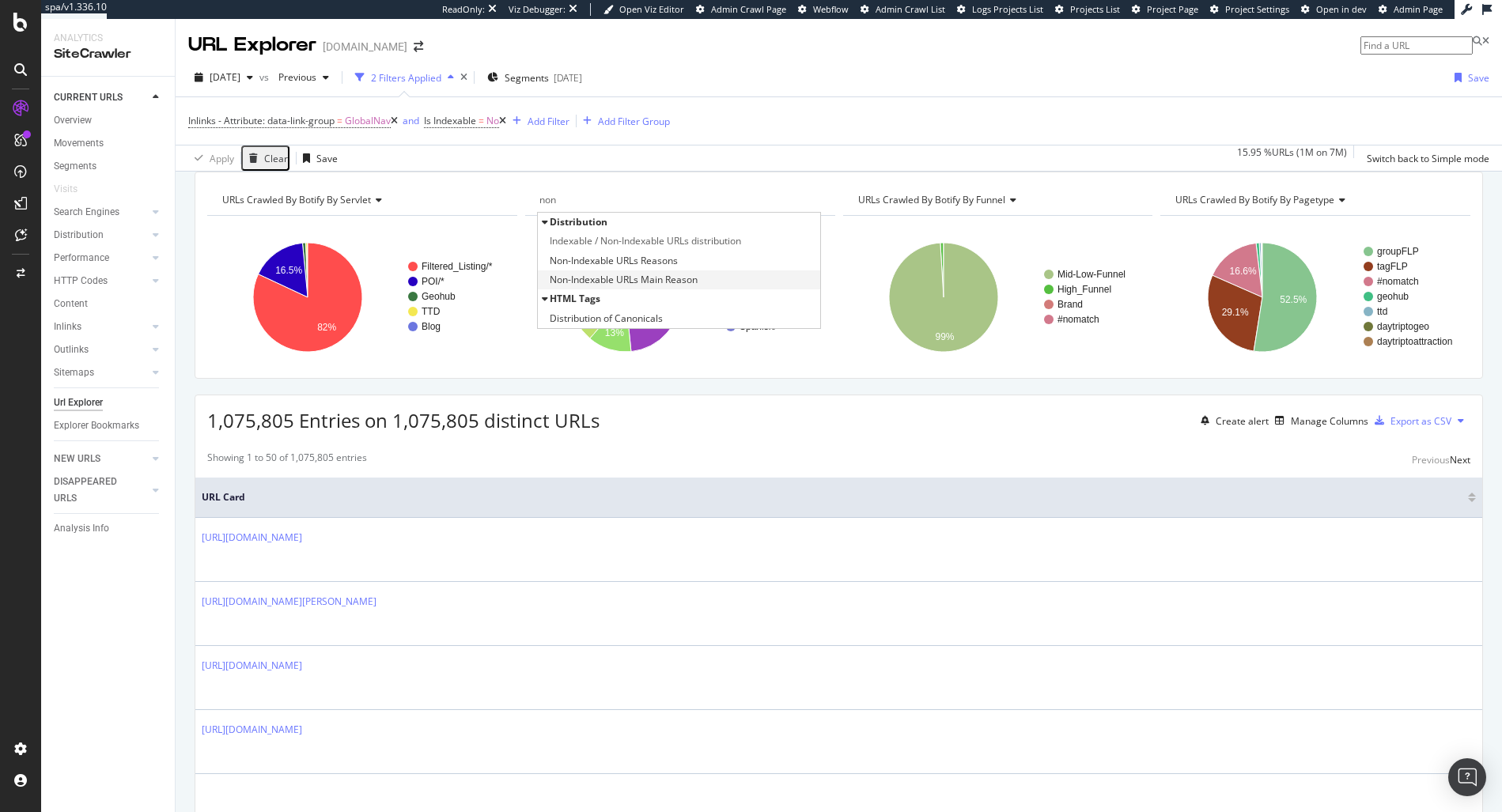
type input "non"
click at [673, 288] on span "Non-Indexable URLs Main Reason" at bounding box center [623, 279] width 148 height 16
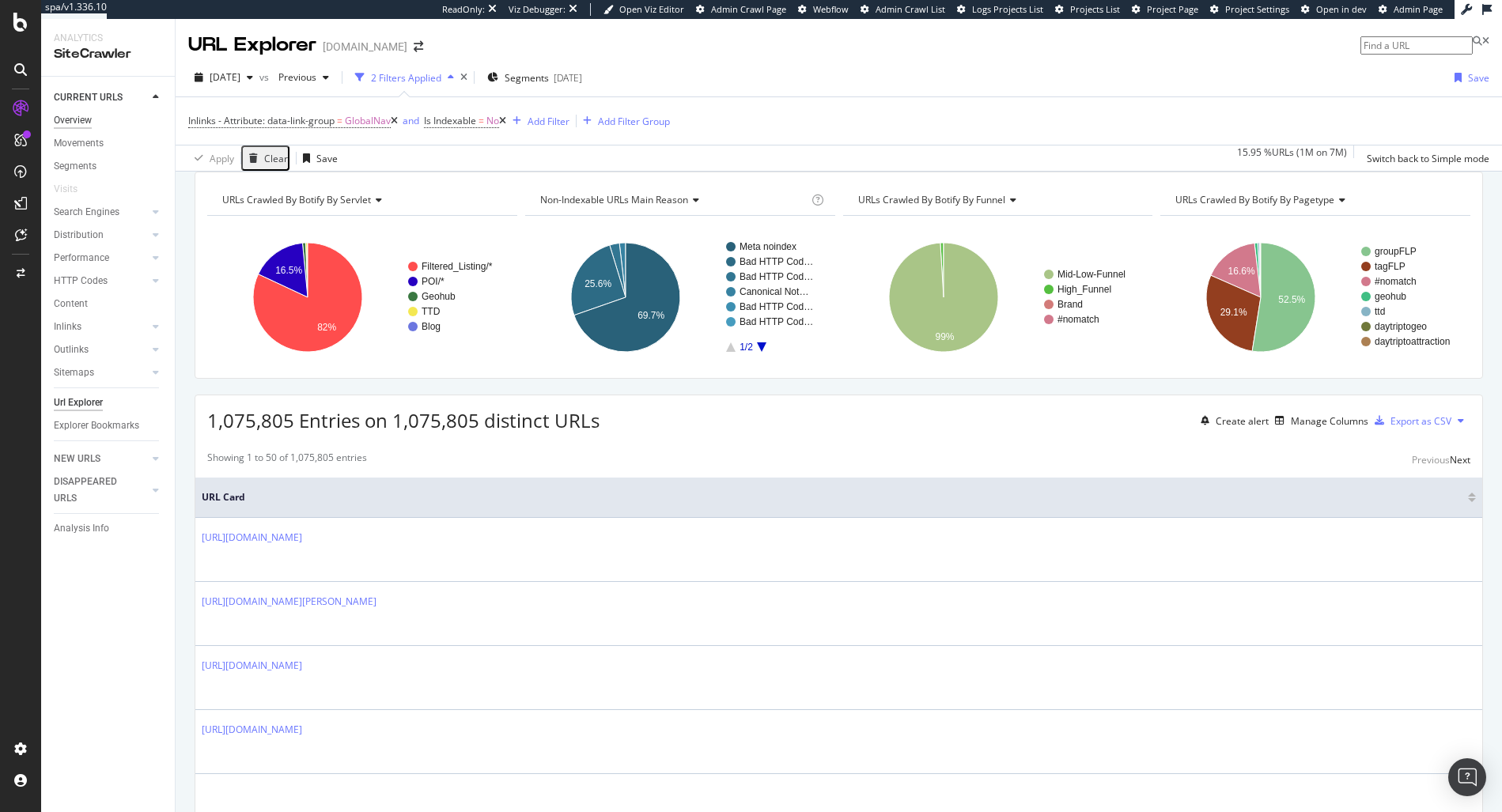
click at [67, 124] on div "Overview" at bounding box center [73, 121] width 38 height 17
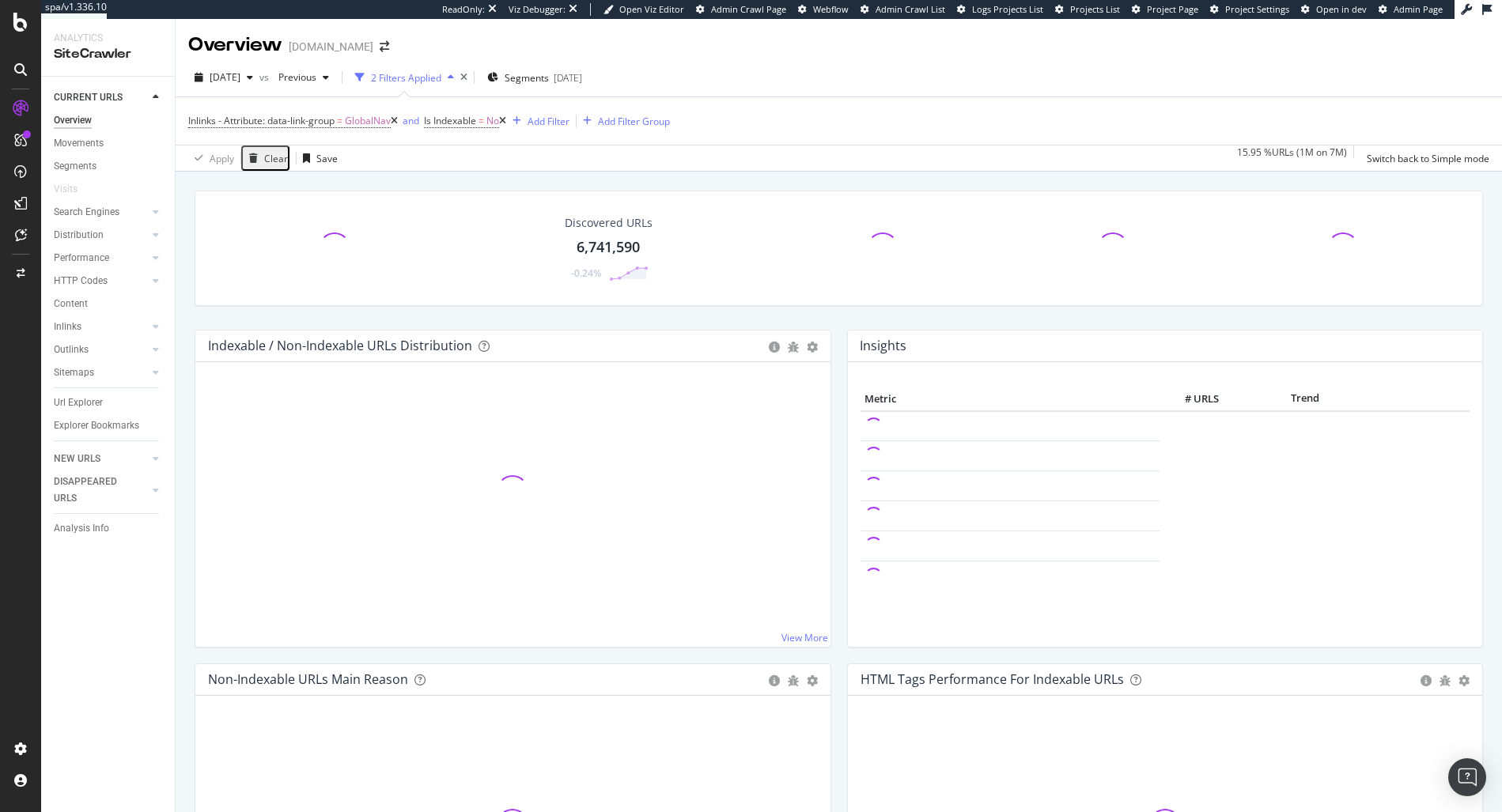
click at [393, 123] on icon at bounding box center [394, 121] width 7 height 9
click at [268, 120] on icon at bounding box center [267, 121] width 7 height 9
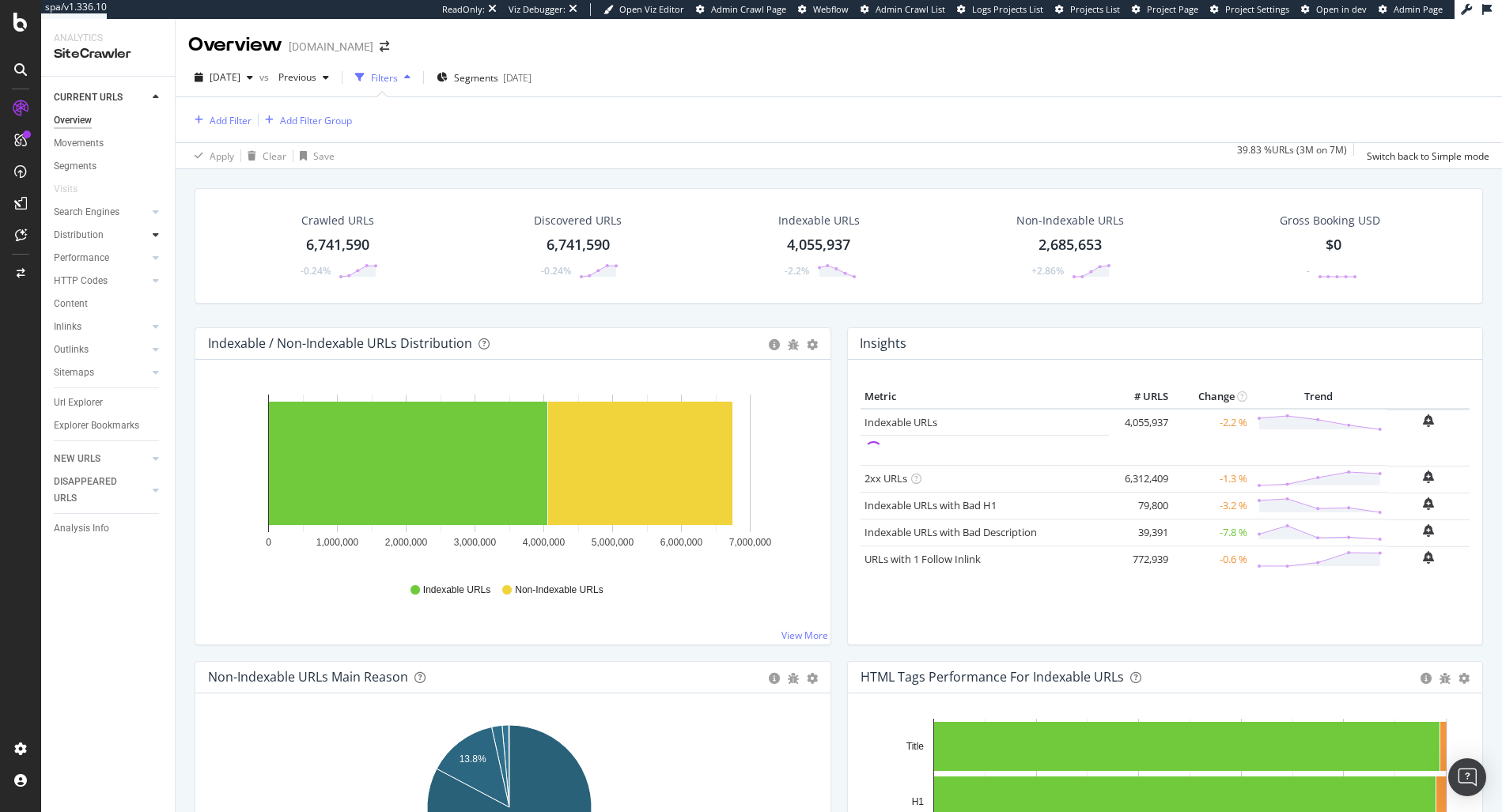
click at [149, 231] on div at bounding box center [155, 235] width 16 height 16
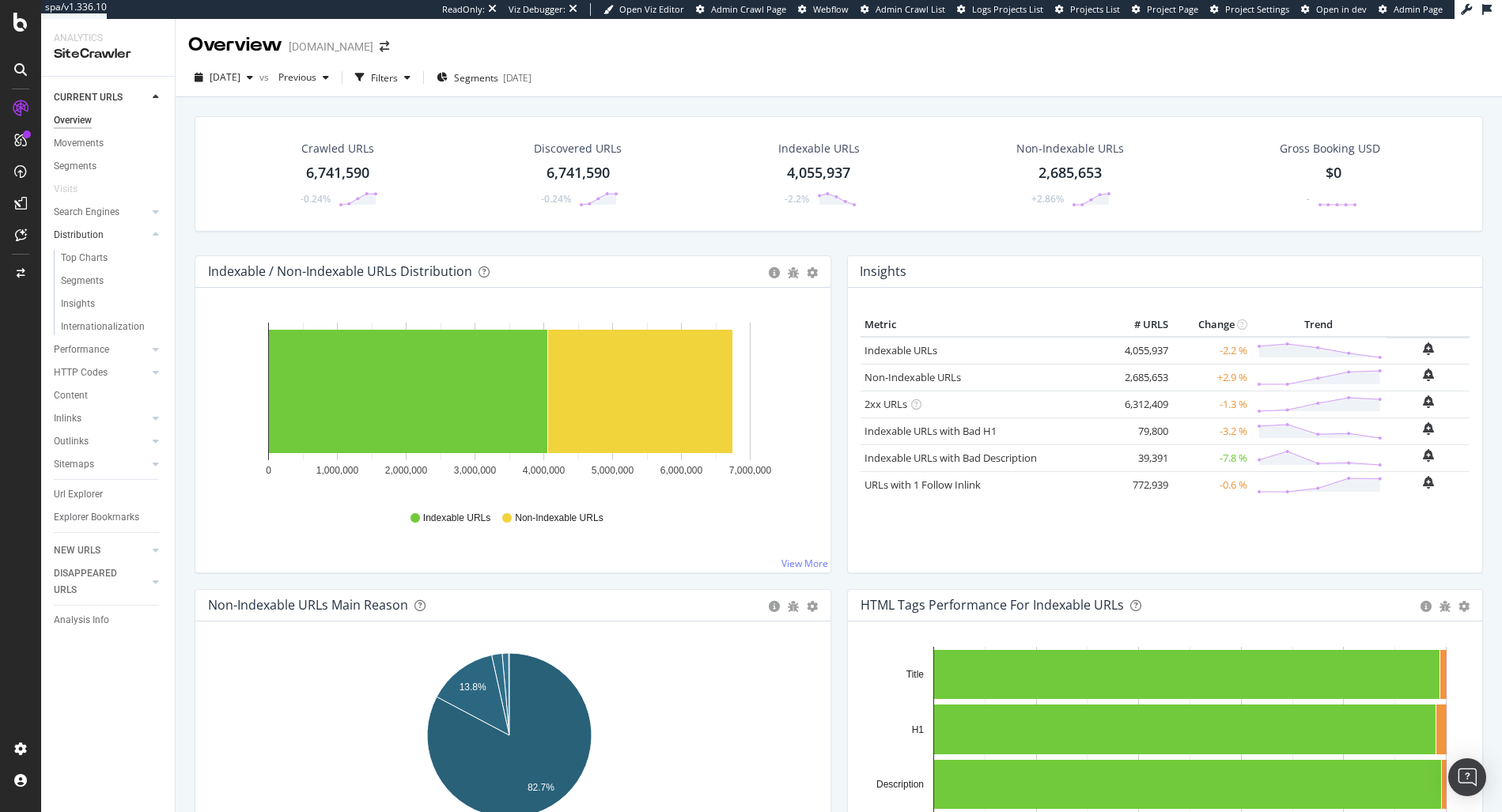
click at [102, 228] on link "Distribution" at bounding box center [100, 235] width 94 height 17
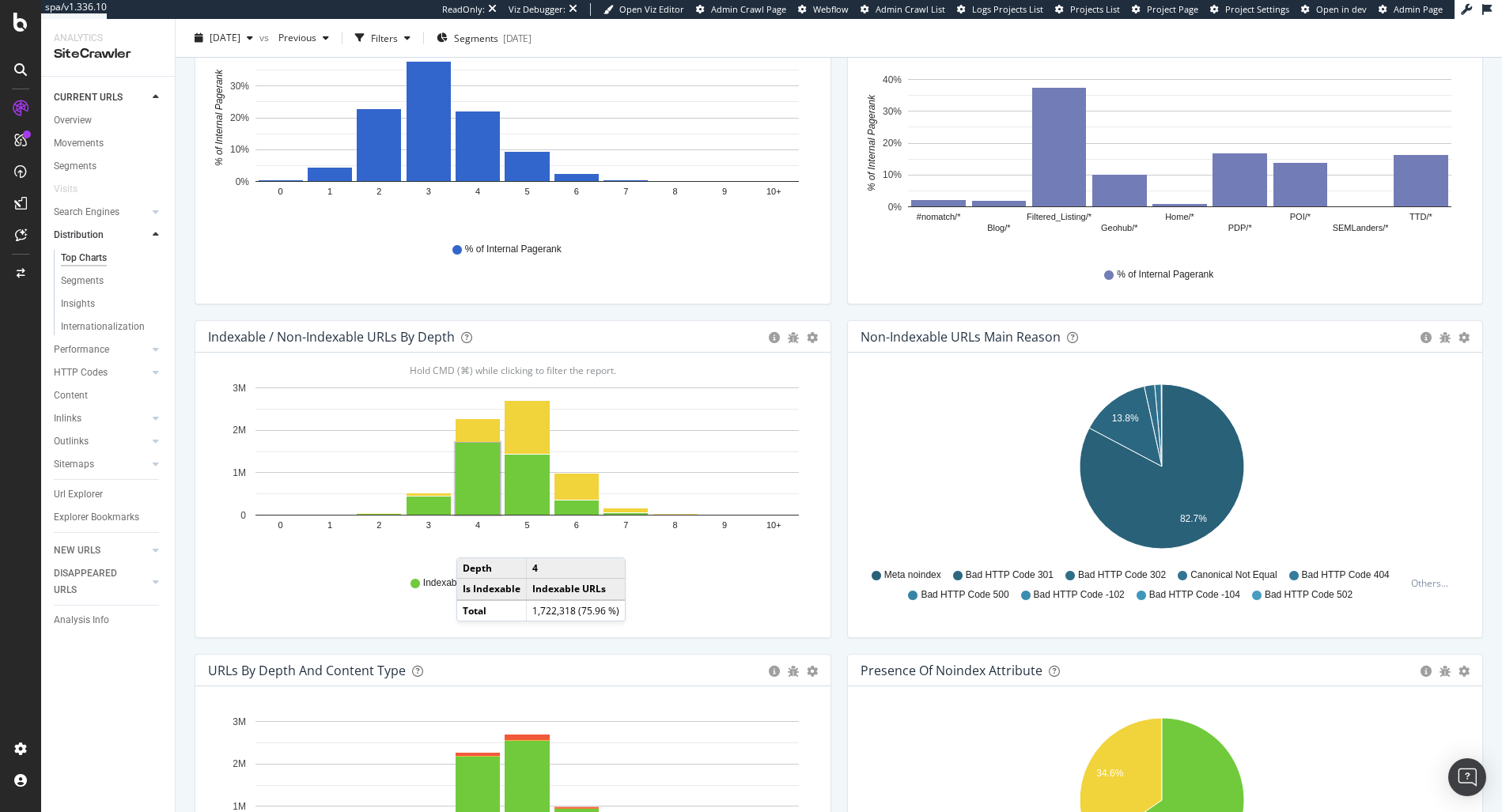
scroll to position [613, 0]
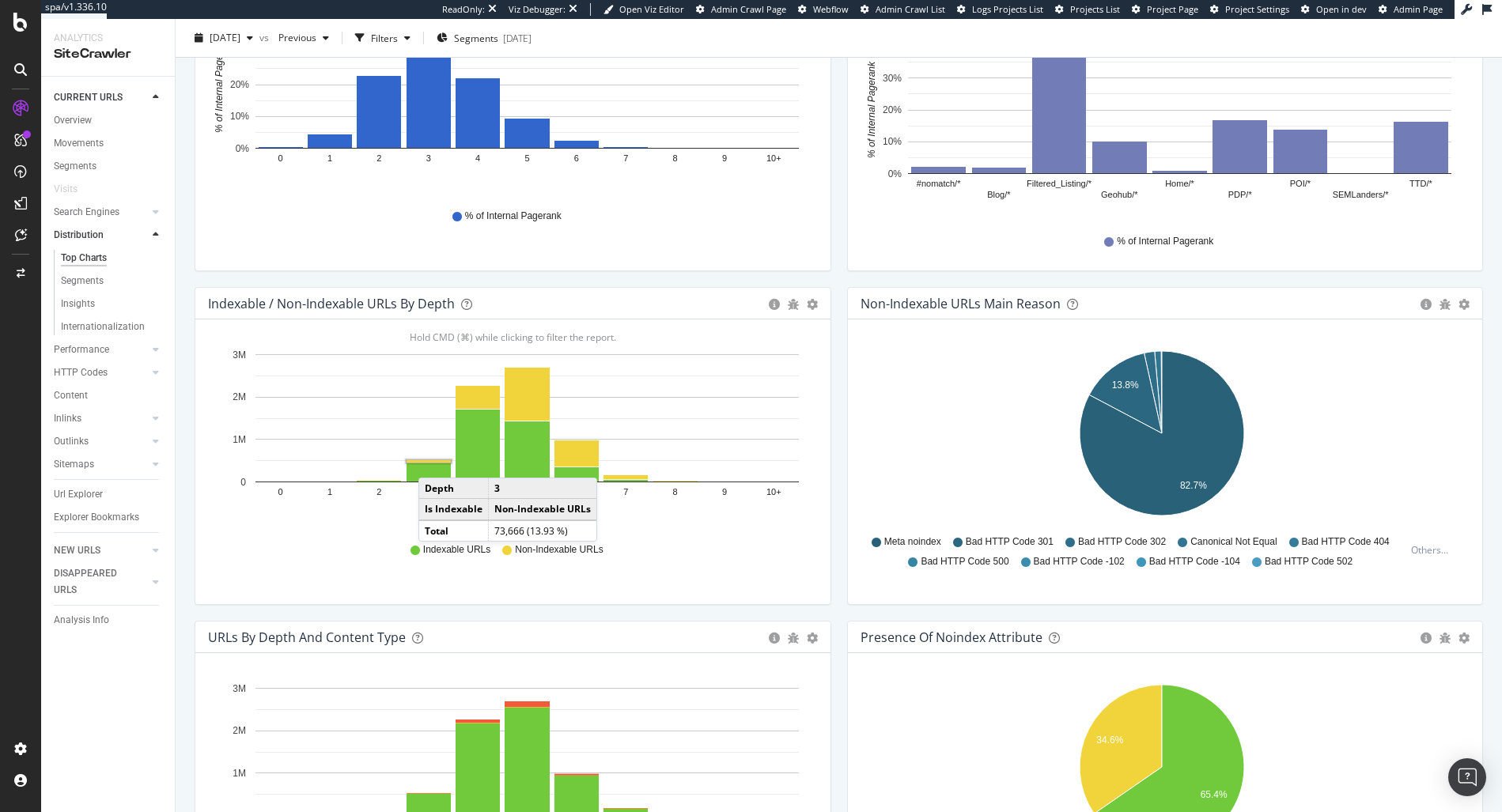
click at [434, 462] on rect "A chart." at bounding box center [429, 461] width 44 height 3
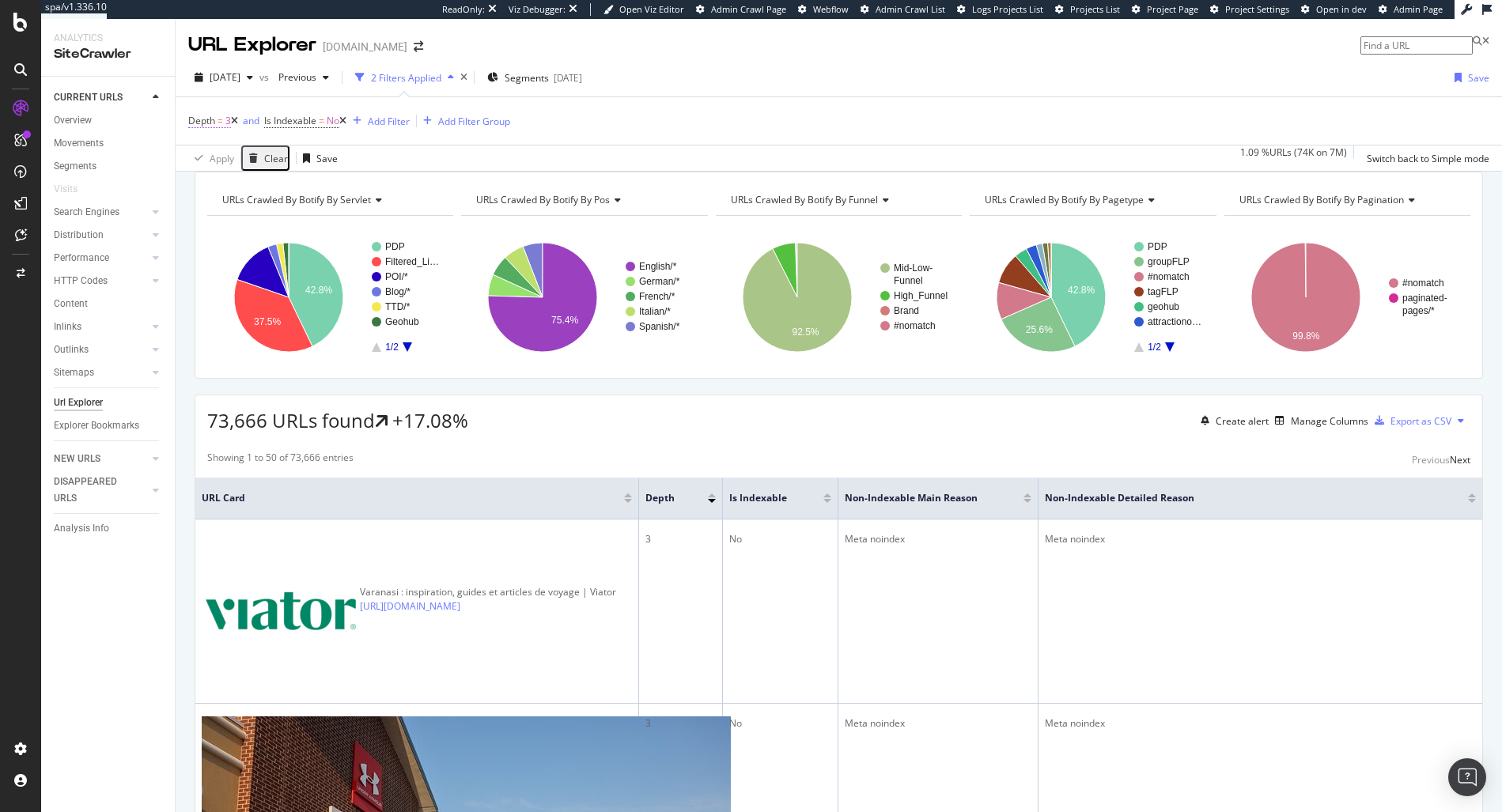
click at [220, 123] on span "=" at bounding box center [220, 121] width 6 height 14
click at [211, 165] on span "Equal to" at bounding box center [214, 159] width 35 height 14
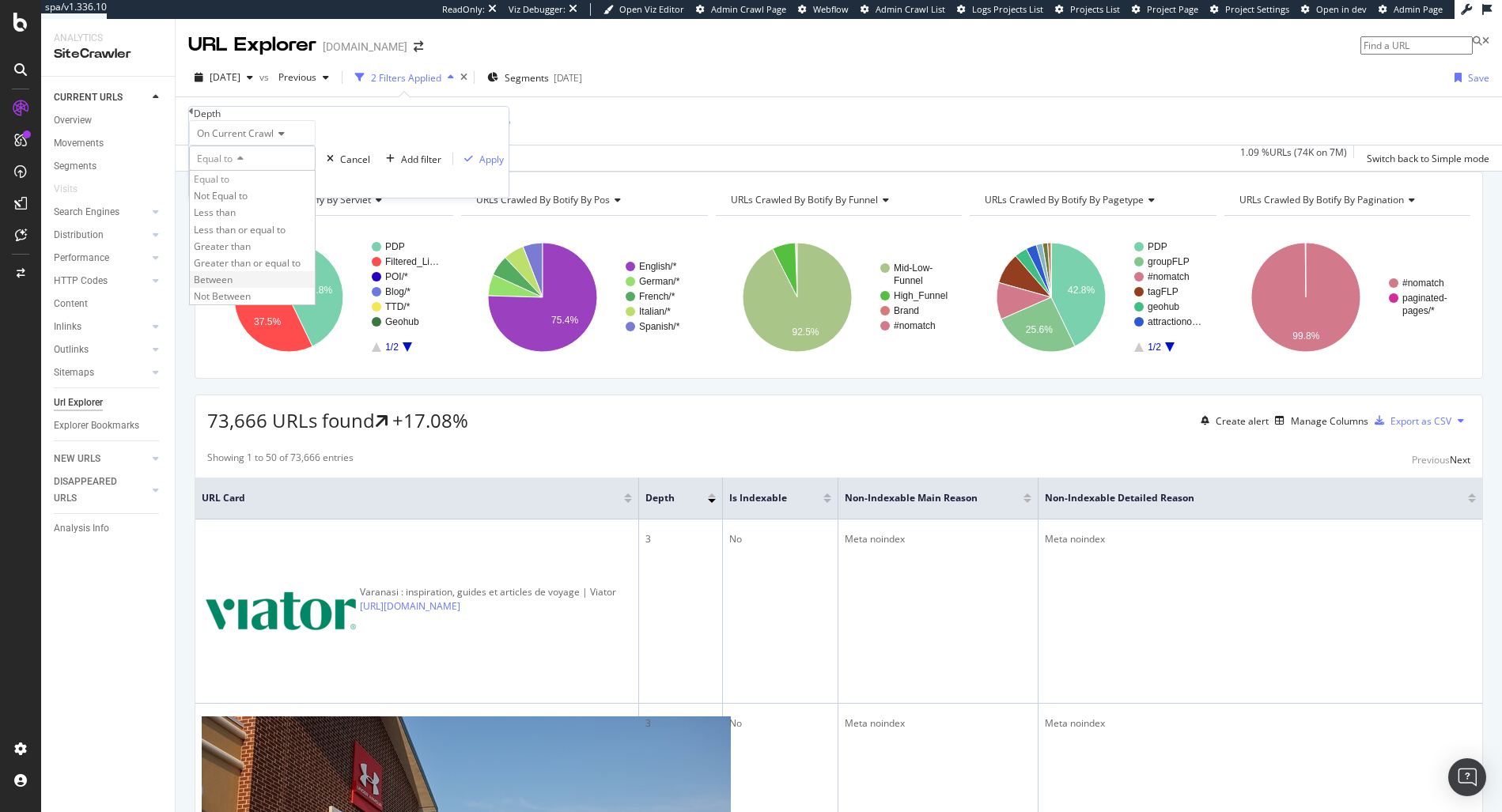
click at [264, 288] on div "Between" at bounding box center [252, 279] width 125 height 17
click at [194, 116] on icon at bounding box center [192, 111] width 5 height 9
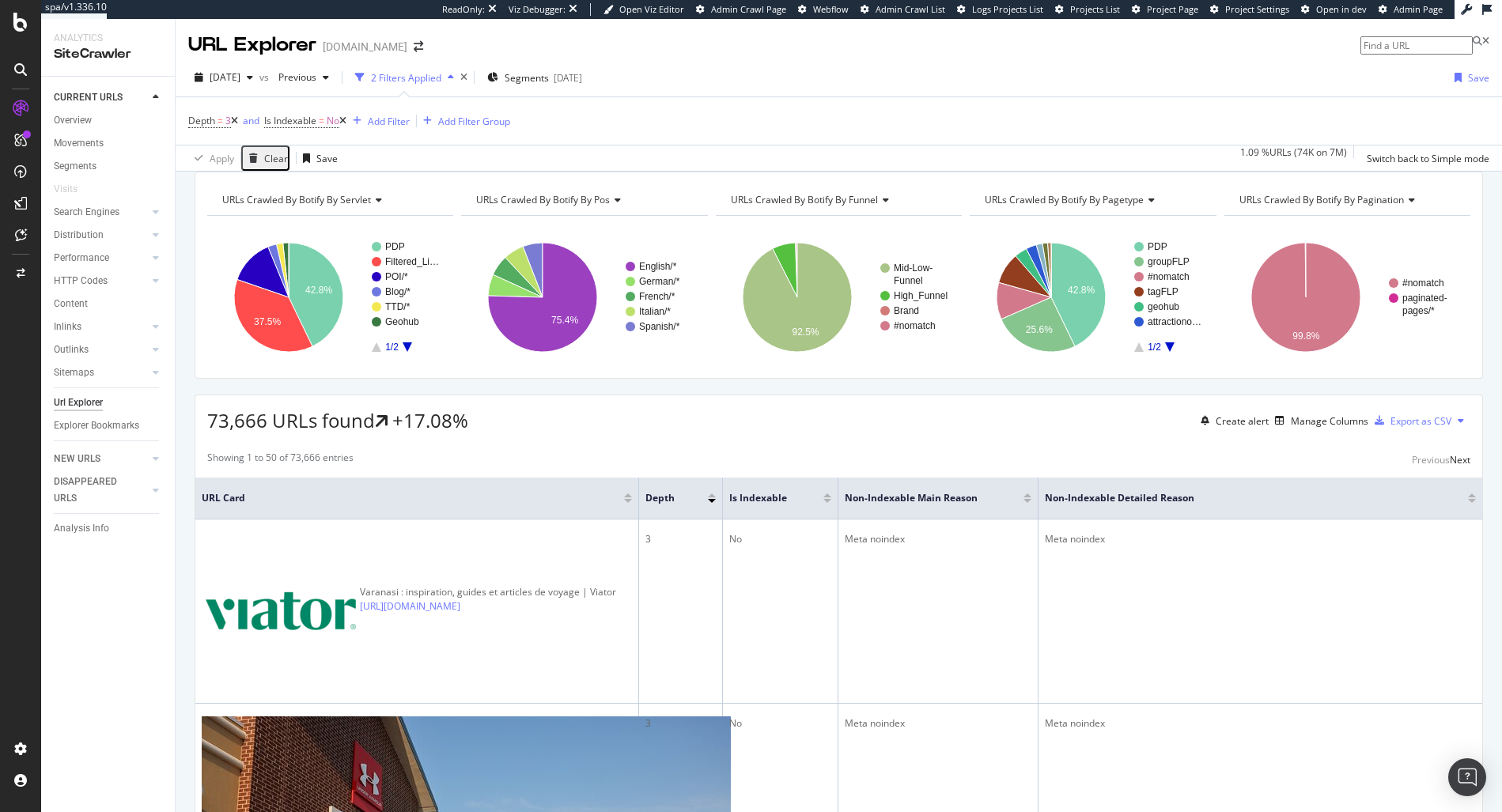
click at [621, 110] on div "Depth = 3 and Is Indexable = No Add Filter Add Filter Group" at bounding box center [838, 121] width 1301 height 47
click at [1474, 79] on div "Save" at bounding box center [1478, 78] width 21 height 14
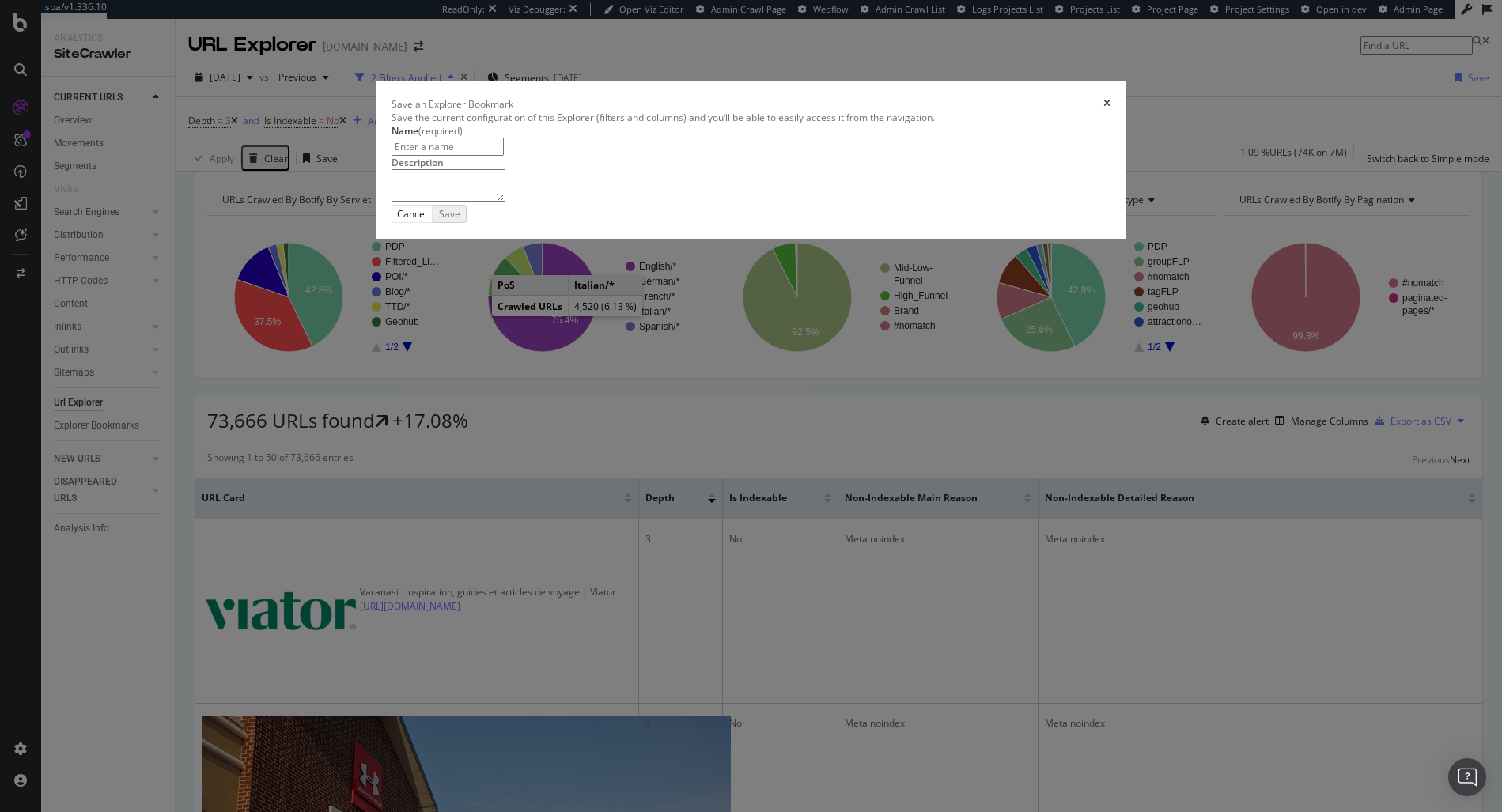
click at [1103, 108] on icon "times" at bounding box center [1107, 103] width 7 height 9
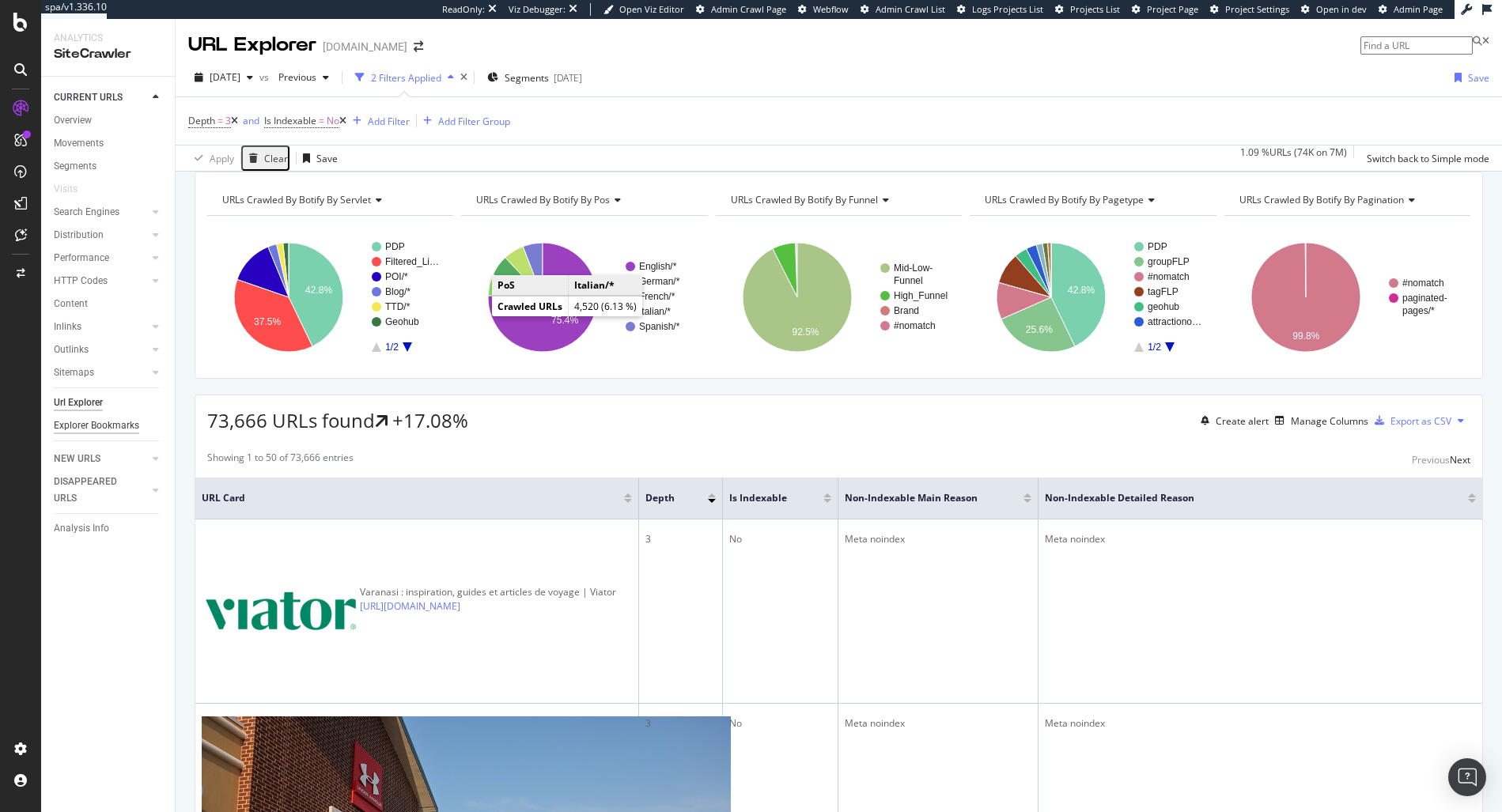
click at [83, 425] on div "Explorer Bookmarks" at bounding box center [96, 426] width 85 height 17
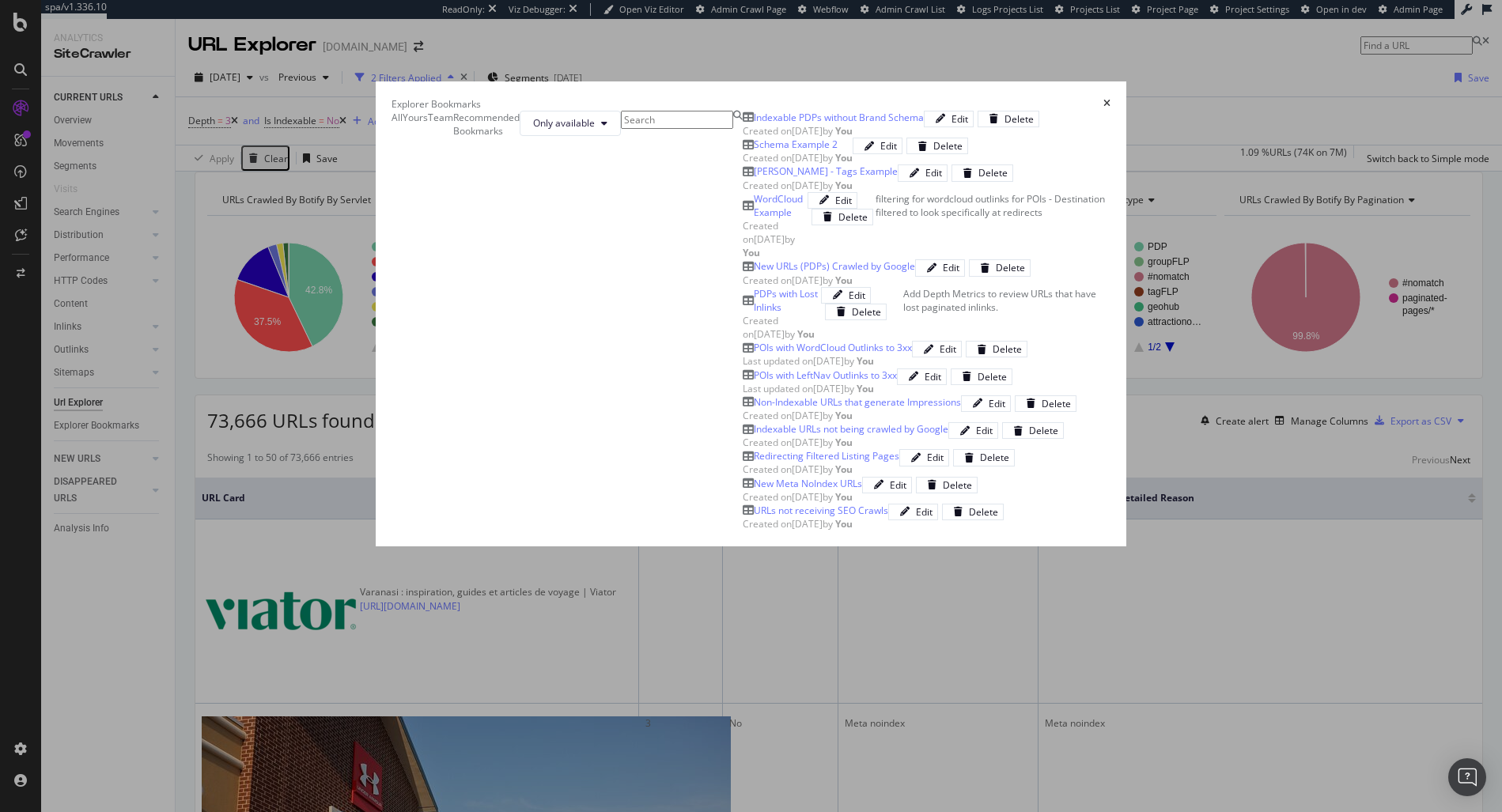
click at [1110, 99] on icon "times" at bounding box center [1107, 103] width 7 height 9
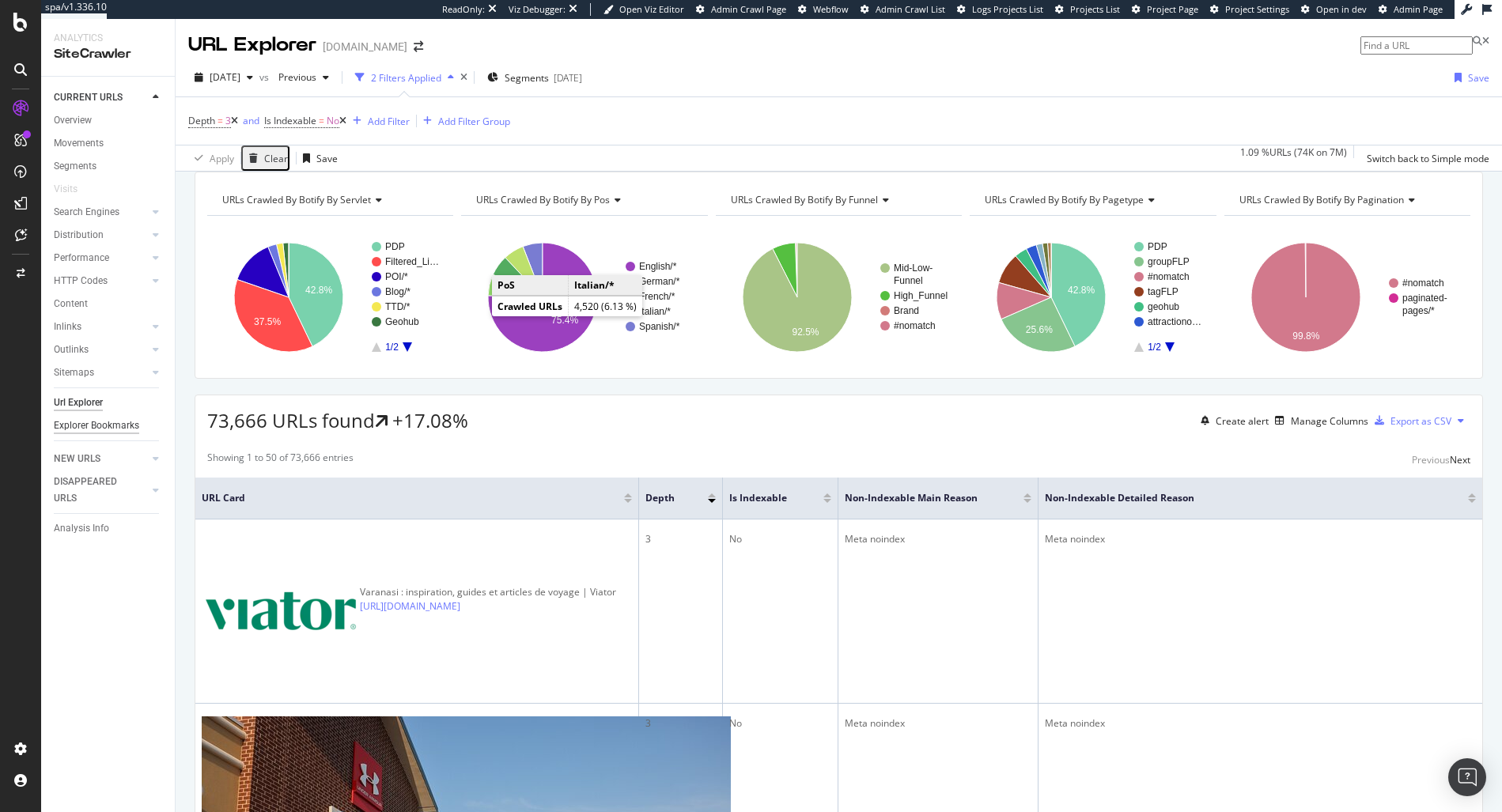
click at [92, 421] on div "Explorer Bookmarks" at bounding box center [96, 426] width 85 height 17
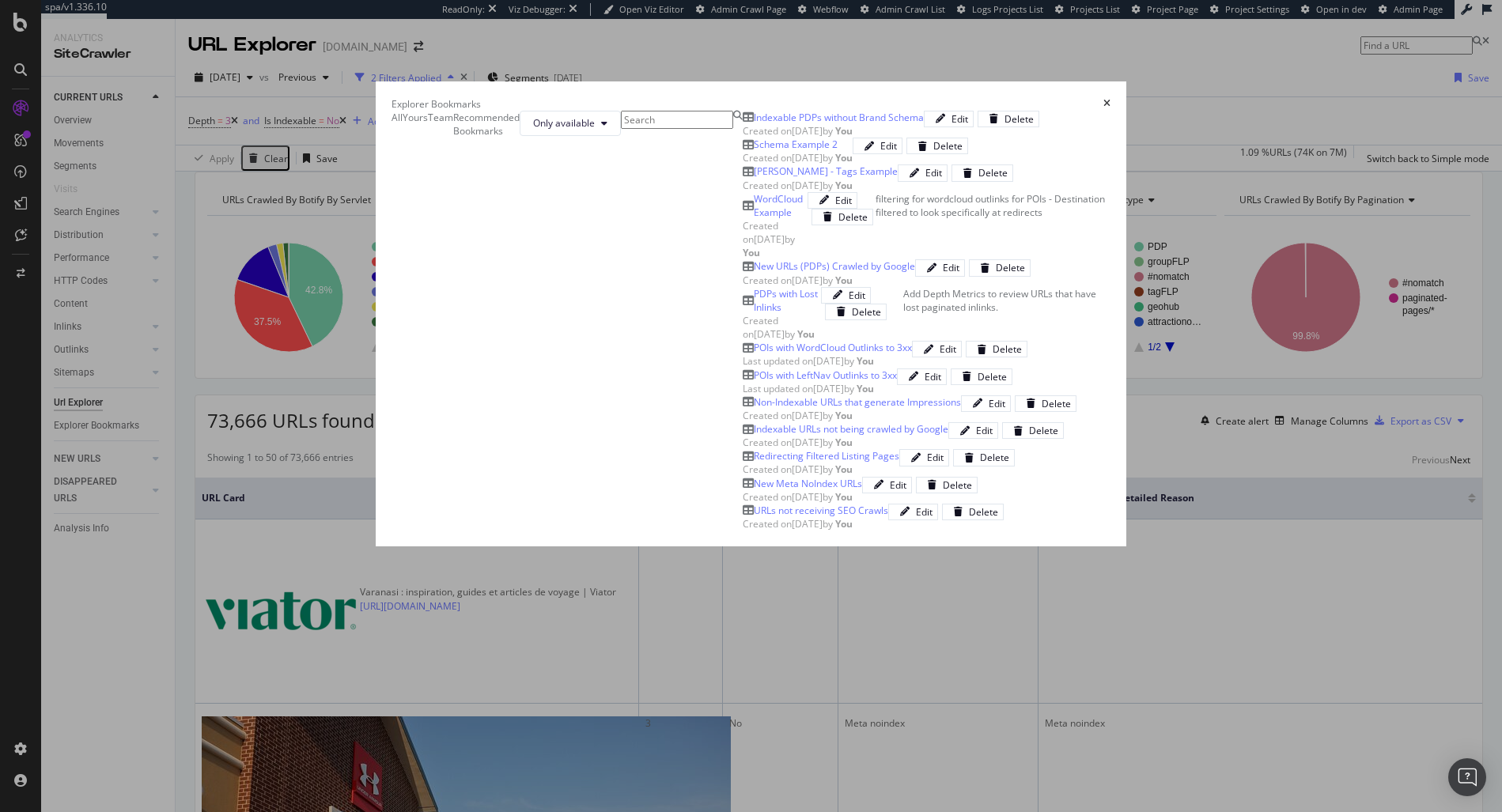
click at [1110, 99] on icon "times" at bounding box center [1107, 103] width 7 height 9
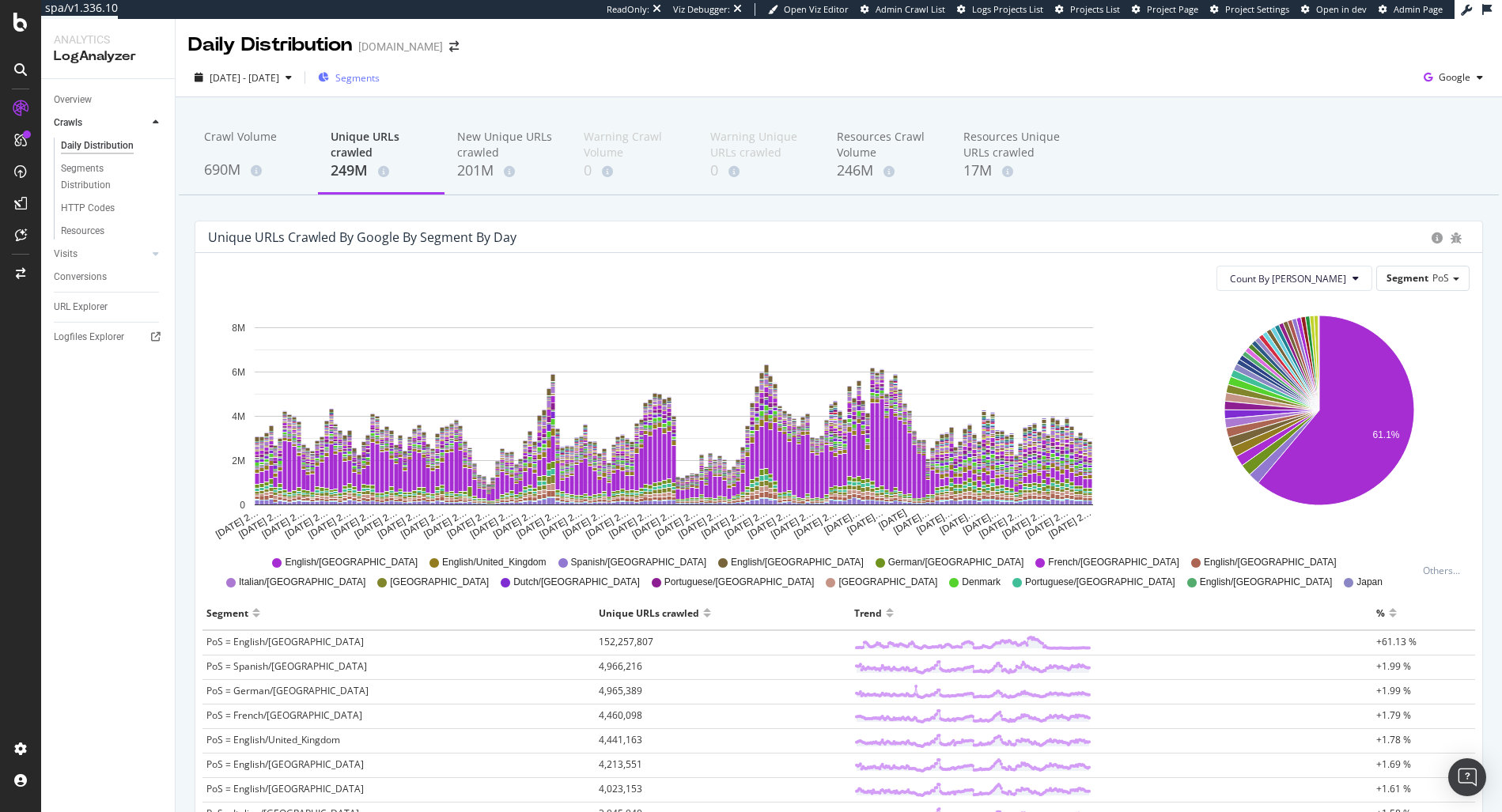
click at [380, 75] on span "Segments" at bounding box center [357, 78] width 44 height 14
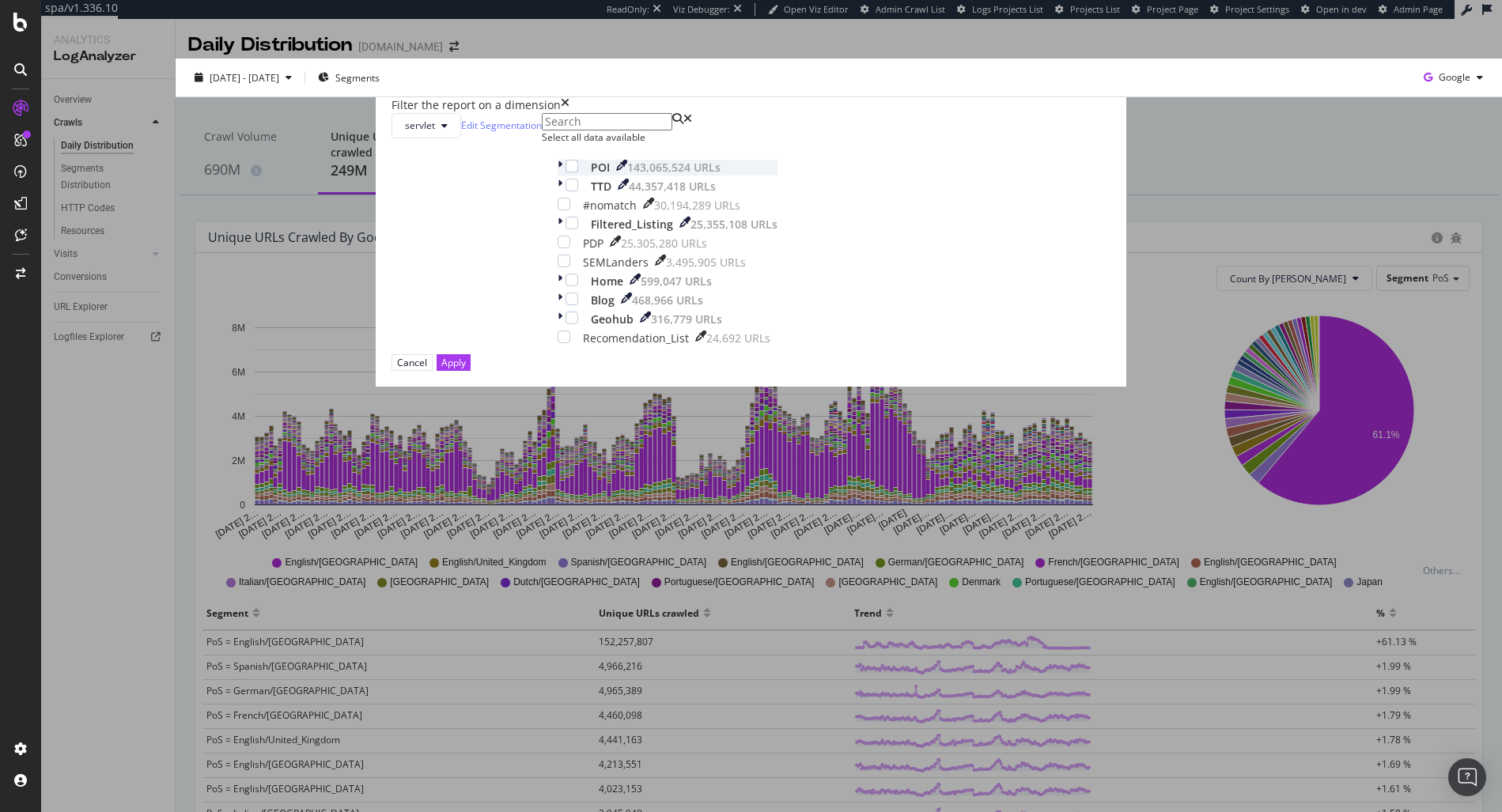
click at [562, 176] on icon "modal" at bounding box center [561, 167] width 5 height 16
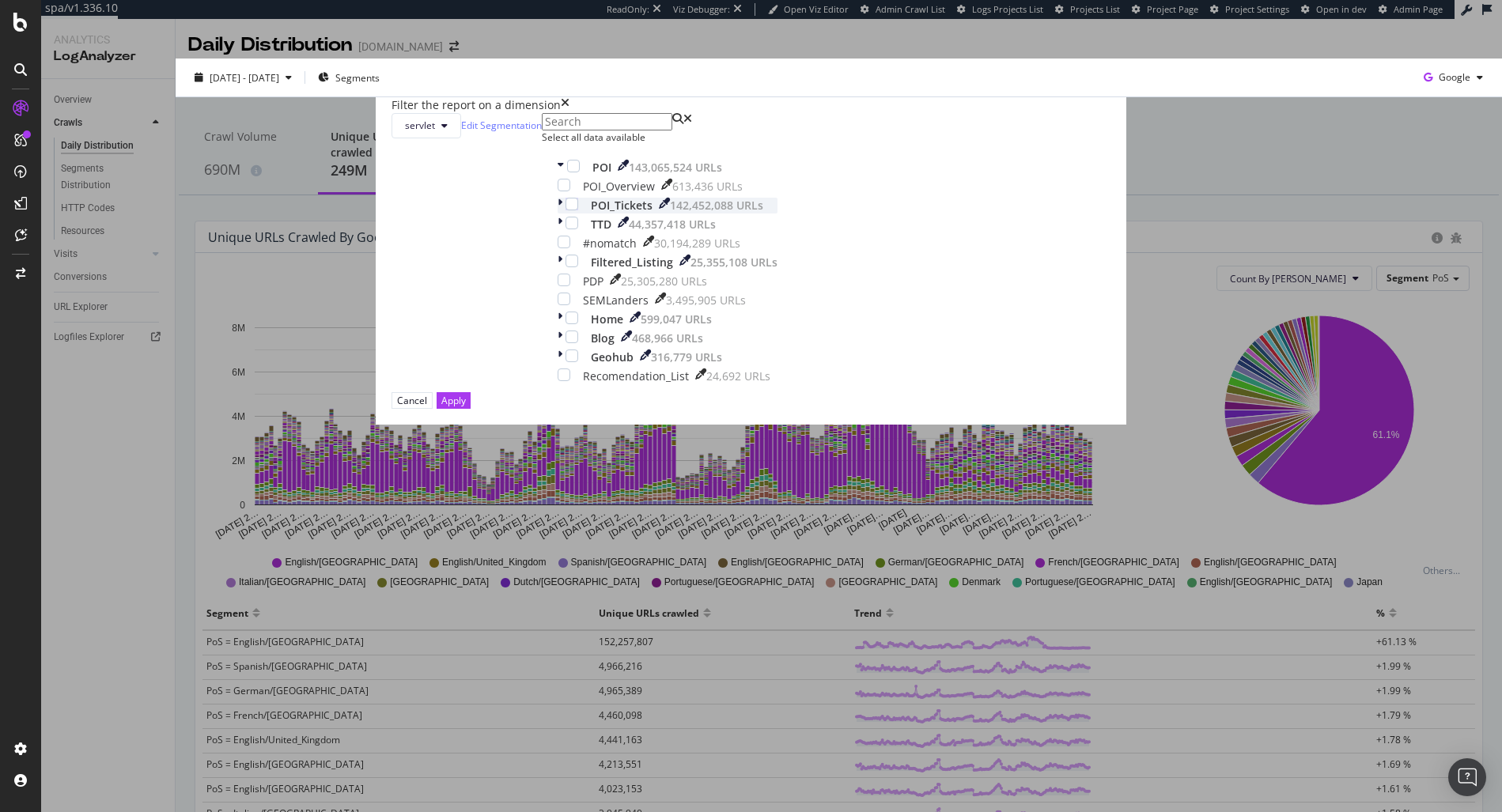
click at [566, 214] on div "modal" at bounding box center [561, 205] width 8 height 16
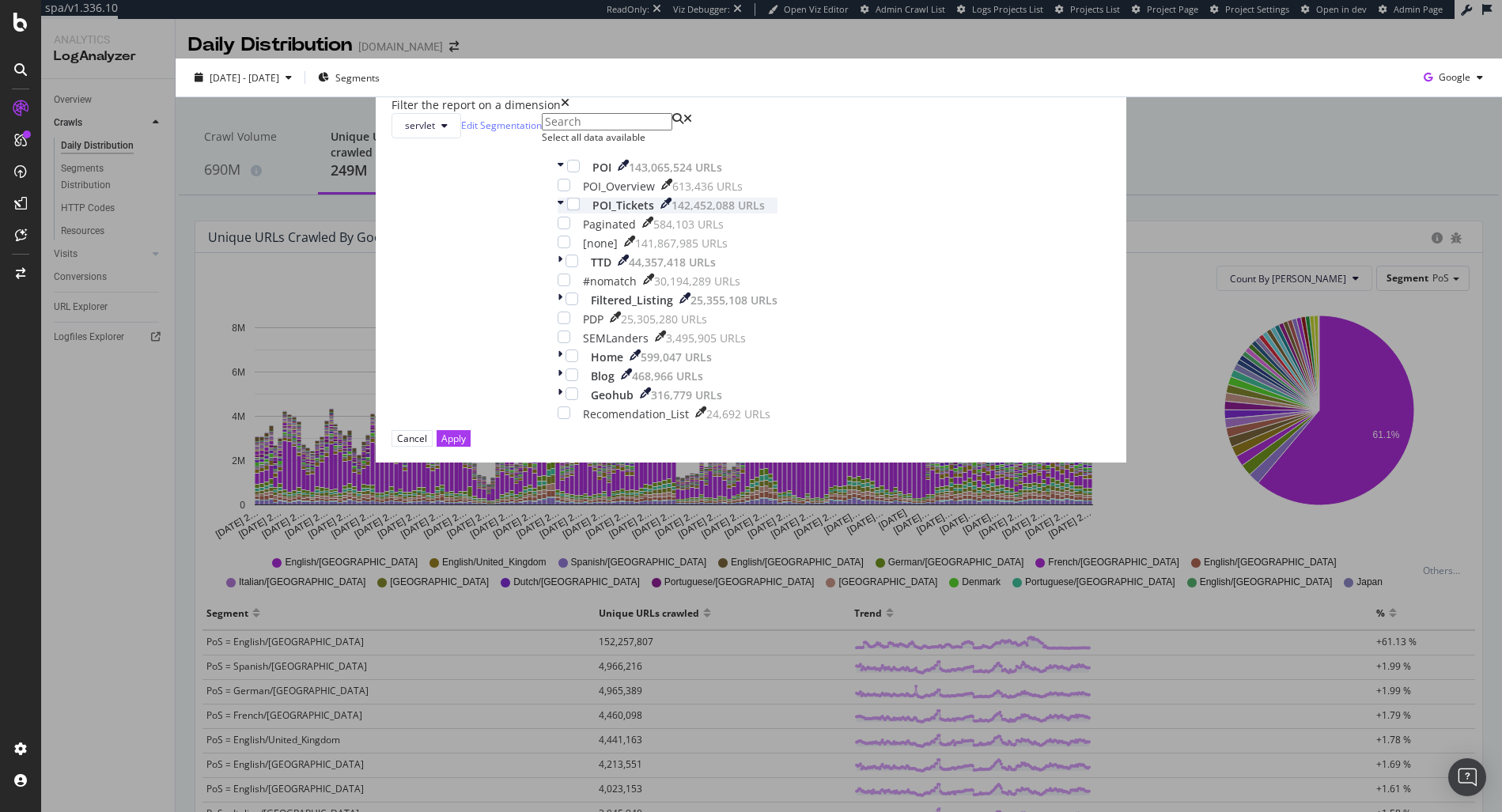
click at [564, 214] on icon "modal" at bounding box center [561, 205] width 6 height 16
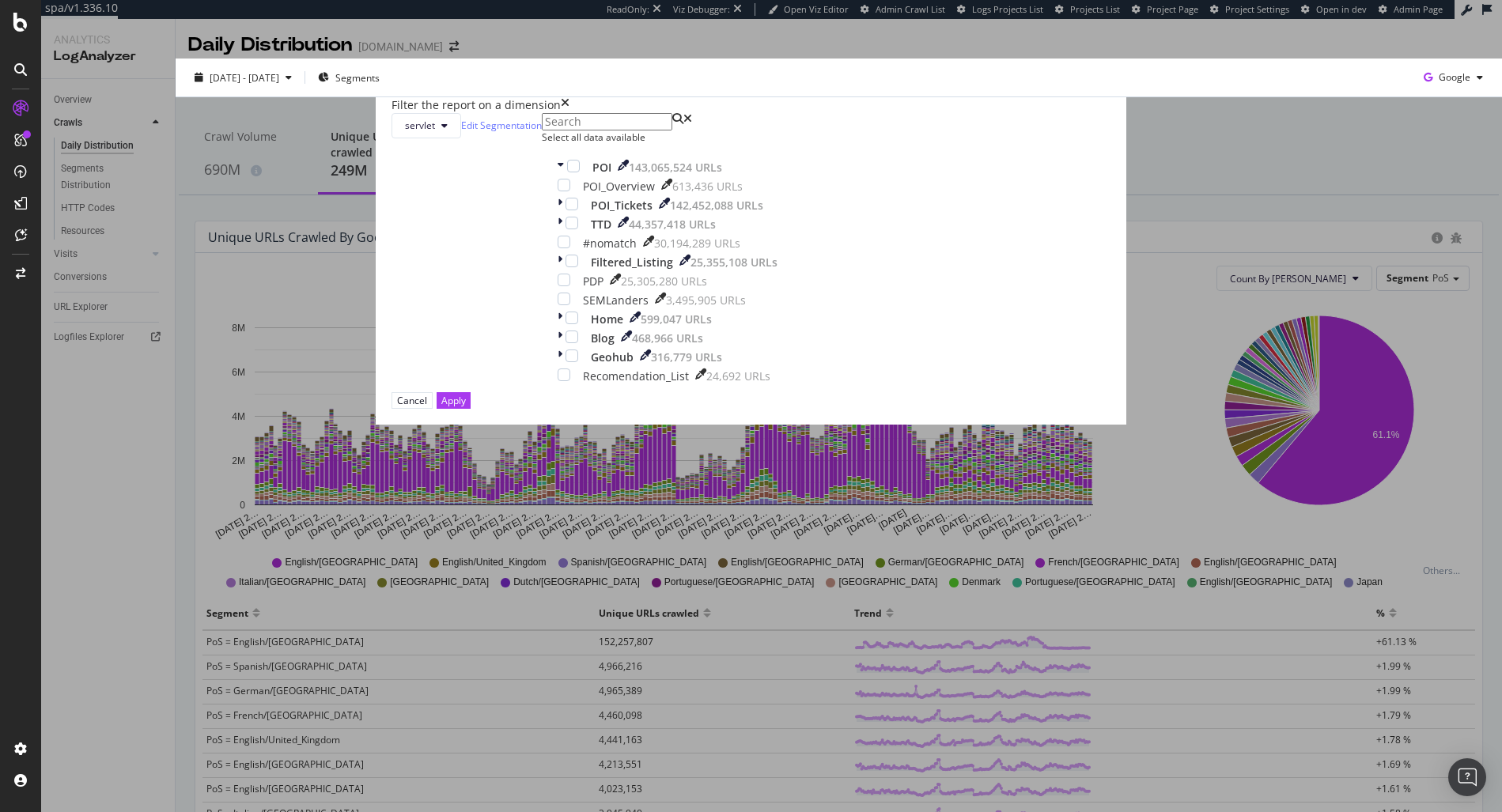
click at [92, 543] on div "Filter the report on a dimension servlet Edit Segmentation Select all data avai…" at bounding box center [751, 406] width 1502 height 812
